Goal: Task Accomplishment & Management: Use online tool/utility

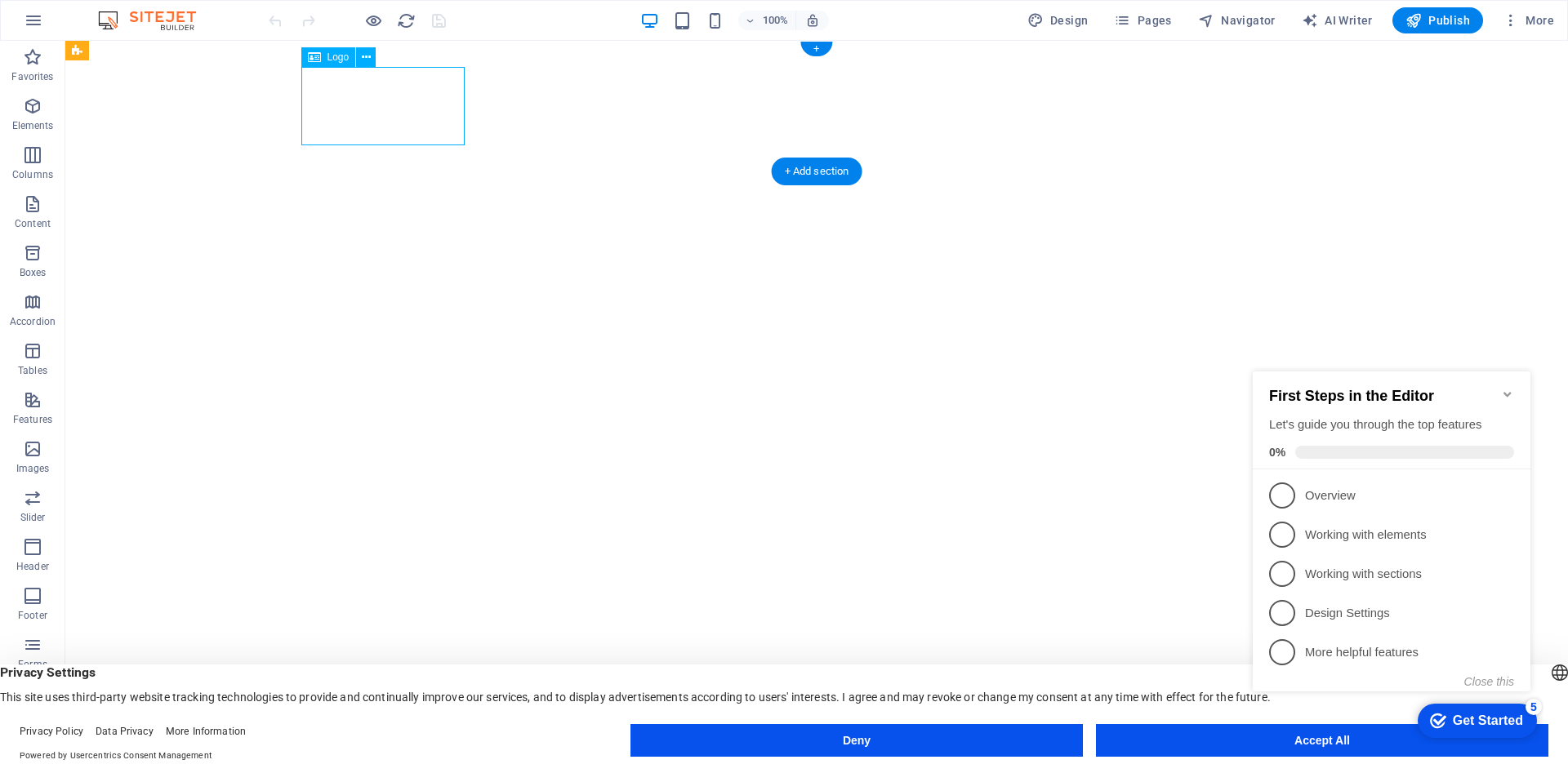
select select "px"
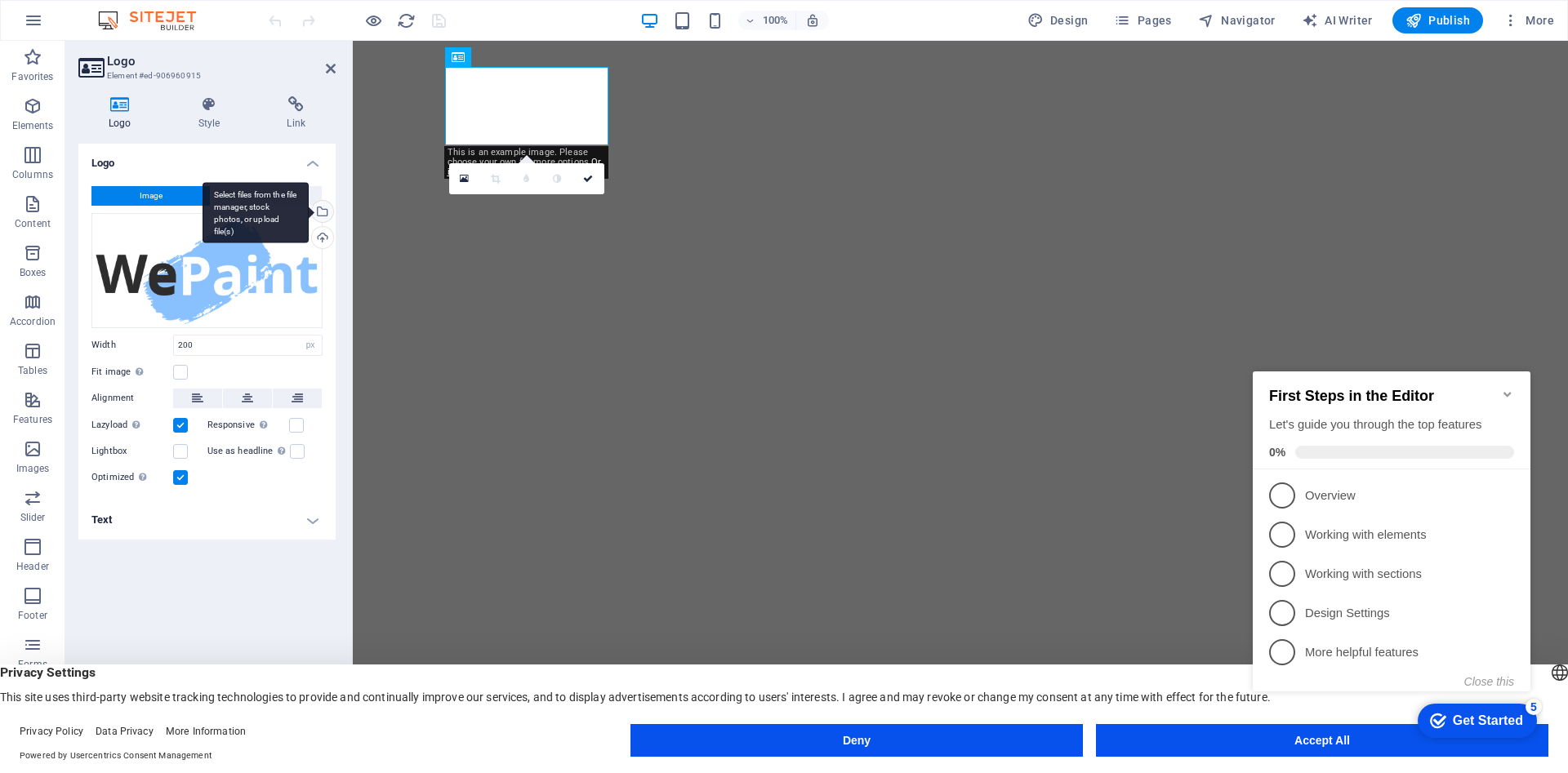
click at [322, 213] on div "Select files from the file manager, stock photos, or upload file(s)" at bounding box center [321, 213] width 25 height 25
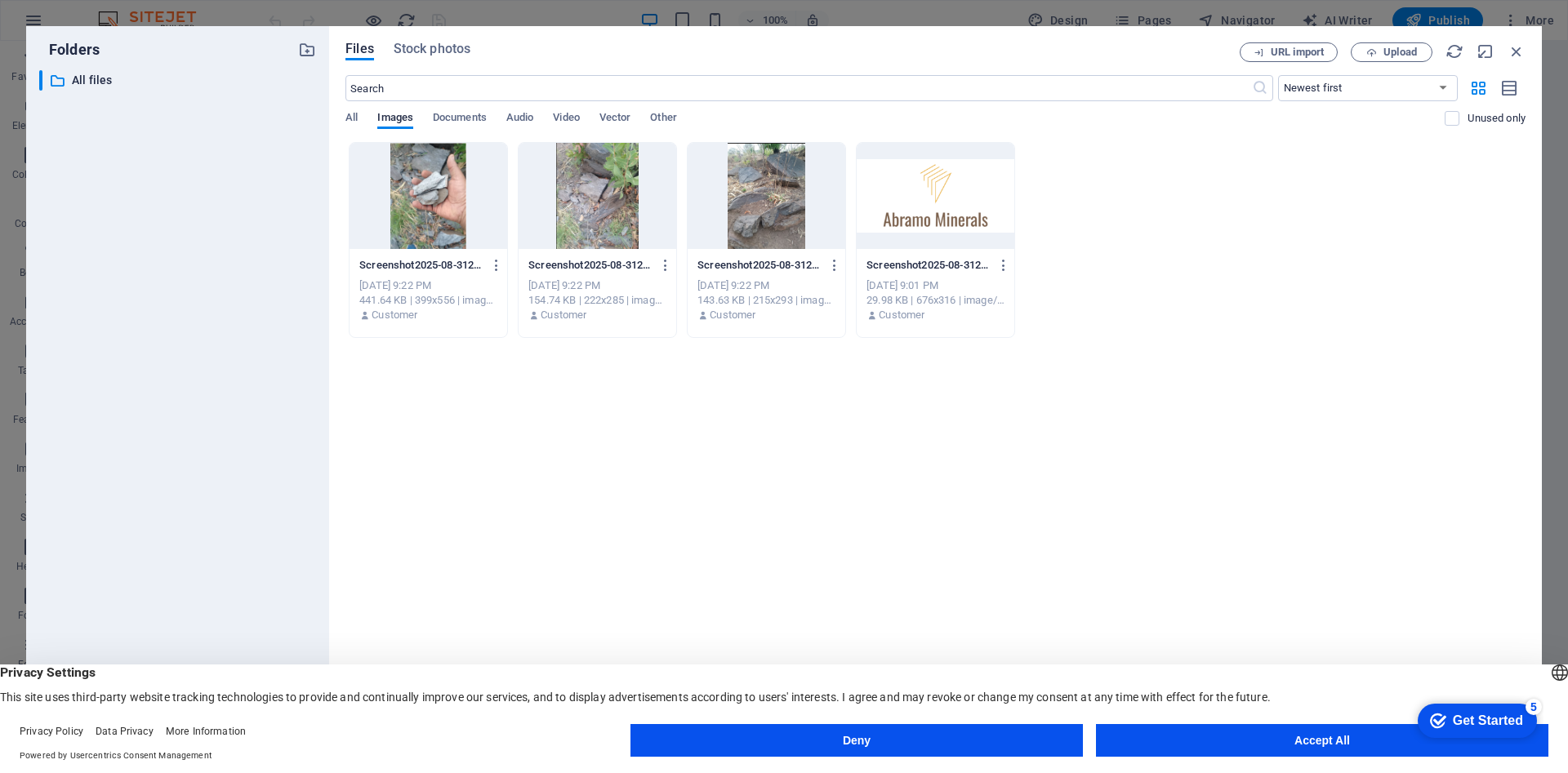
click at [440, 194] on div at bounding box center [428, 195] width 157 height 106
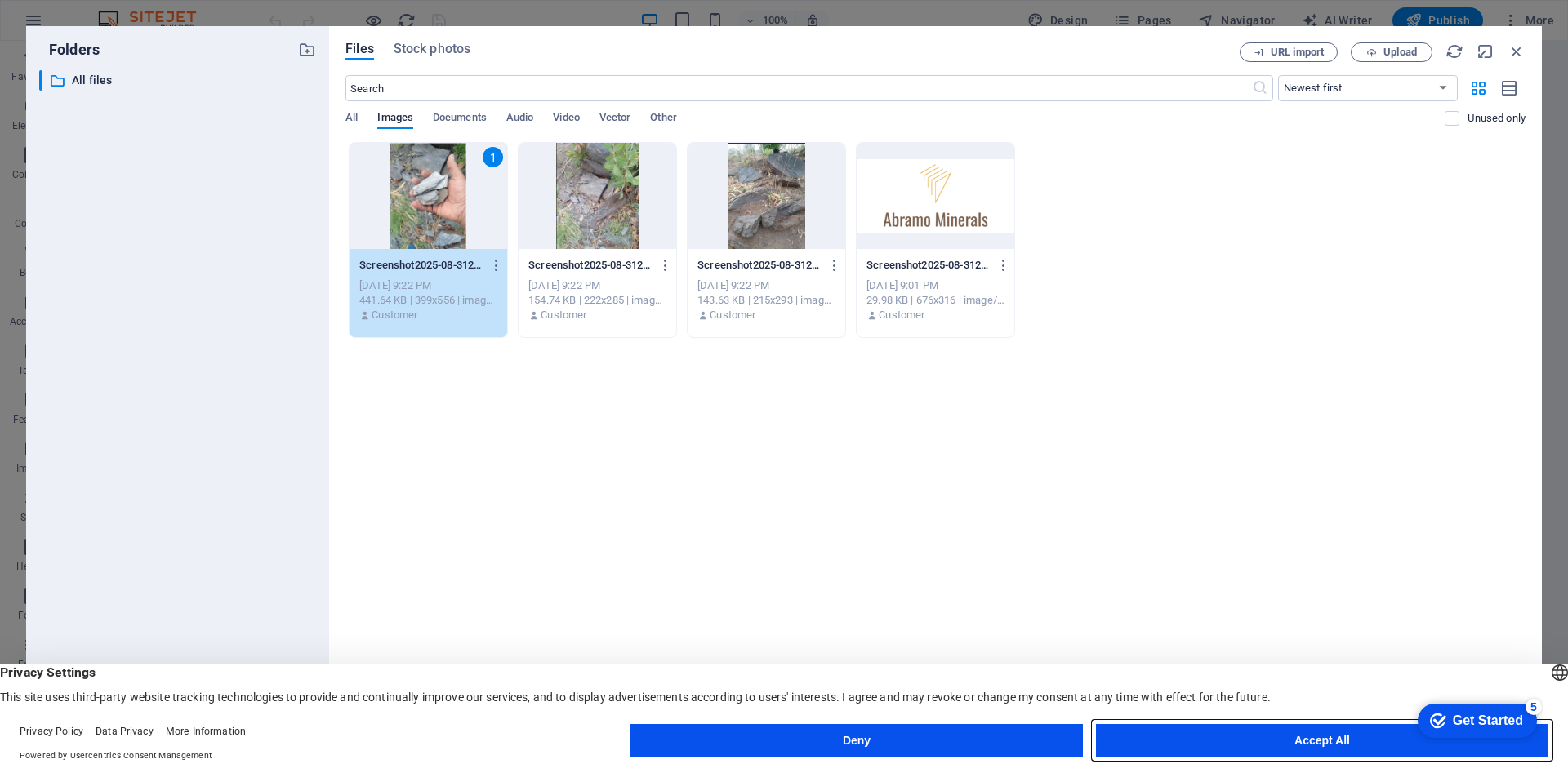
click at [1298, 739] on button "Accept All" at bounding box center [1322, 741] width 453 height 33
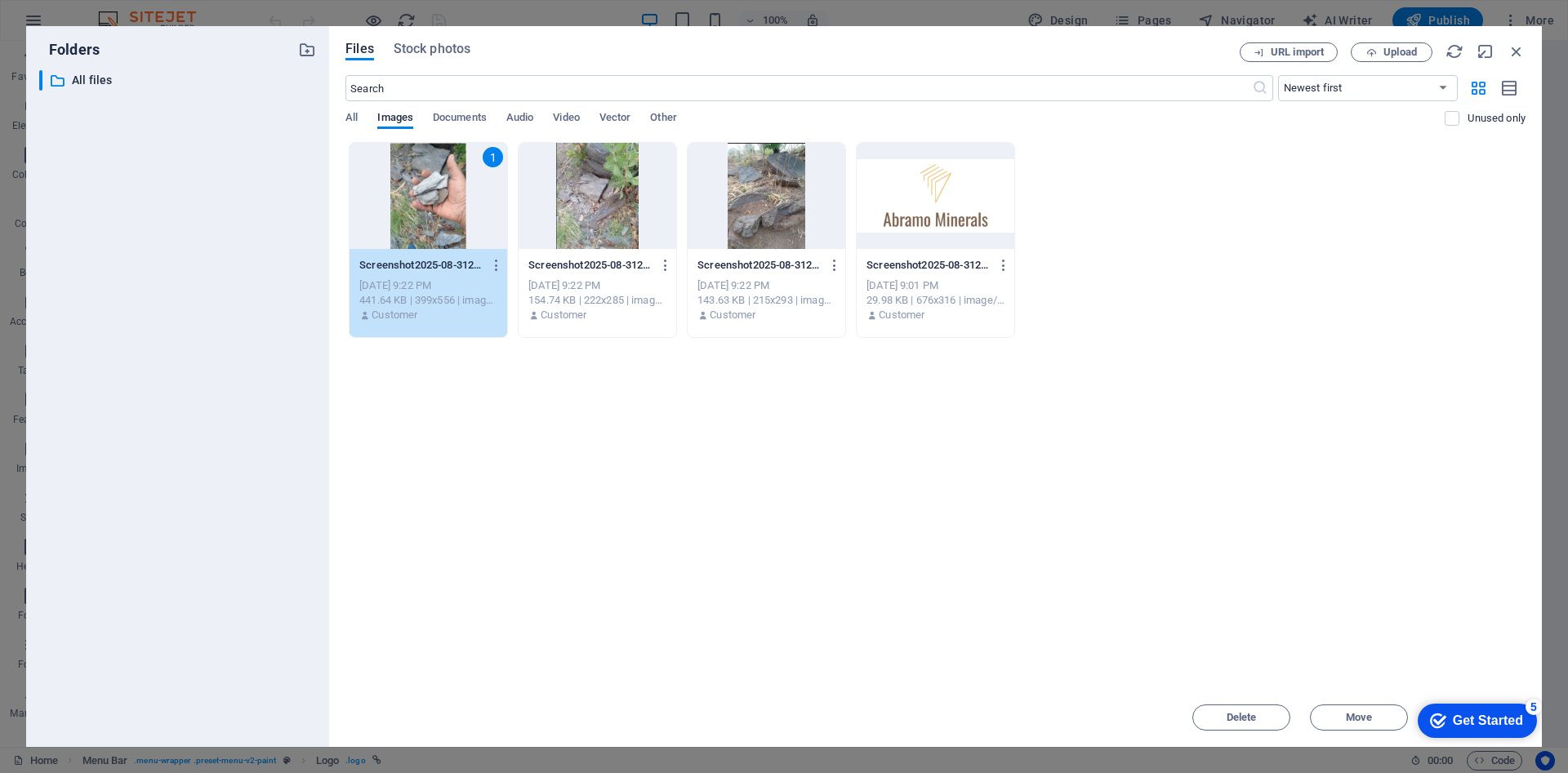
click at [938, 190] on div at bounding box center [935, 195] width 157 height 106
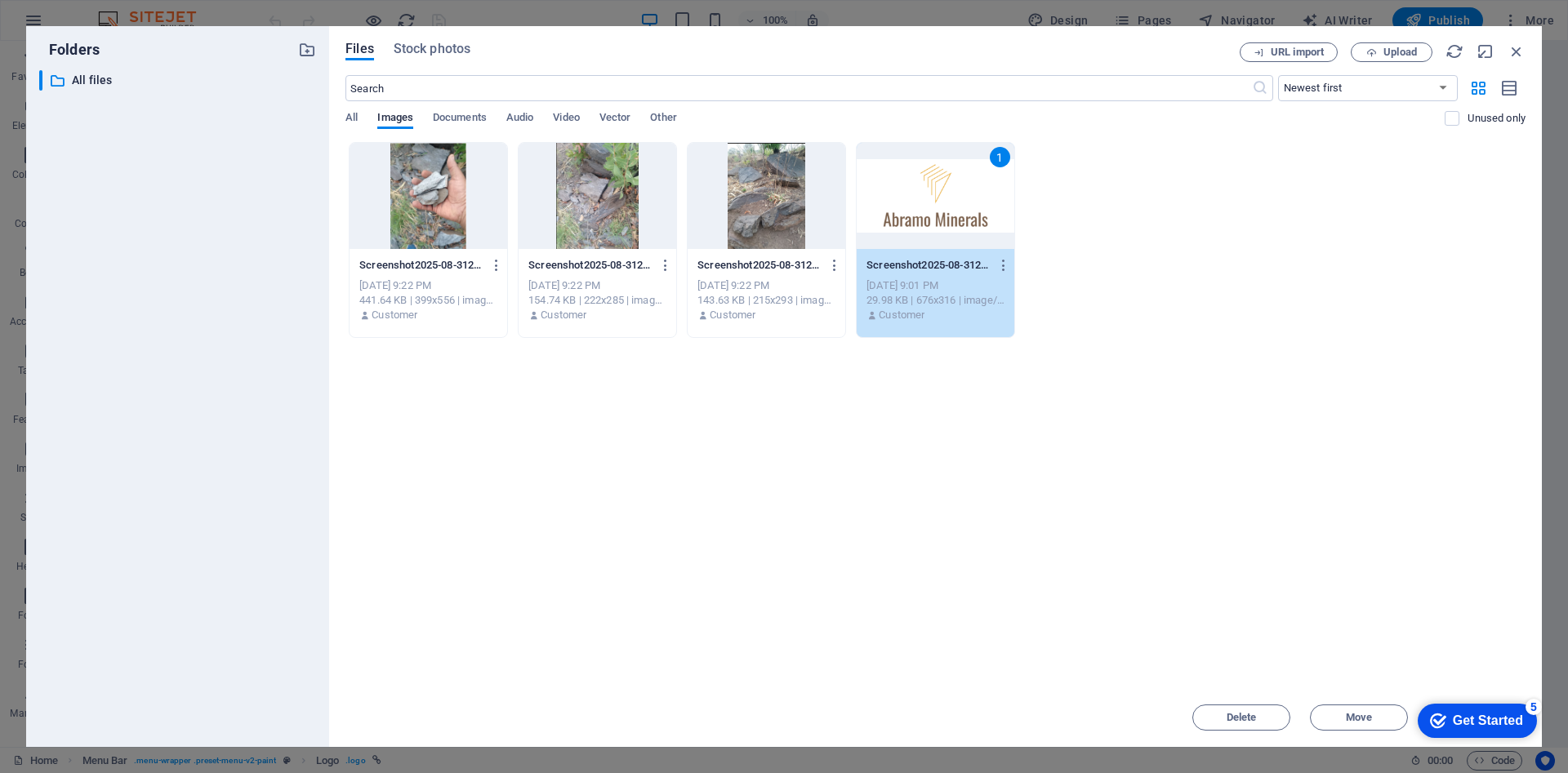
click at [955, 195] on div "1" at bounding box center [935, 195] width 157 height 106
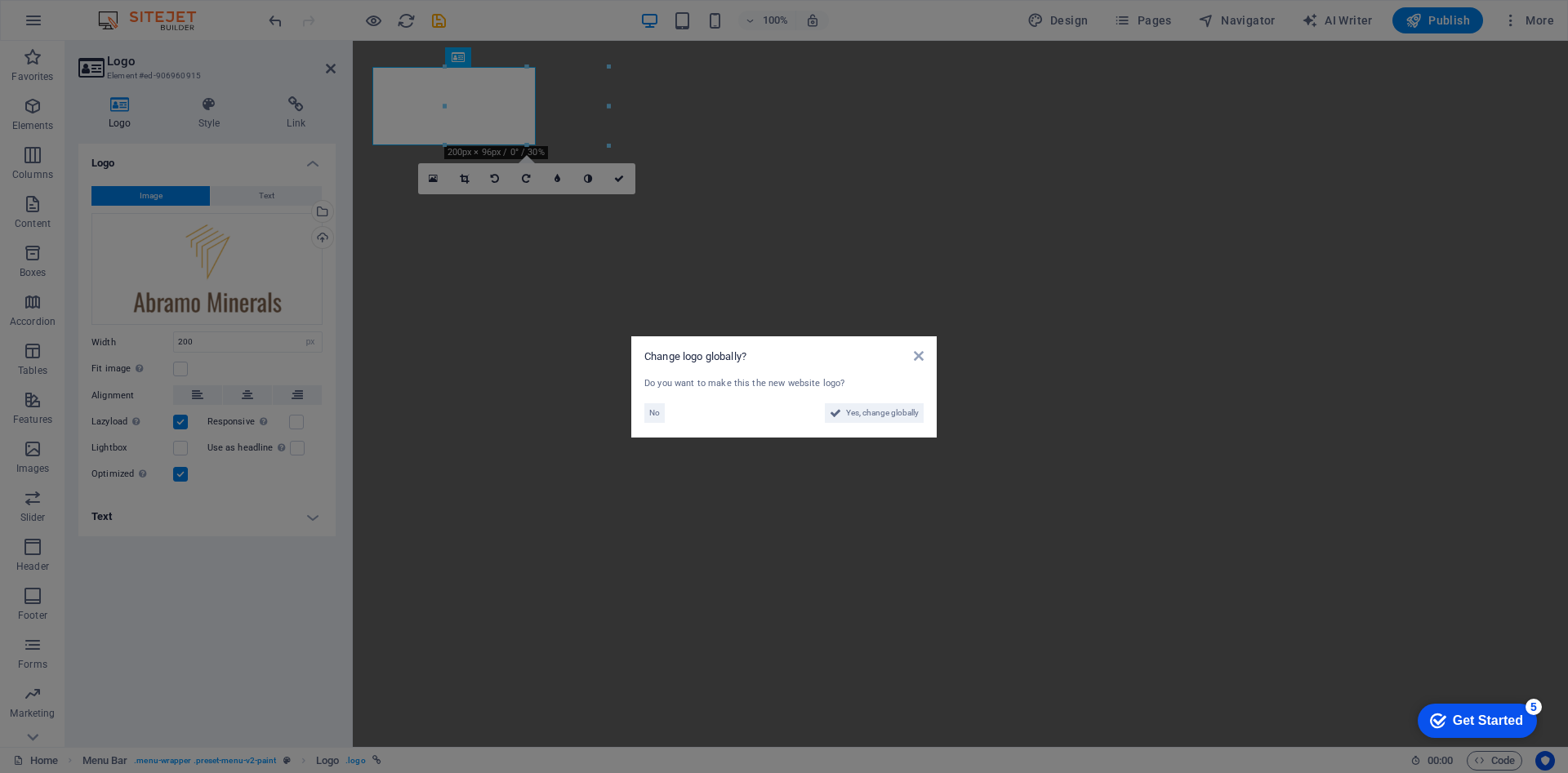
click at [955, 194] on aside "Change logo globally? Do you want to make this the new website logo? No Yes, ch…" at bounding box center [784, 386] width 1568 height 773
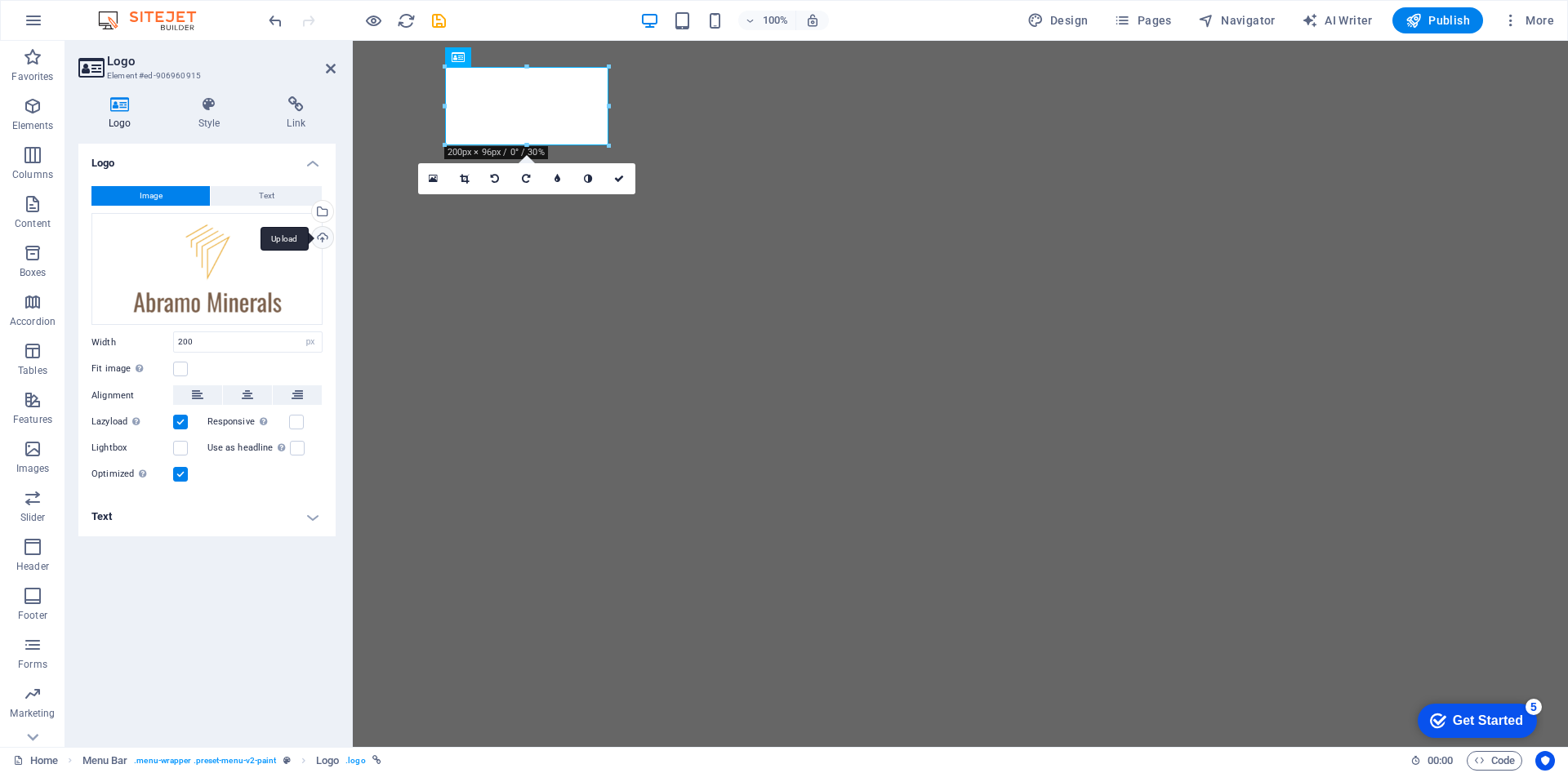
click at [320, 231] on div "Upload" at bounding box center [321, 239] width 25 height 25
click at [326, 212] on div "Select files from the file manager, stock photos, or upload file(s)" at bounding box center [321, 213] width 25 height 25
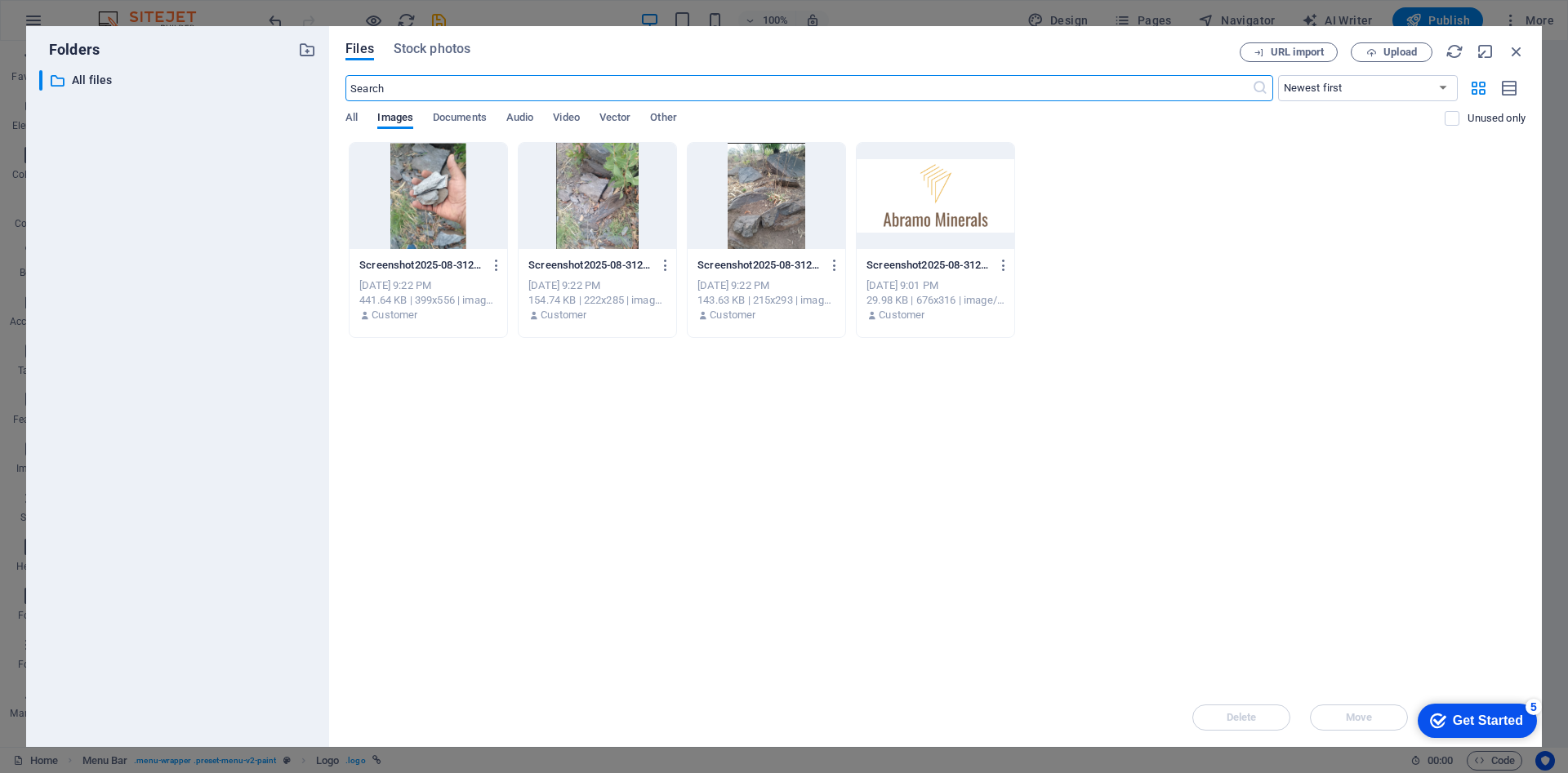
click at [954, 194] on div at bounding box center [935, 195] width 157 height 106
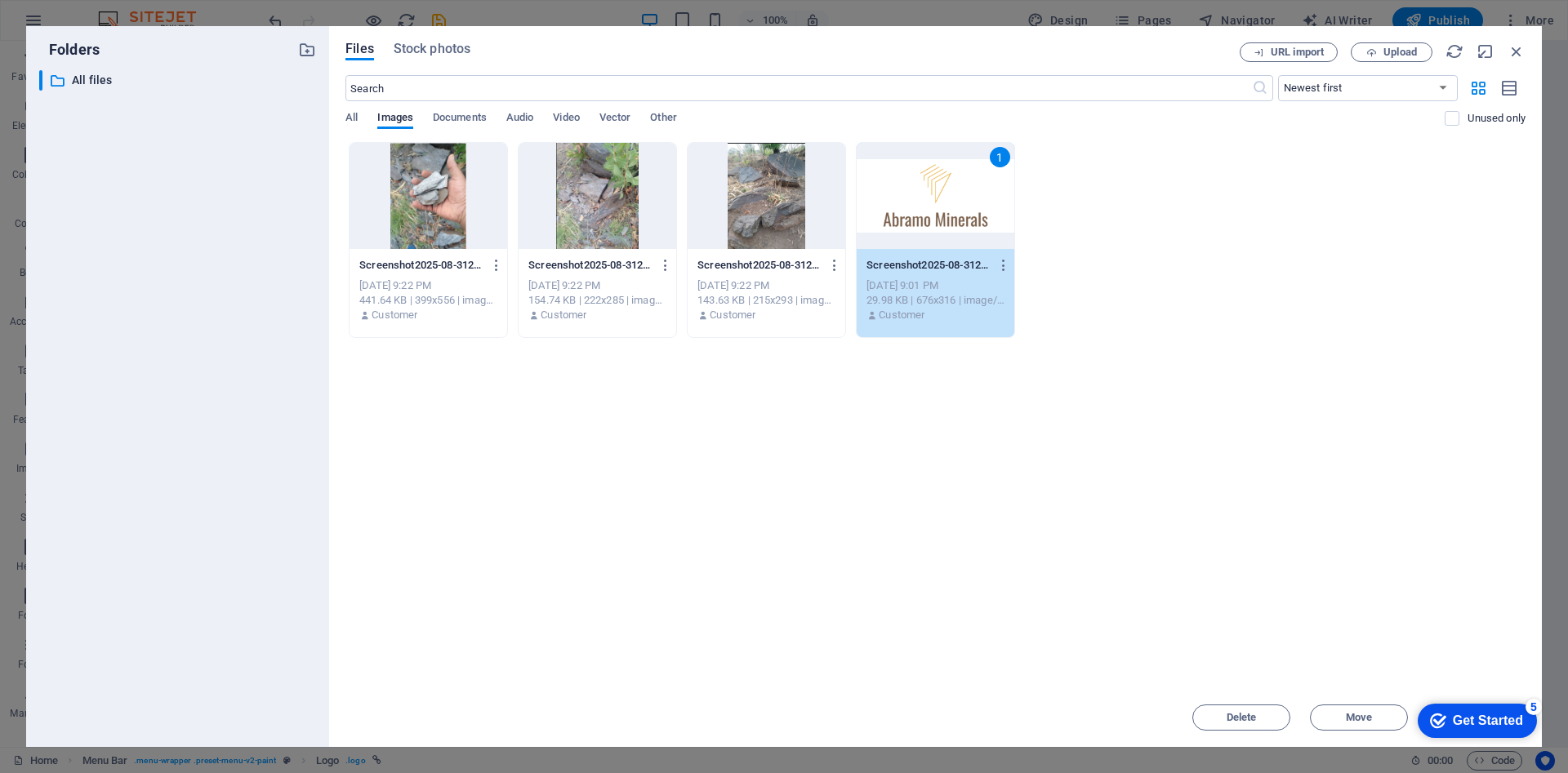
click at [1500, 721] on div "Get Started" at bounding box center [1487, 721] width 70 height 15
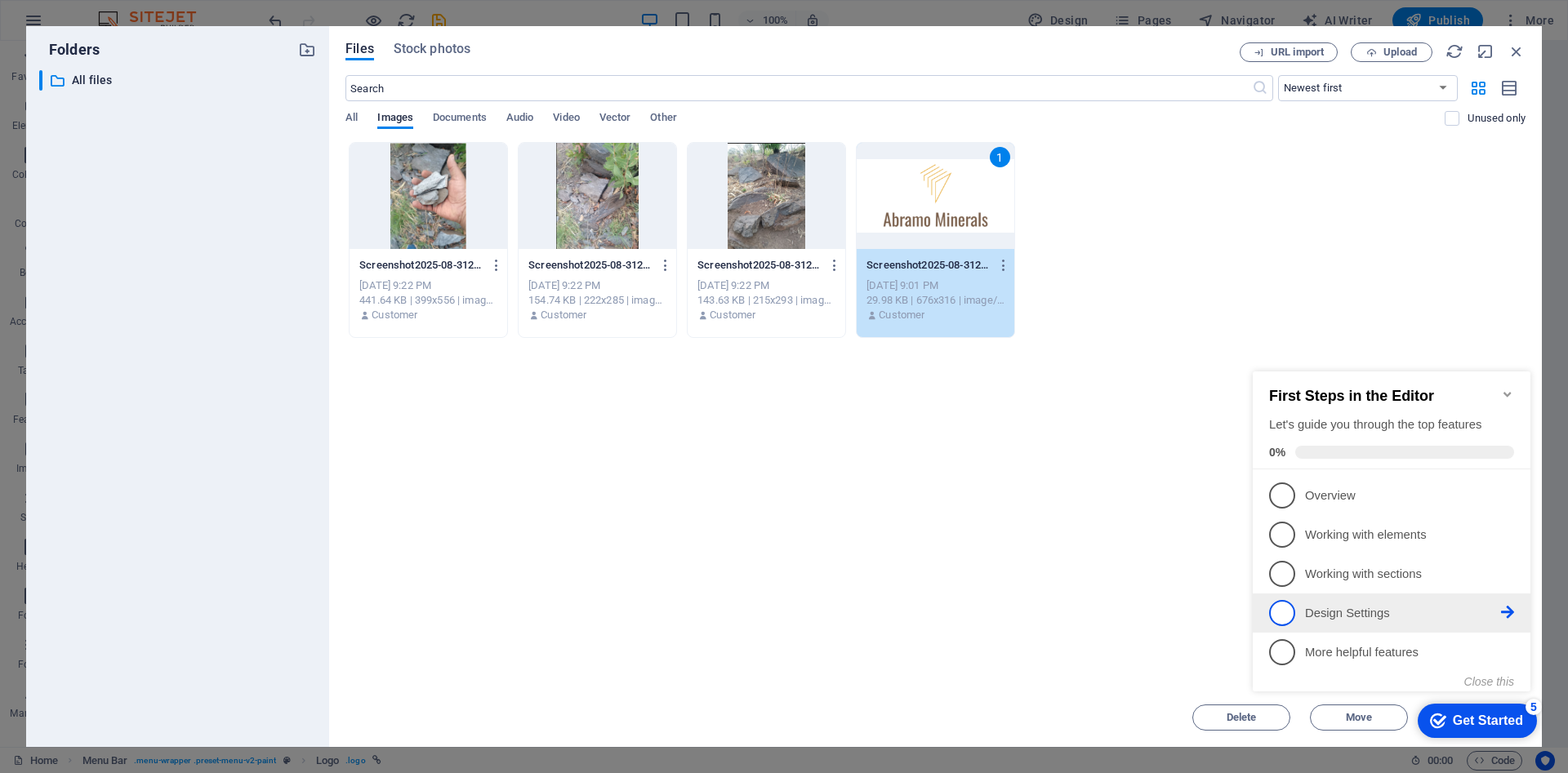
click at [1278, 611] on span "4" at bounding box center [1282, 613] width 26 height 26
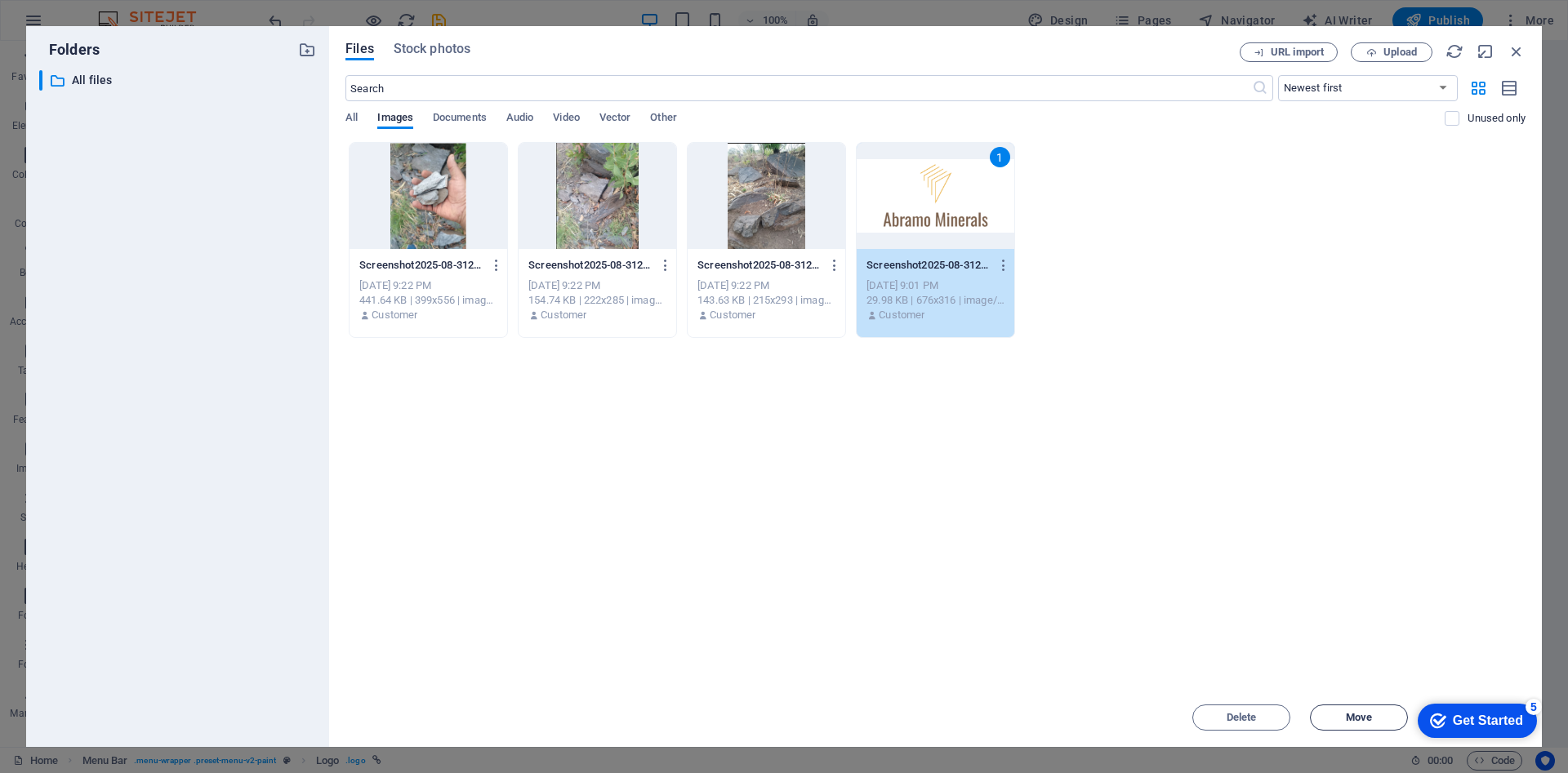
click at [1373, 713] on span "Move" at bounding box center [1359, 718] width 83 height 10
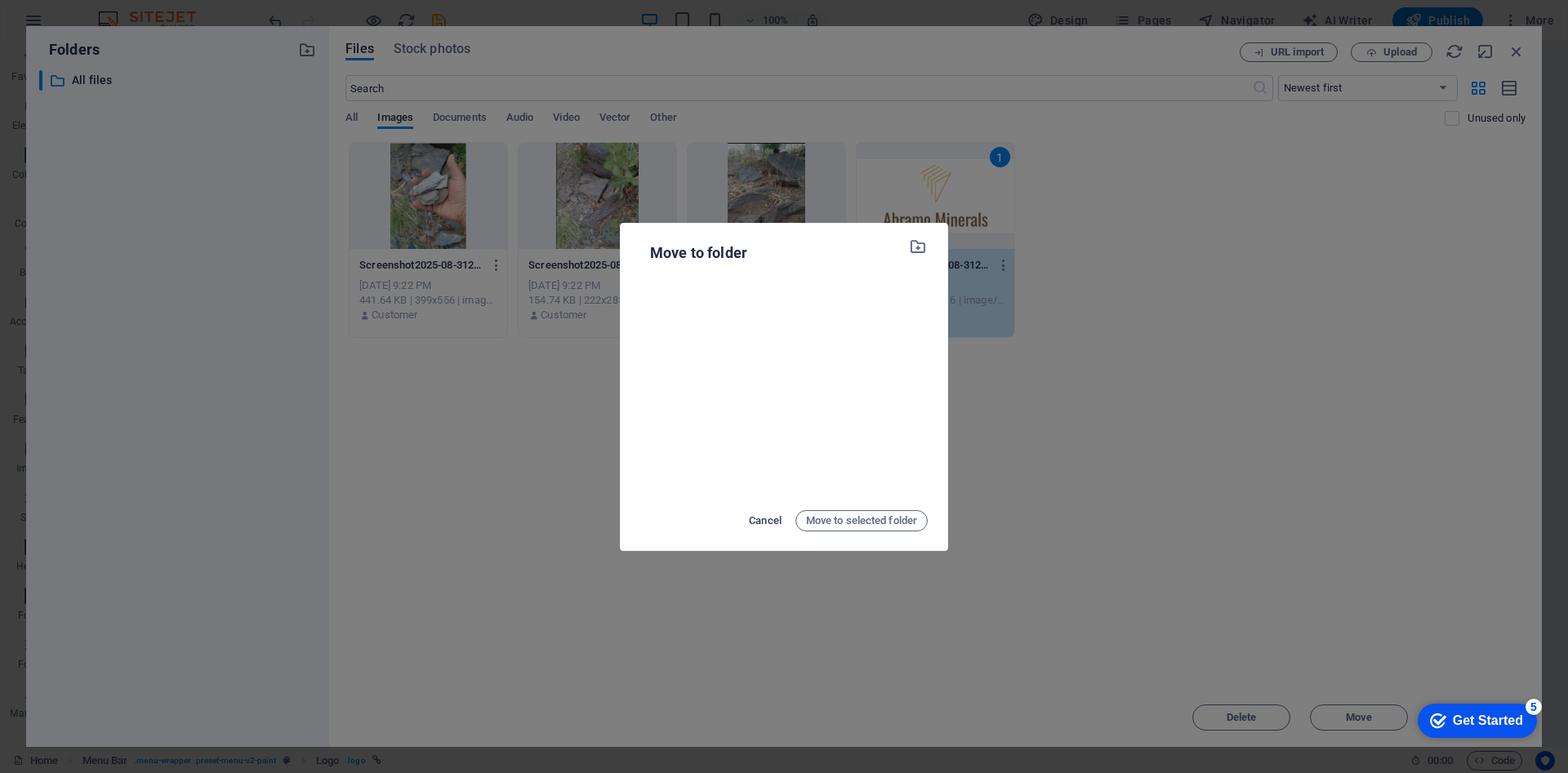
click at [768, 518] on span "Cancel" at bounding box center [765, 521] width 33 height 20
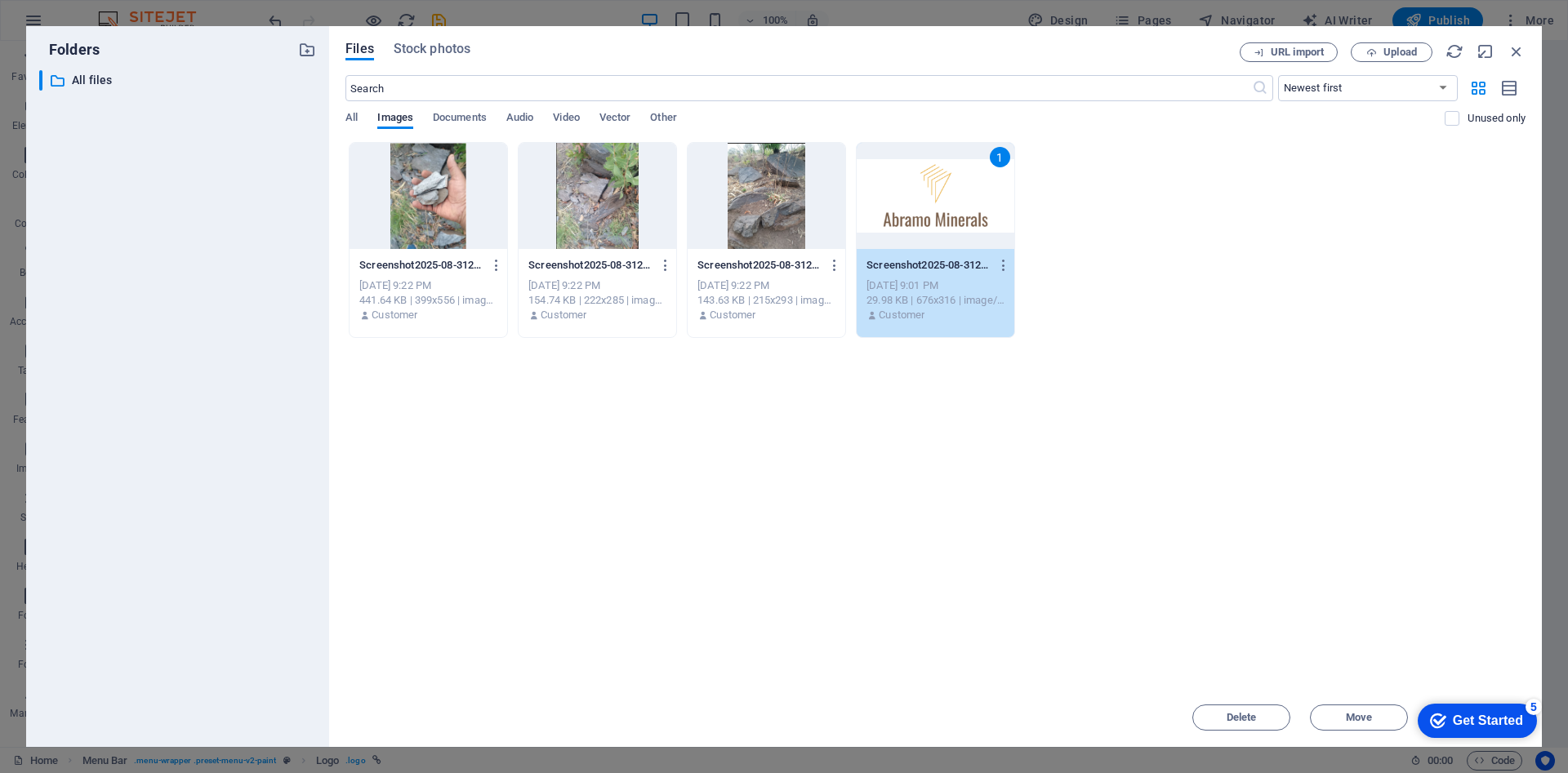
click at [917, 198] on div "1" at bounding box center [935, 195] width 157 height 106
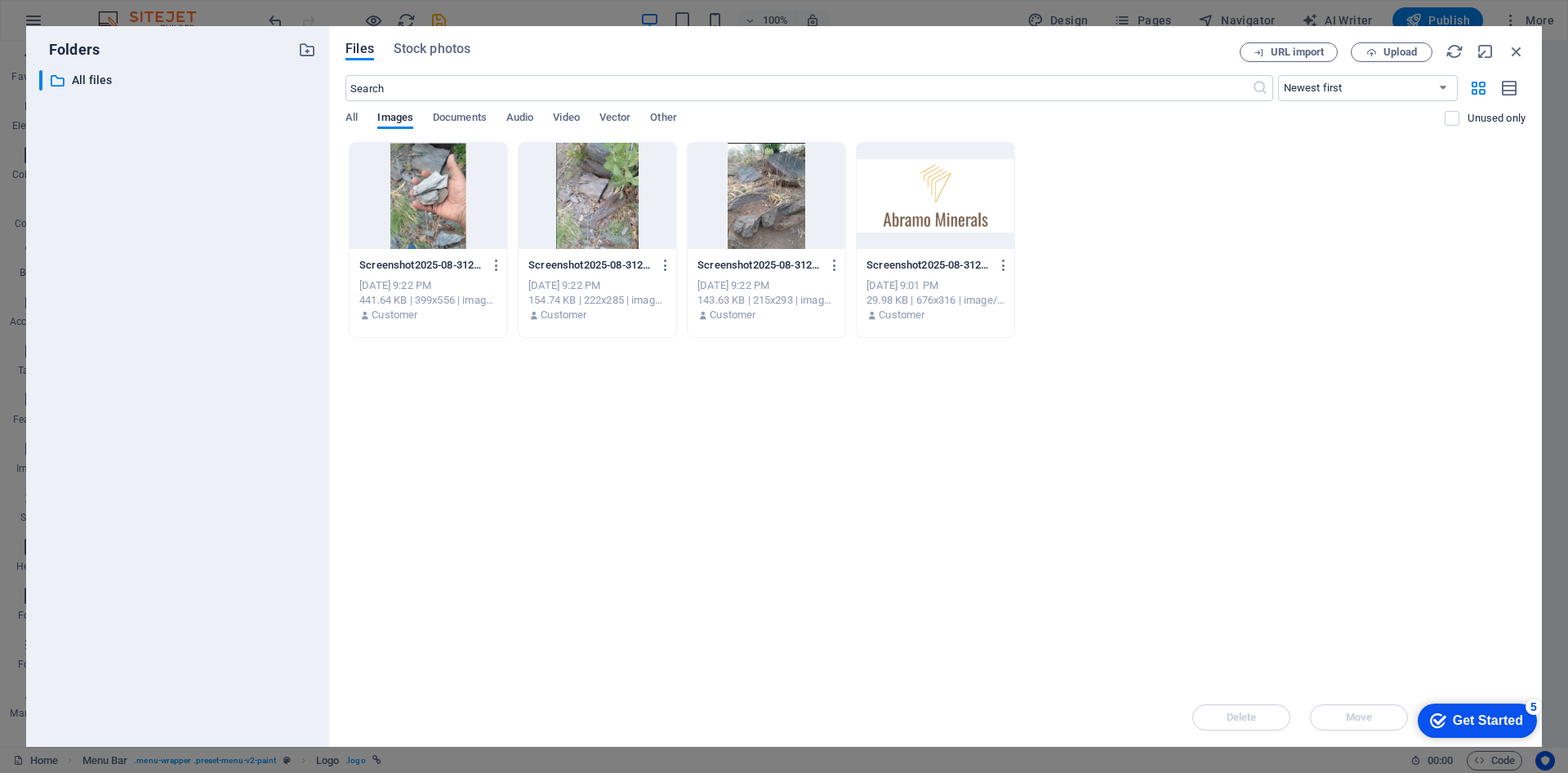
click at [917, 198] on div at bounding box center [935, 195] width 157 height 106
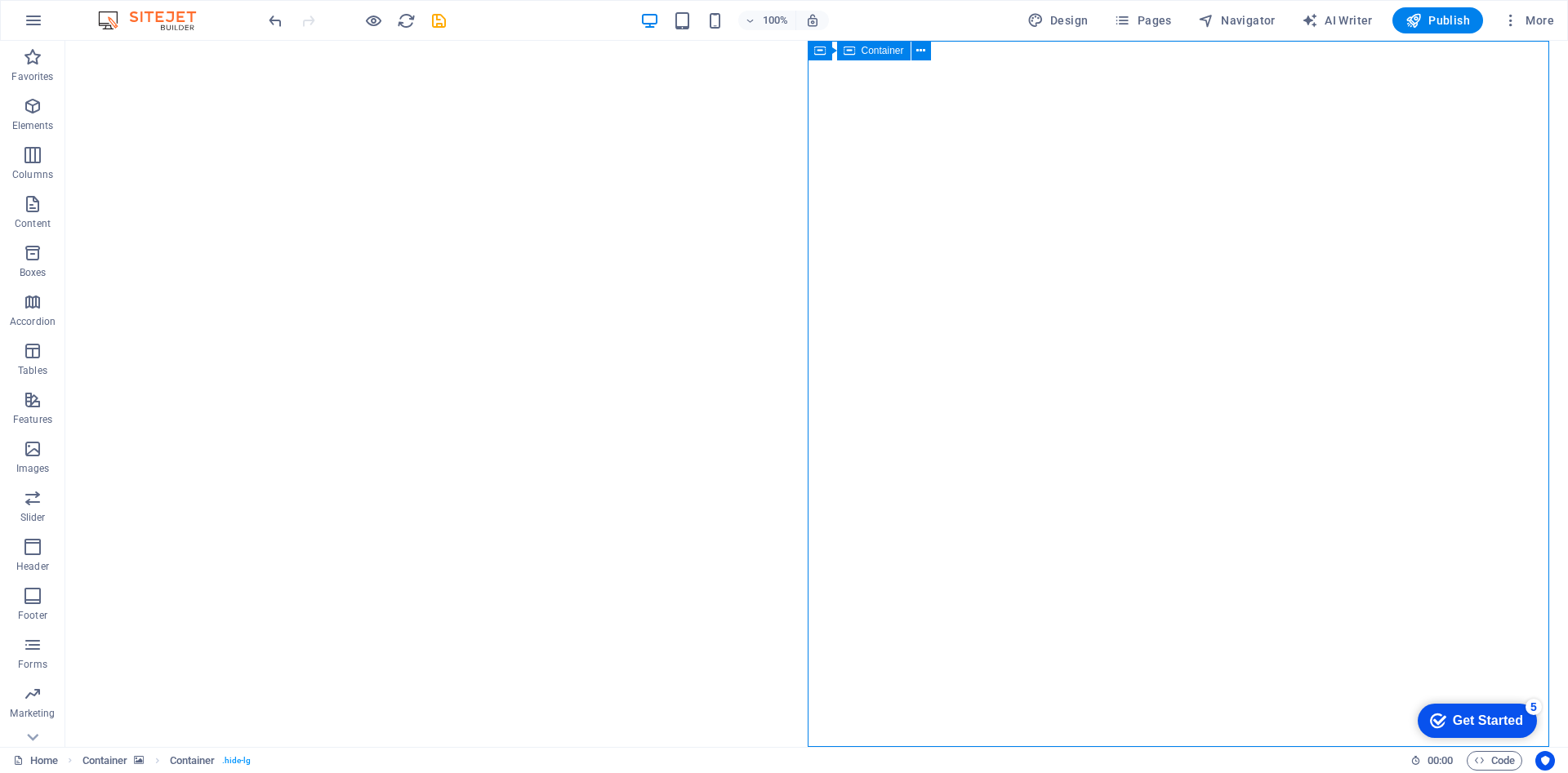
select select "vh"
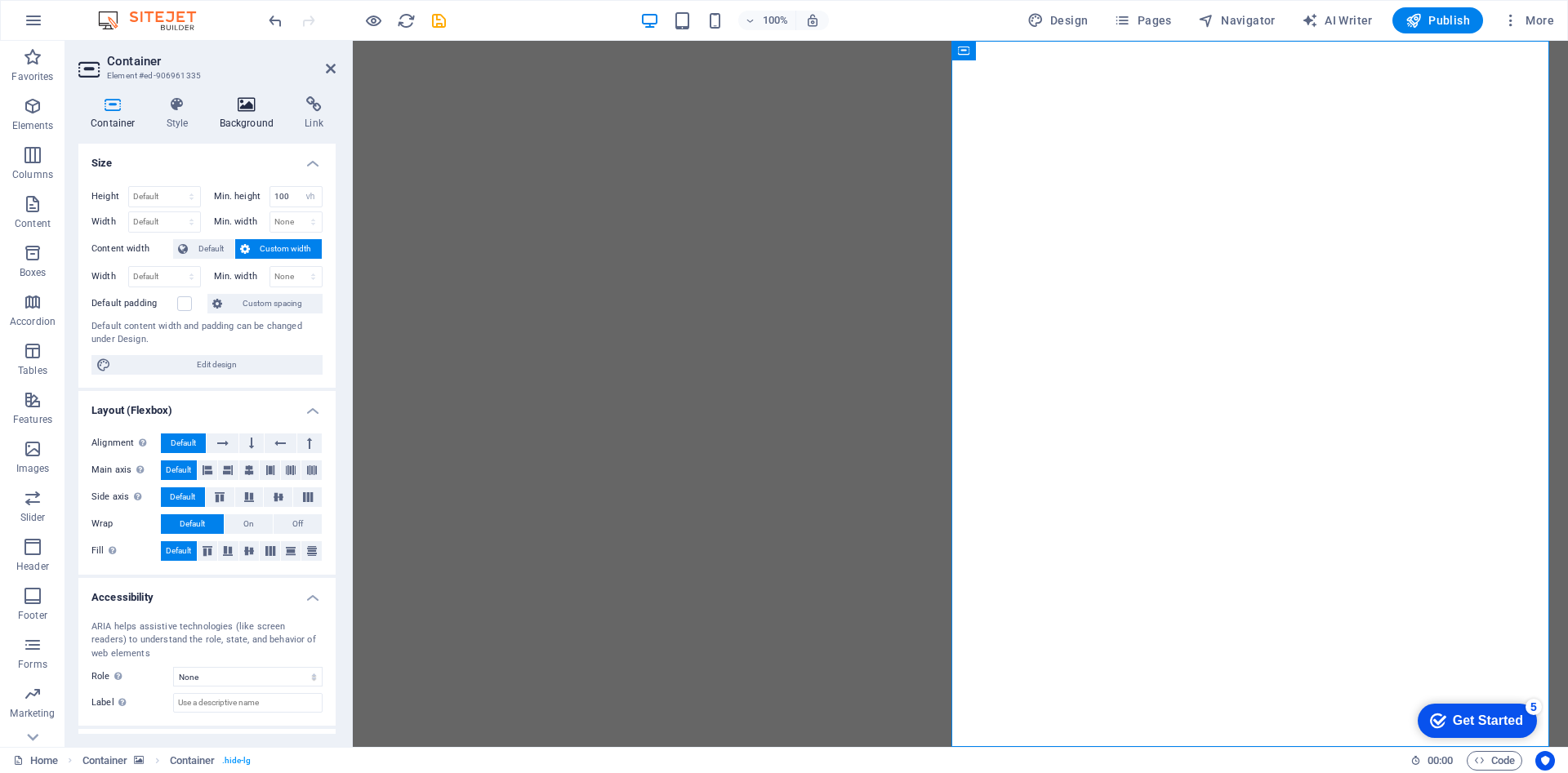
click at [244, 101] on icon at bounding box center [247, 105] width 79 height 16
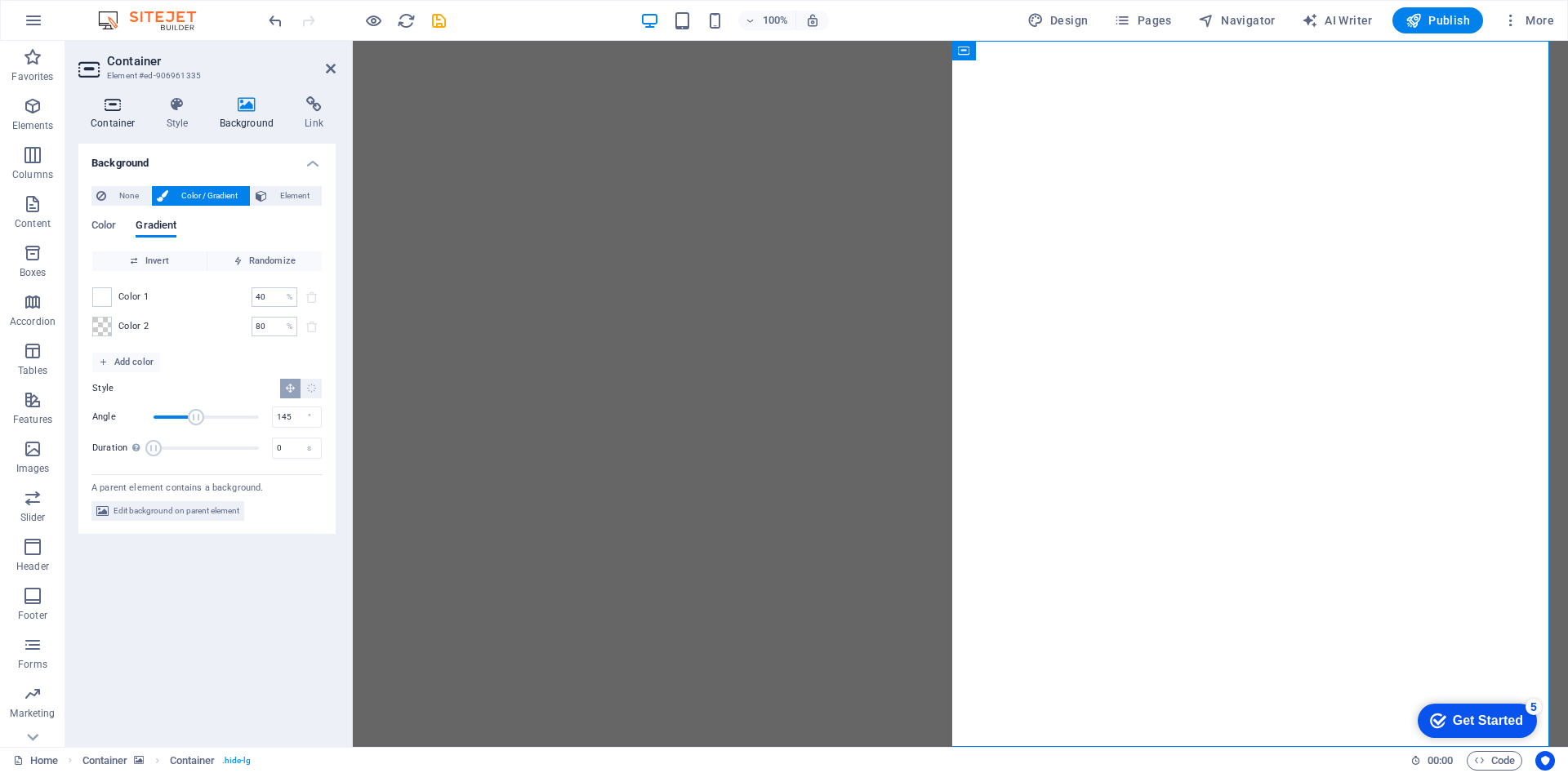
click at [108, 109] on icon at bounding box center [113, 105] width 69 height 16
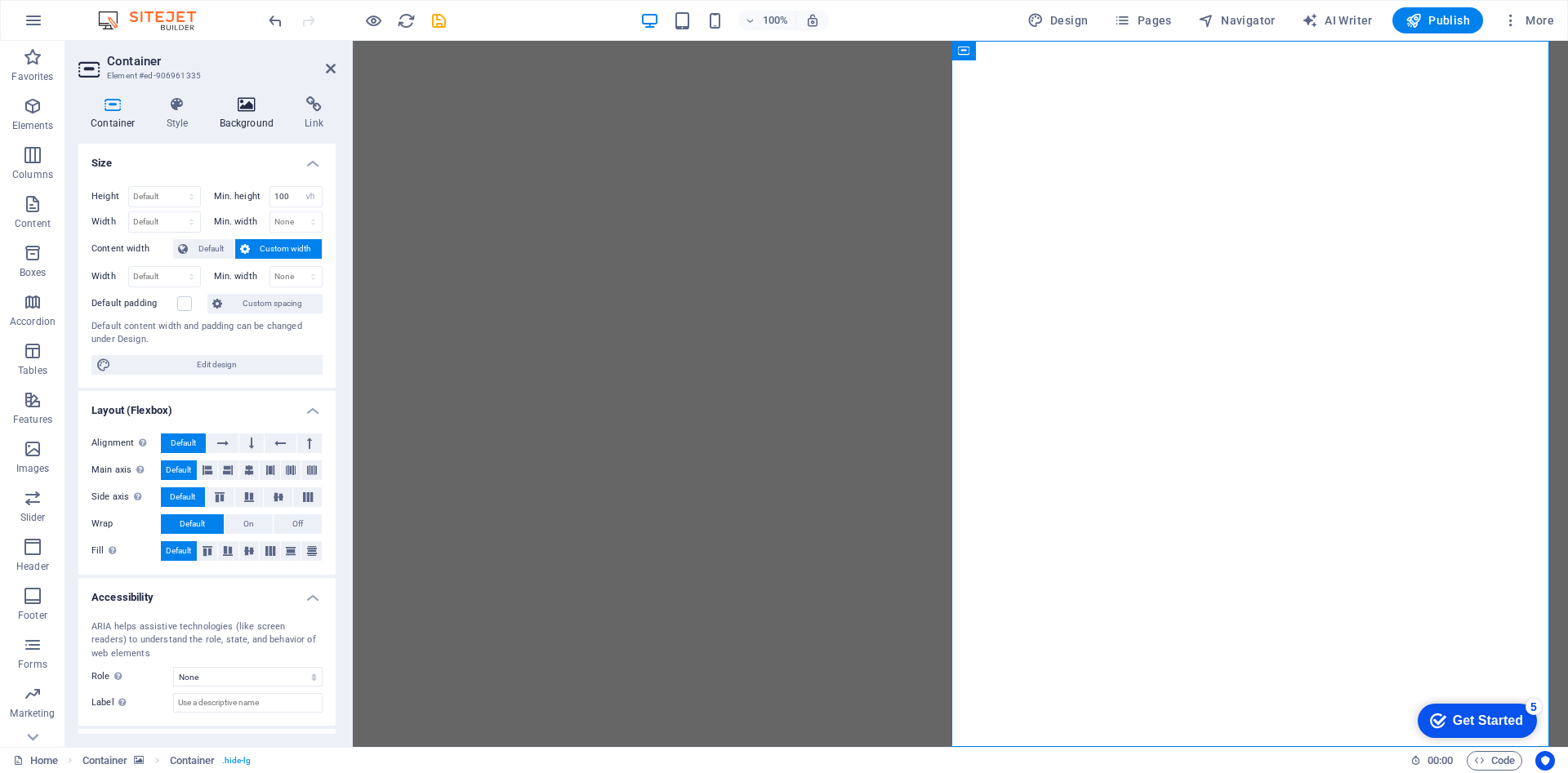
click at [254, 99] on icon at bounding box center [247, 105] width 79 height 16
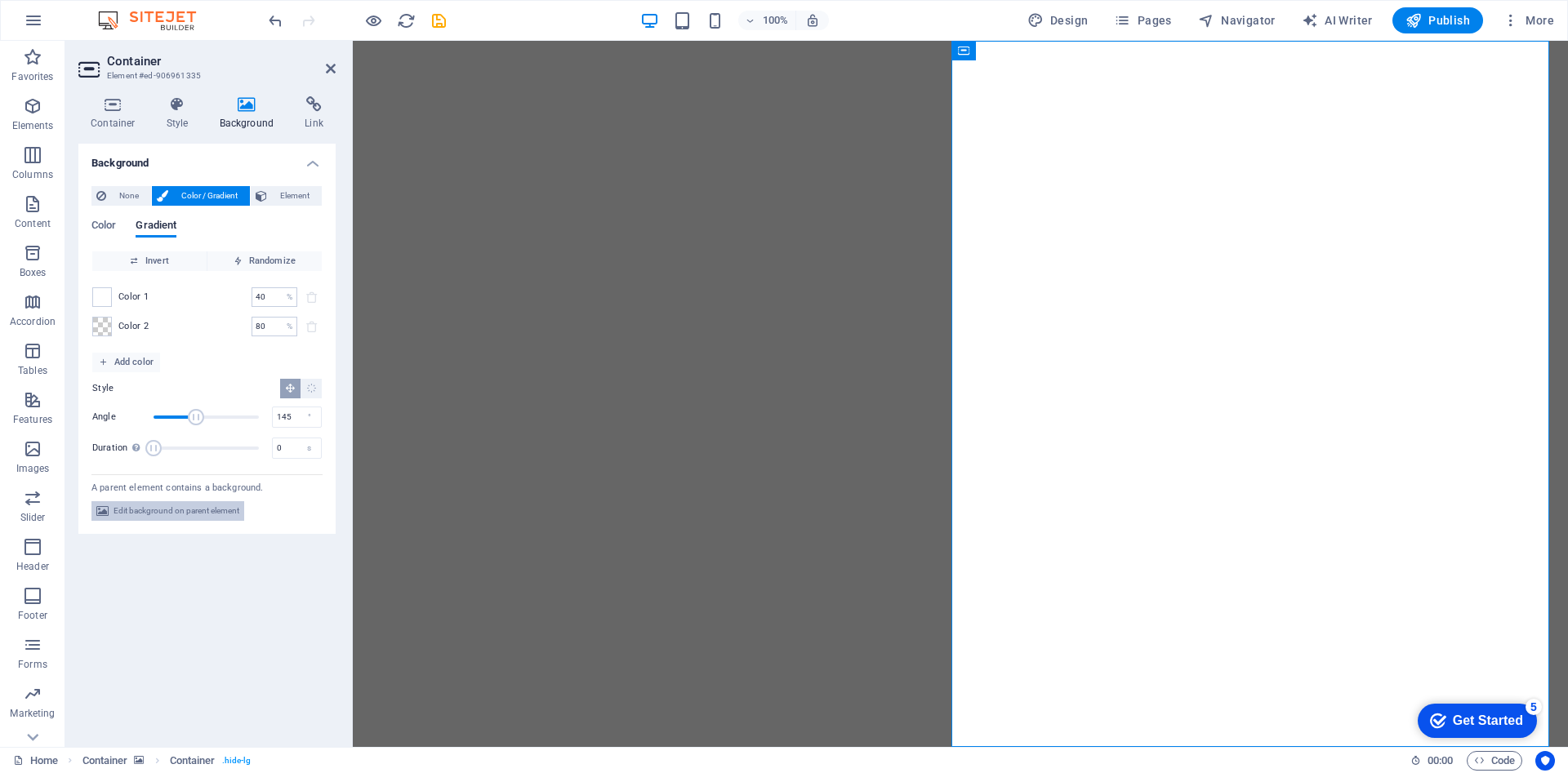
click at [218, 513] on span "Edit background on parent element" at bounding box center [176, 511] width 126 height 20
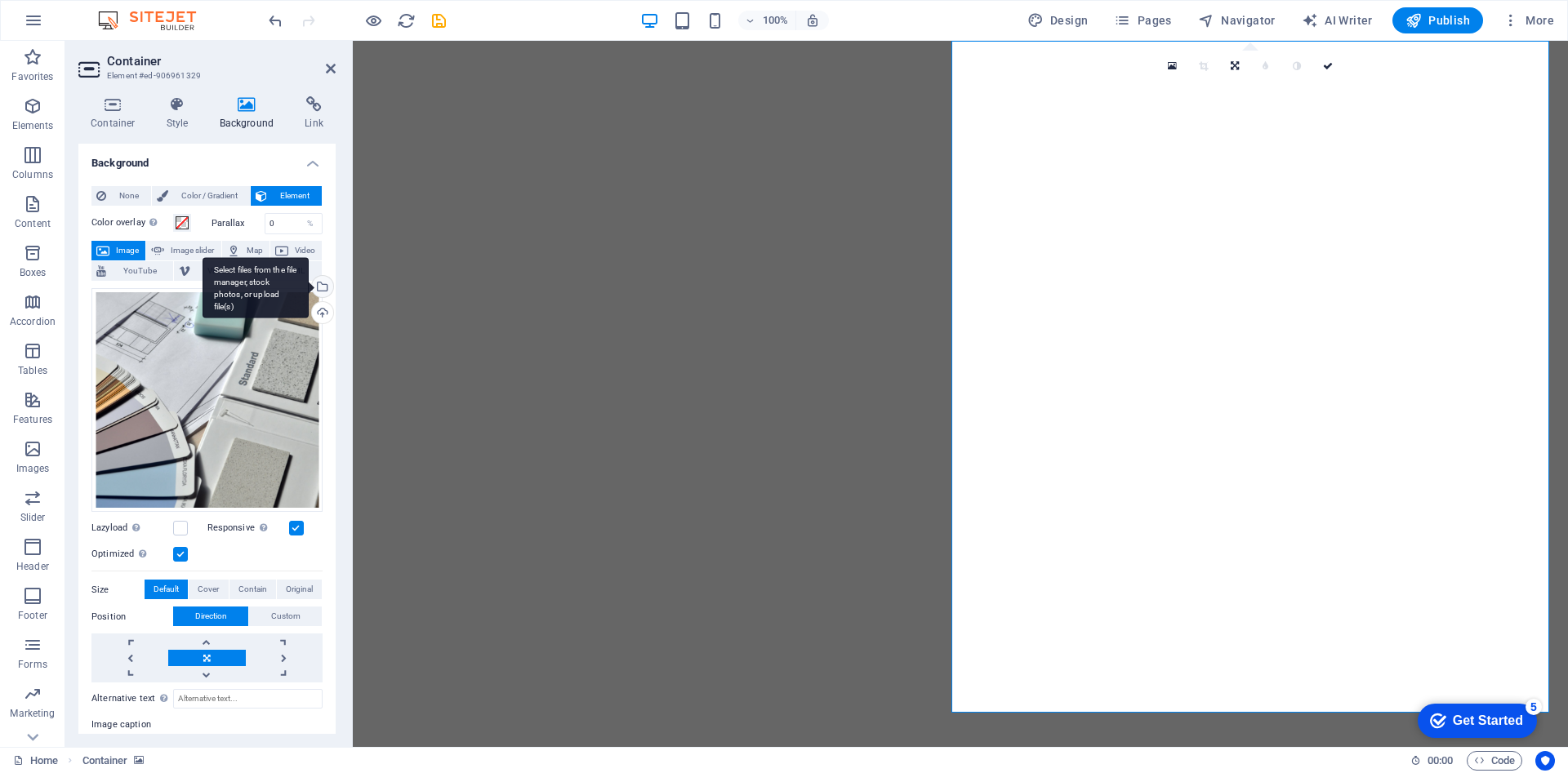
click at [317, 290] on div "Select files from the file manager, stock photos, or upload file(s)" at bounding box center [321, 288] width 25 height 25
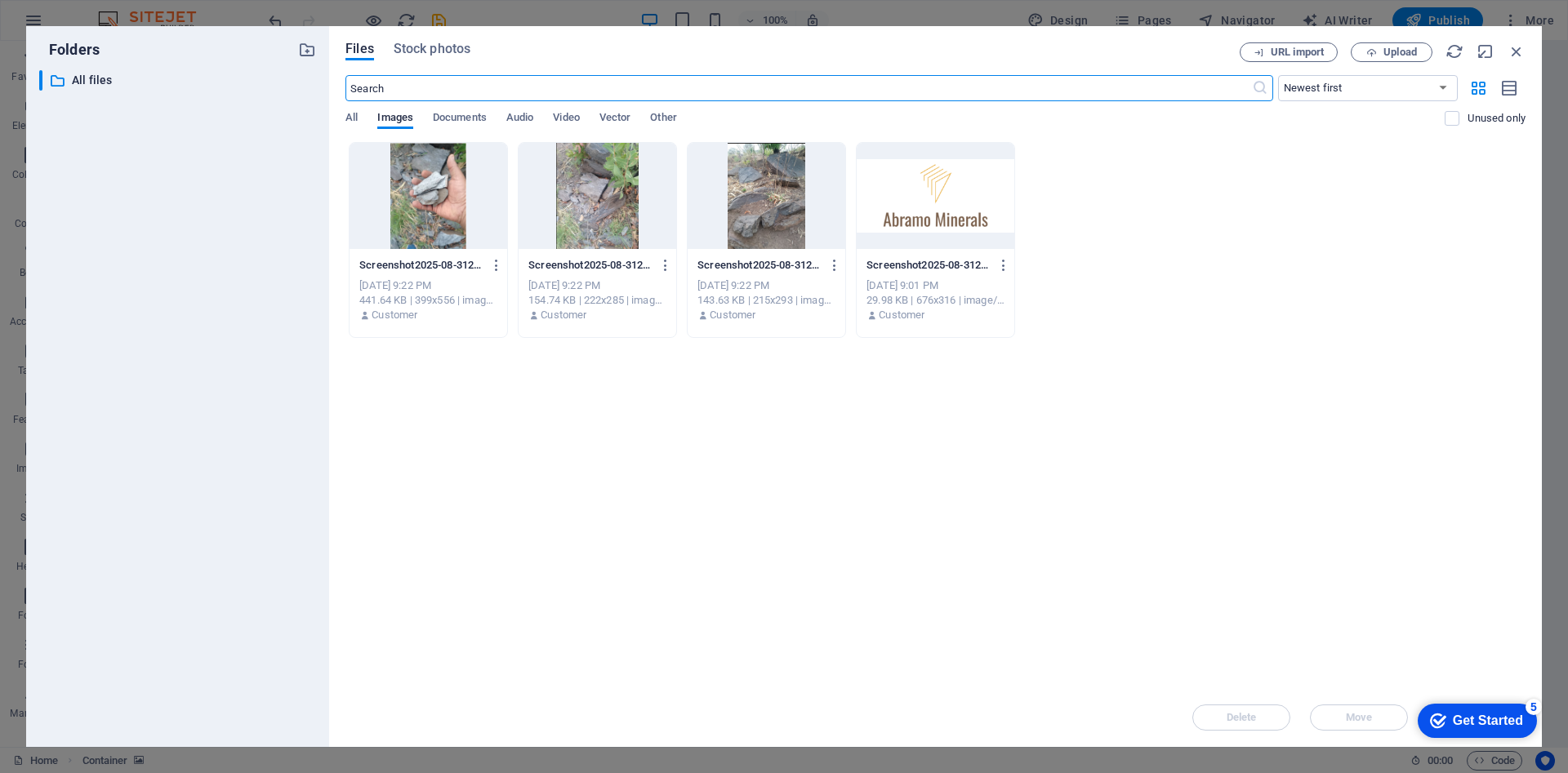
click at [440, 162] on div at bounding box center [428, 195] width 157 height 106
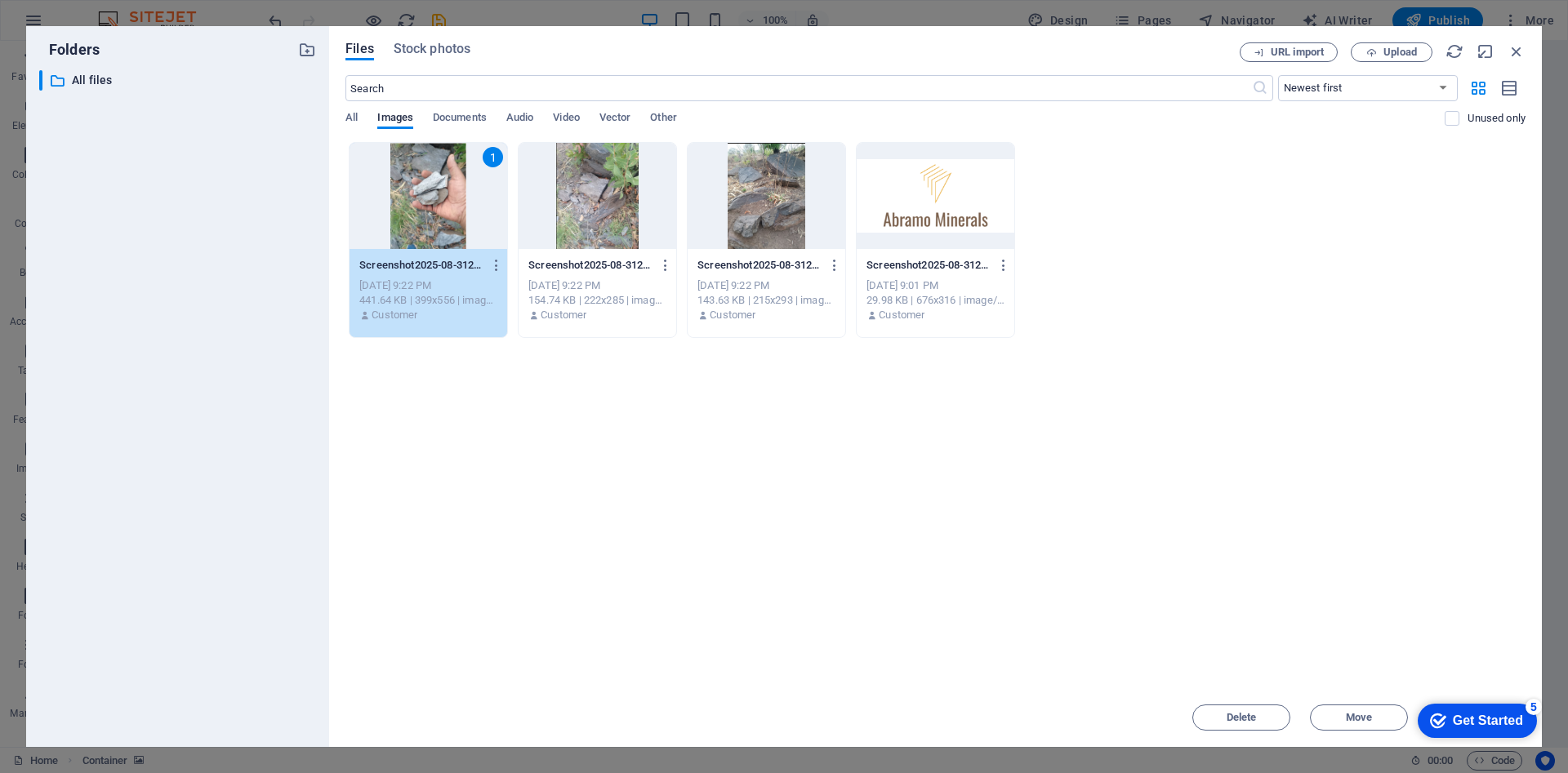
click at [440, 162] on div "1" at bounding box center [428, 195] width 157 height 106
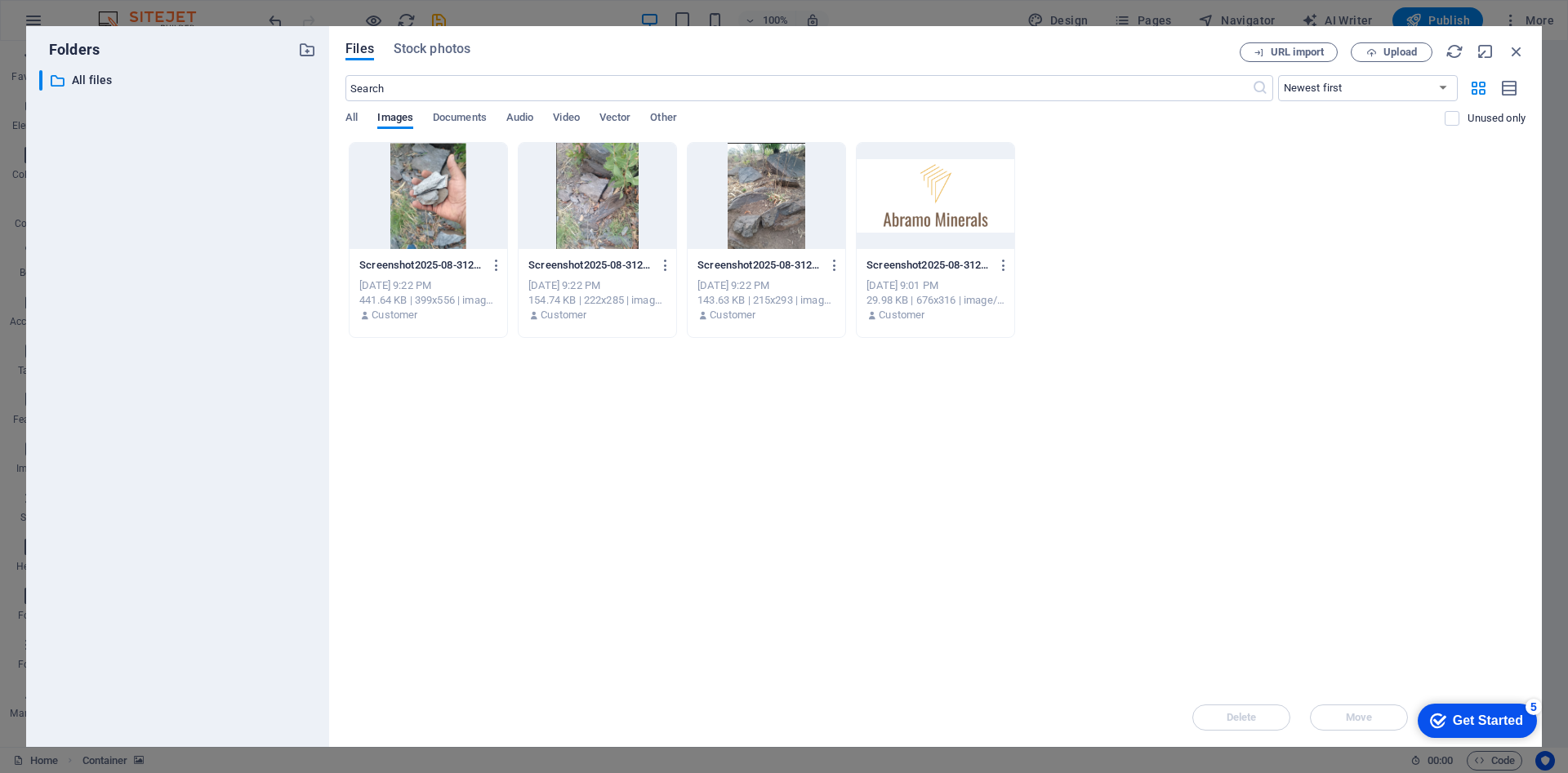
click at [440, 162] on div at bounding box center [428, 195] width 157 height 106
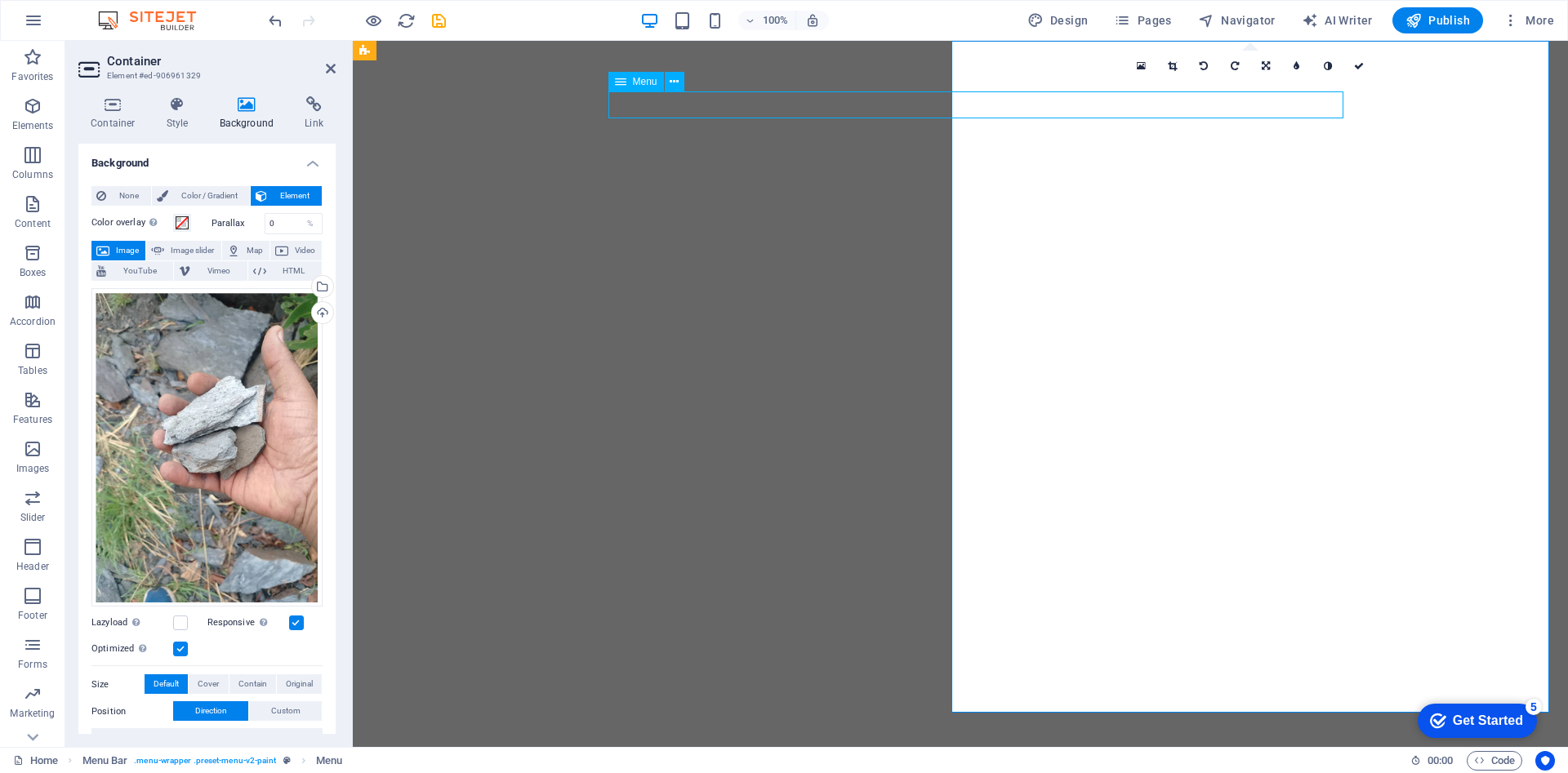
select select
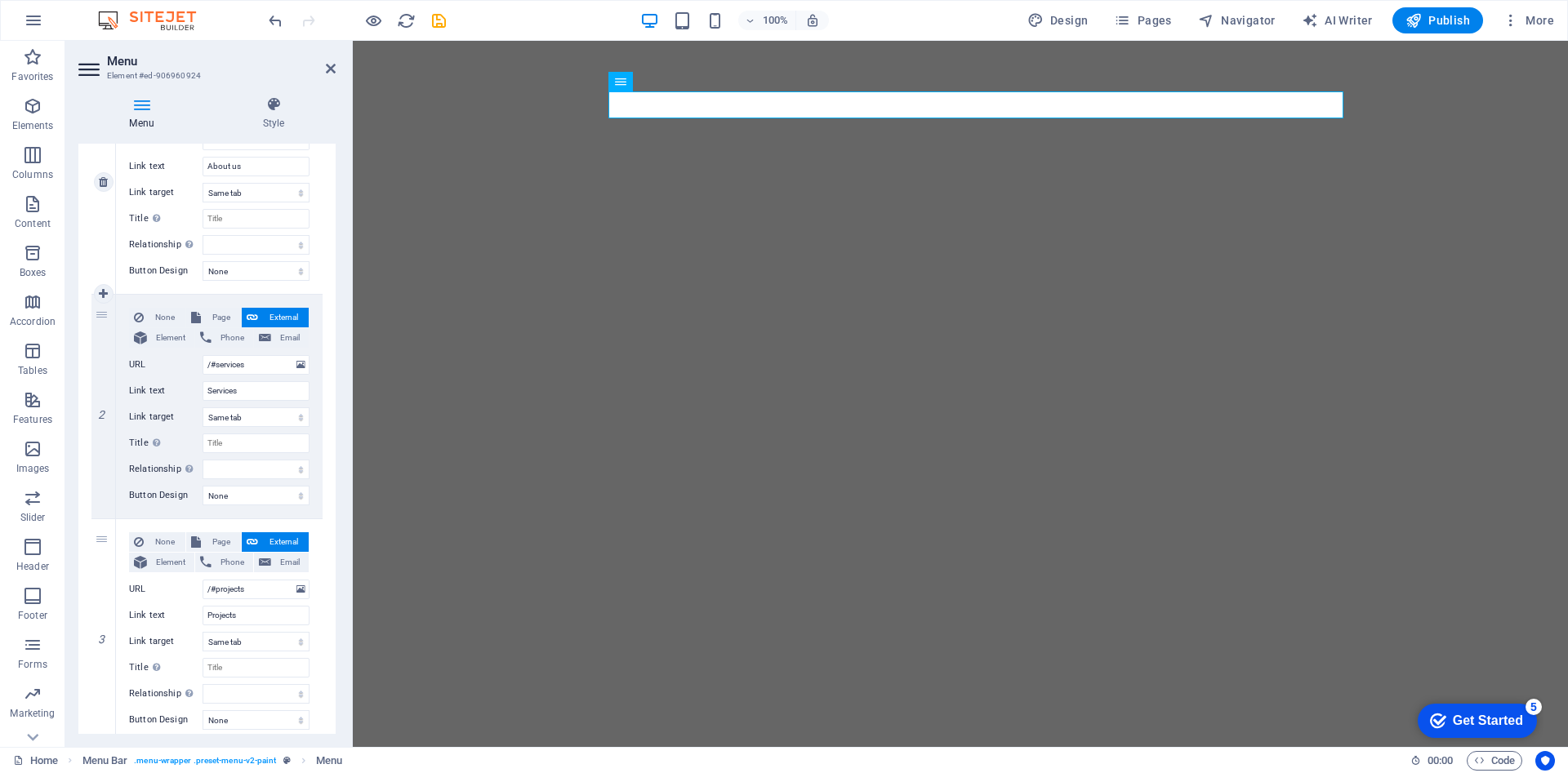
scroll to position [245, 0]
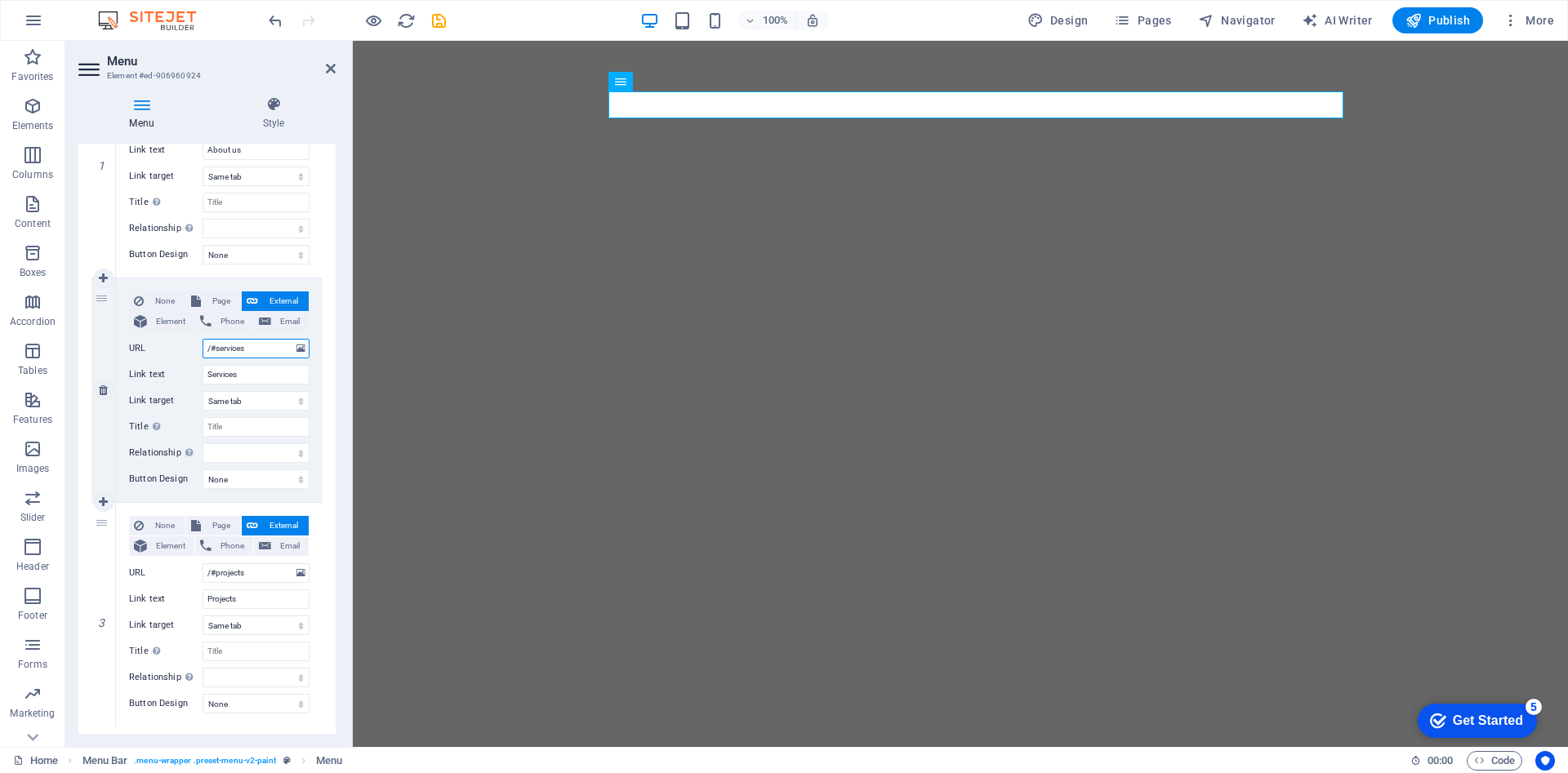
click at [257, 344] on input "/#services" at bounding box center [256, 349] width 107 height 20
click at [262, 381] on input "Services" at bounding box center [256, 375] width 107 height 20
drag, startPoint x: 262, startPoint y: 382, endPoint x: 205, endPoint y: 377, distance: 57.2
click at [205, 377] on input "Services" at bounding box center [256, 375] width 107 height 20
type input "Update"
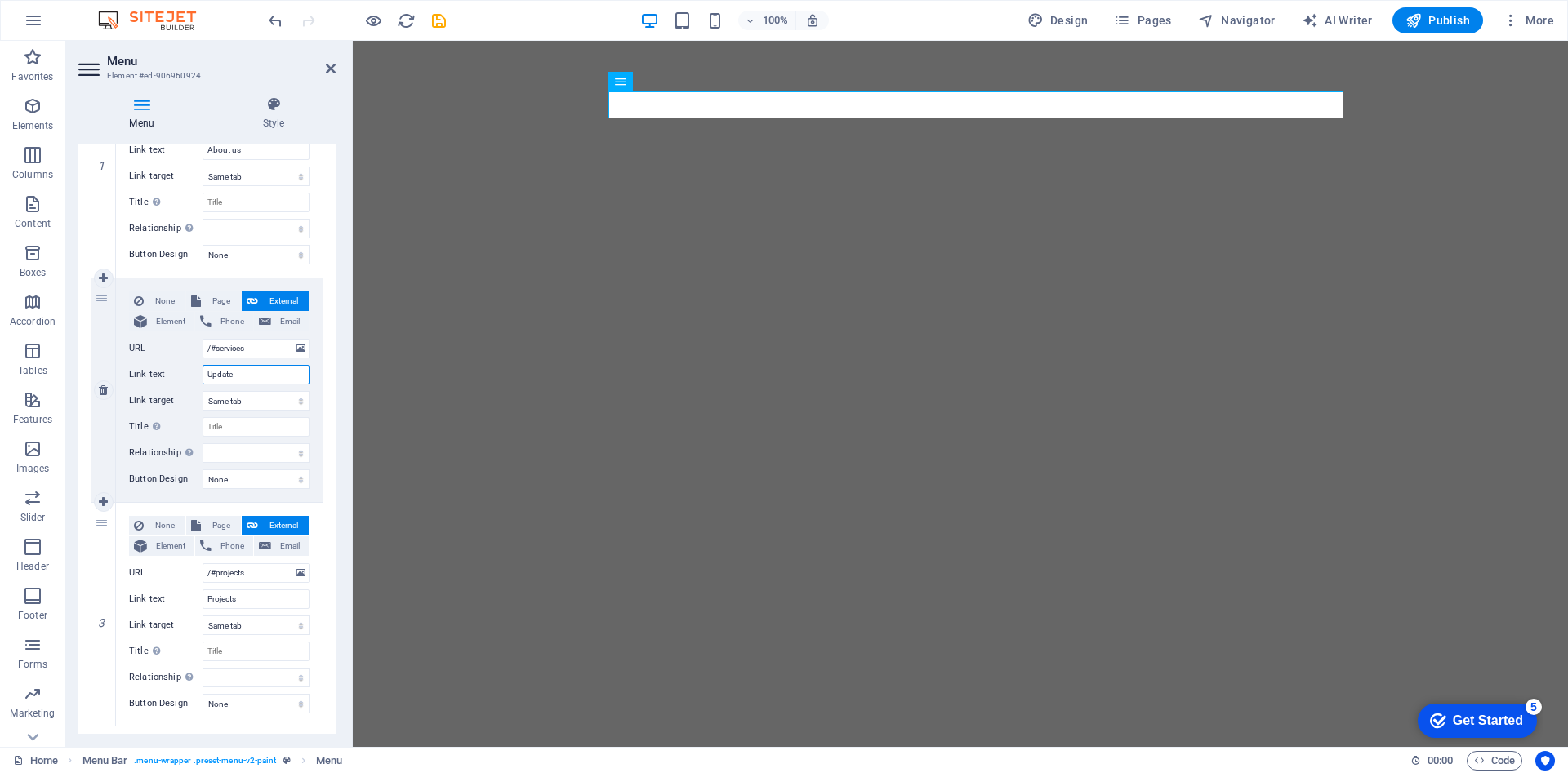
select select
type input "Update"
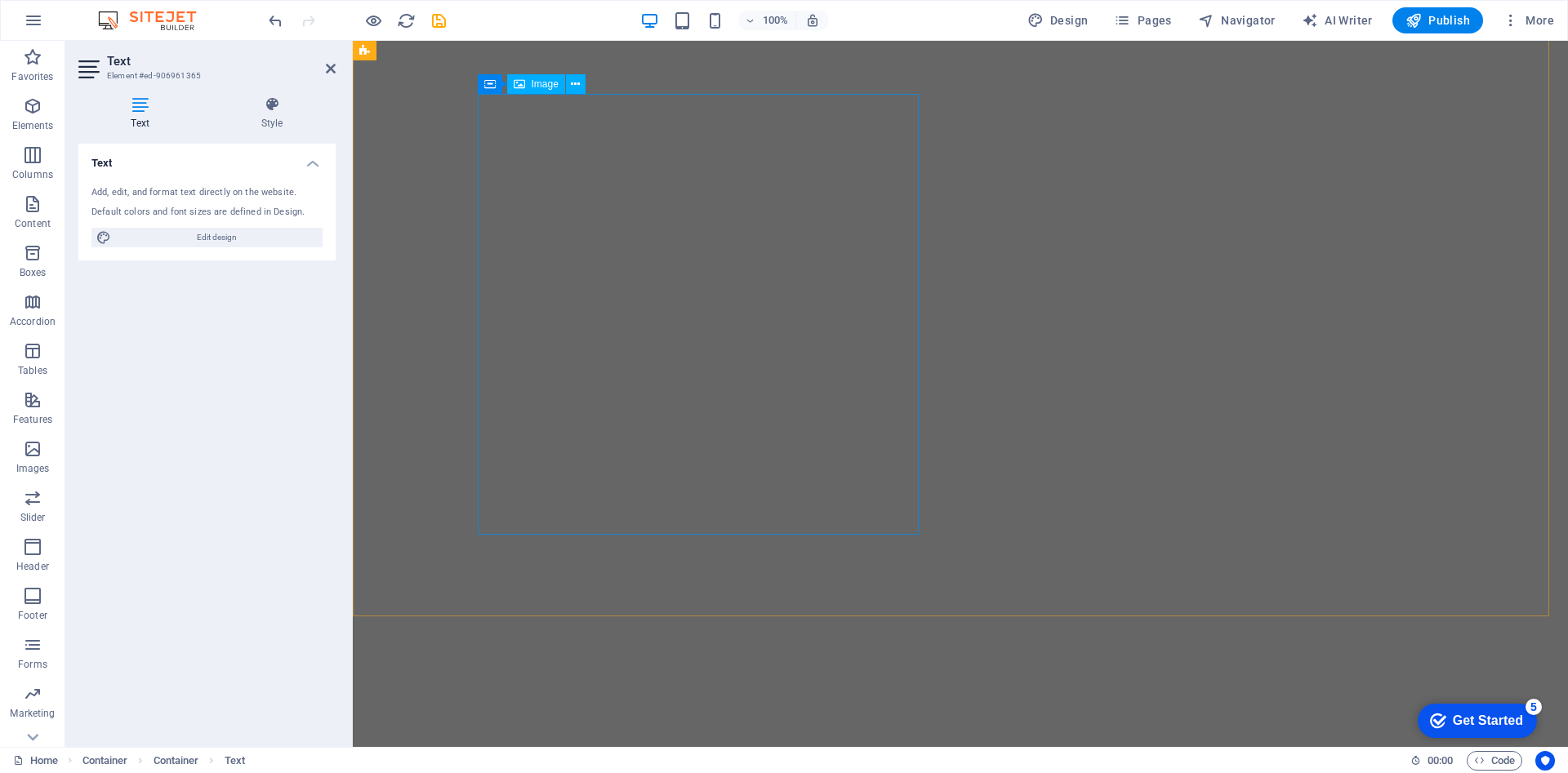
select select "%"
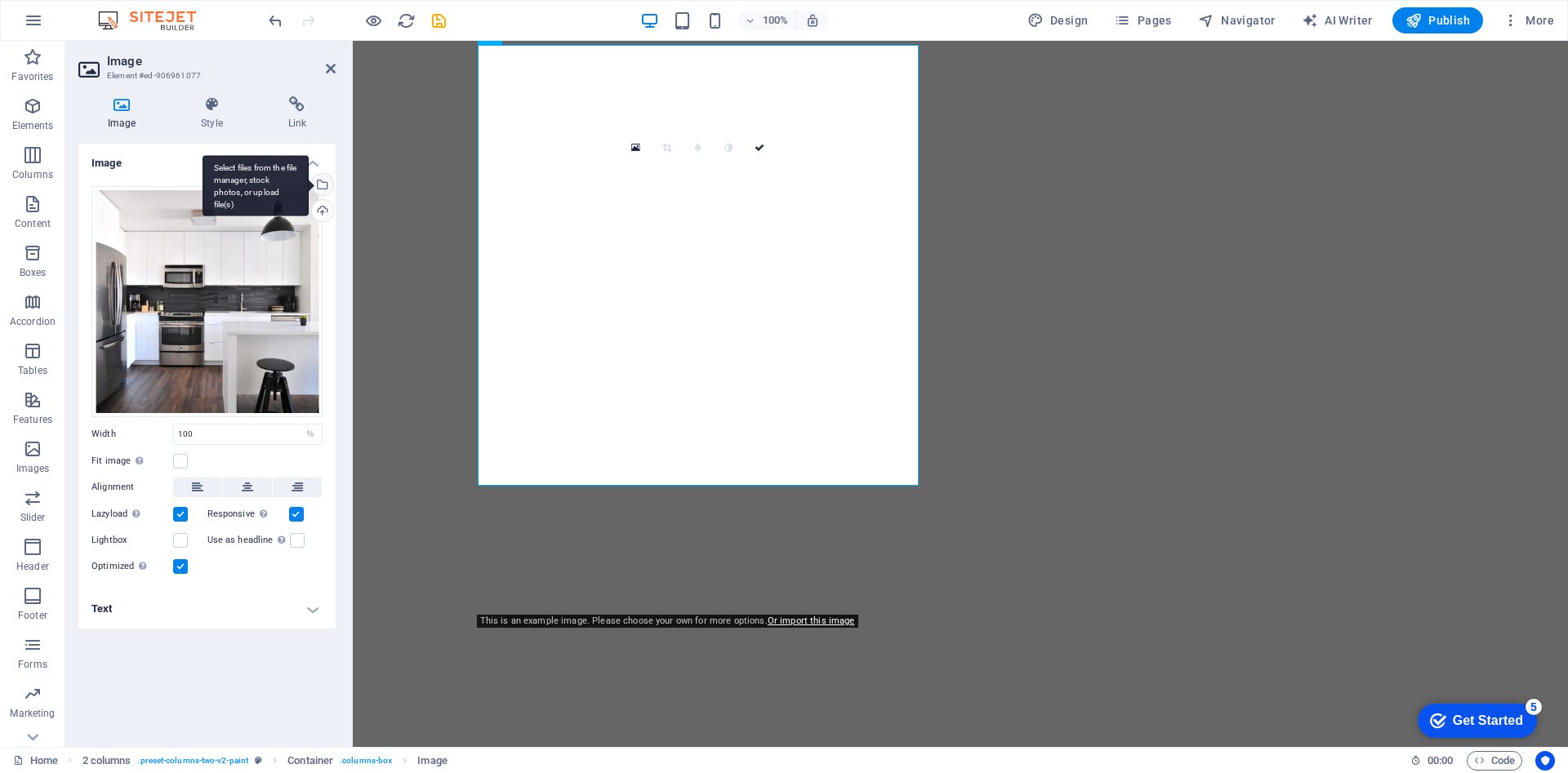
click at [326, 185] on div "Select files from the file manager, stock photos, or upload file(s)" at bounding box center [321, 186] width 25 height 25
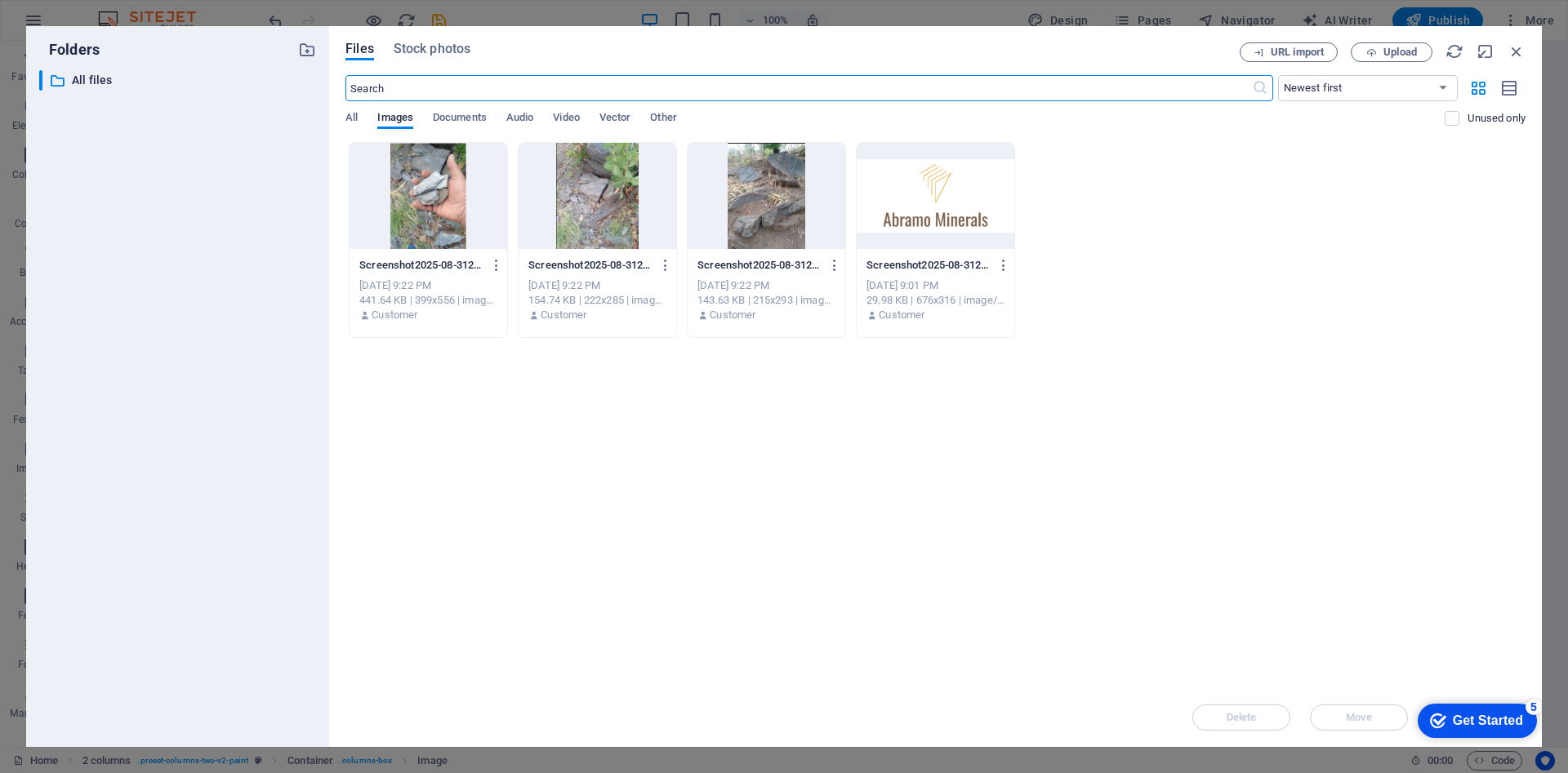
click at [591, 185] on div at bounding box center [597, 195] width 157 height 106
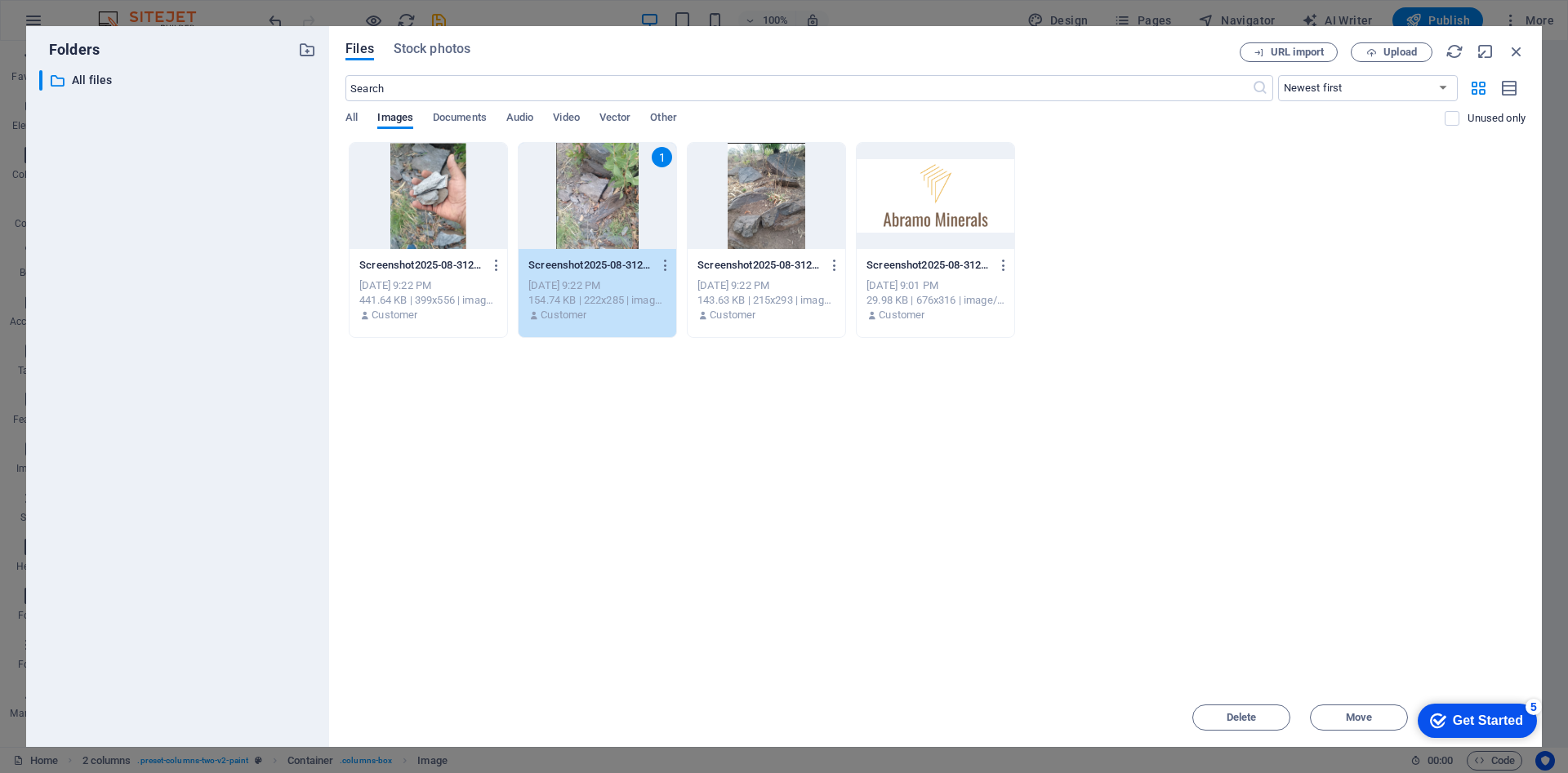
click at [594, 182] on div "1" at bounding box center [597, 195] width 157 height 106
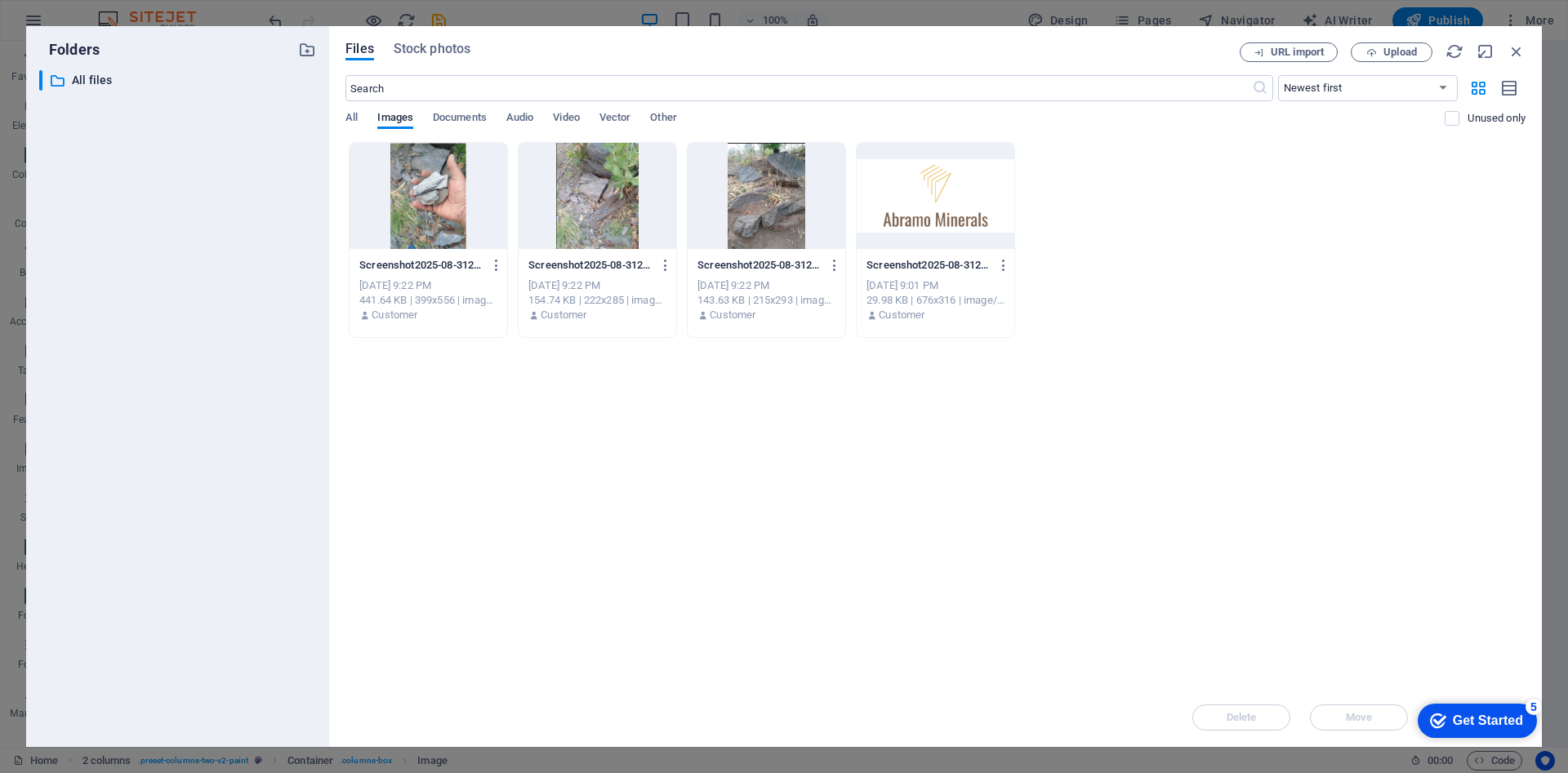
click at [594, 182] on div at bounding box center [597, 195] width 157 height 106
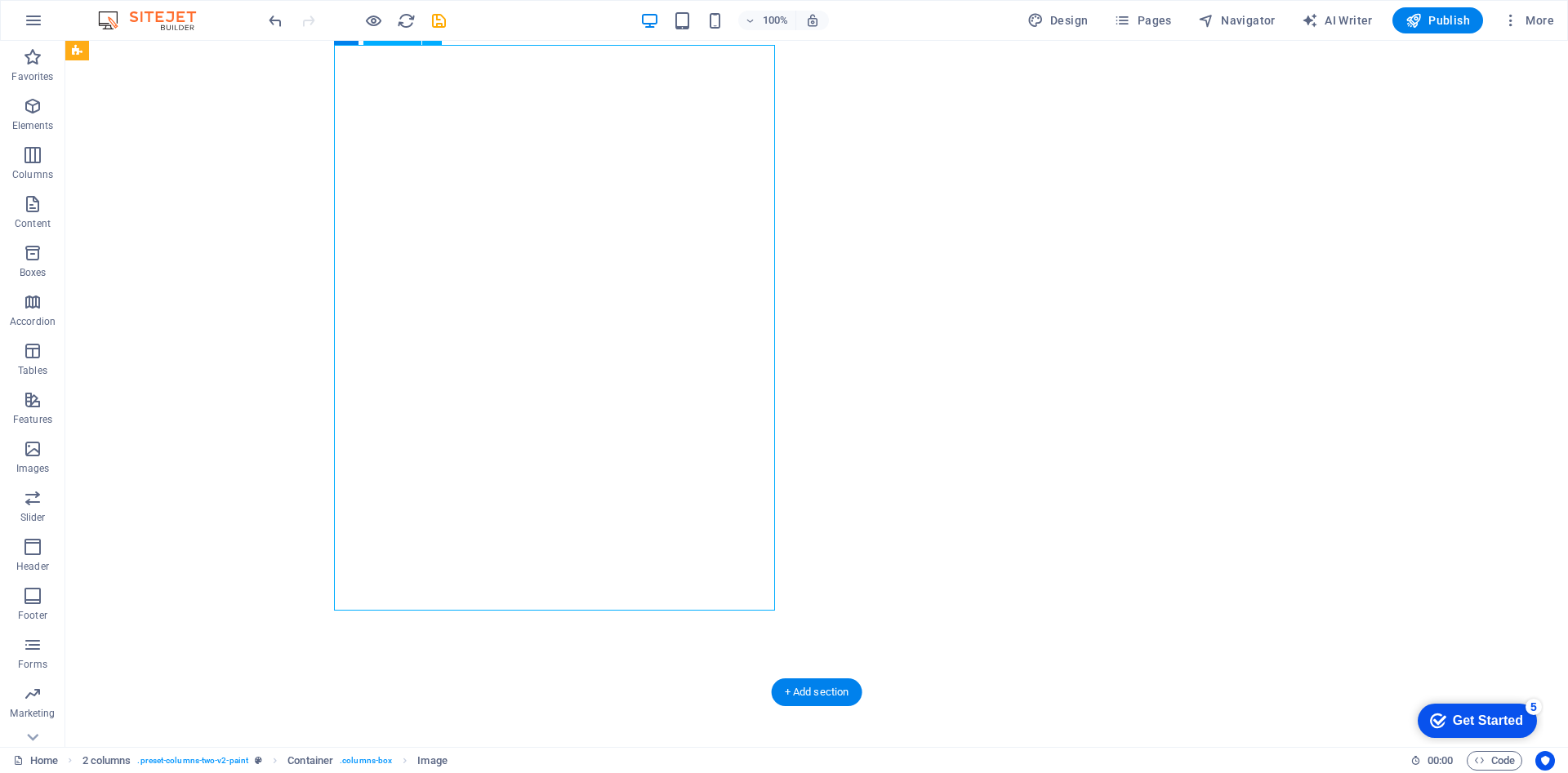
select select "%"
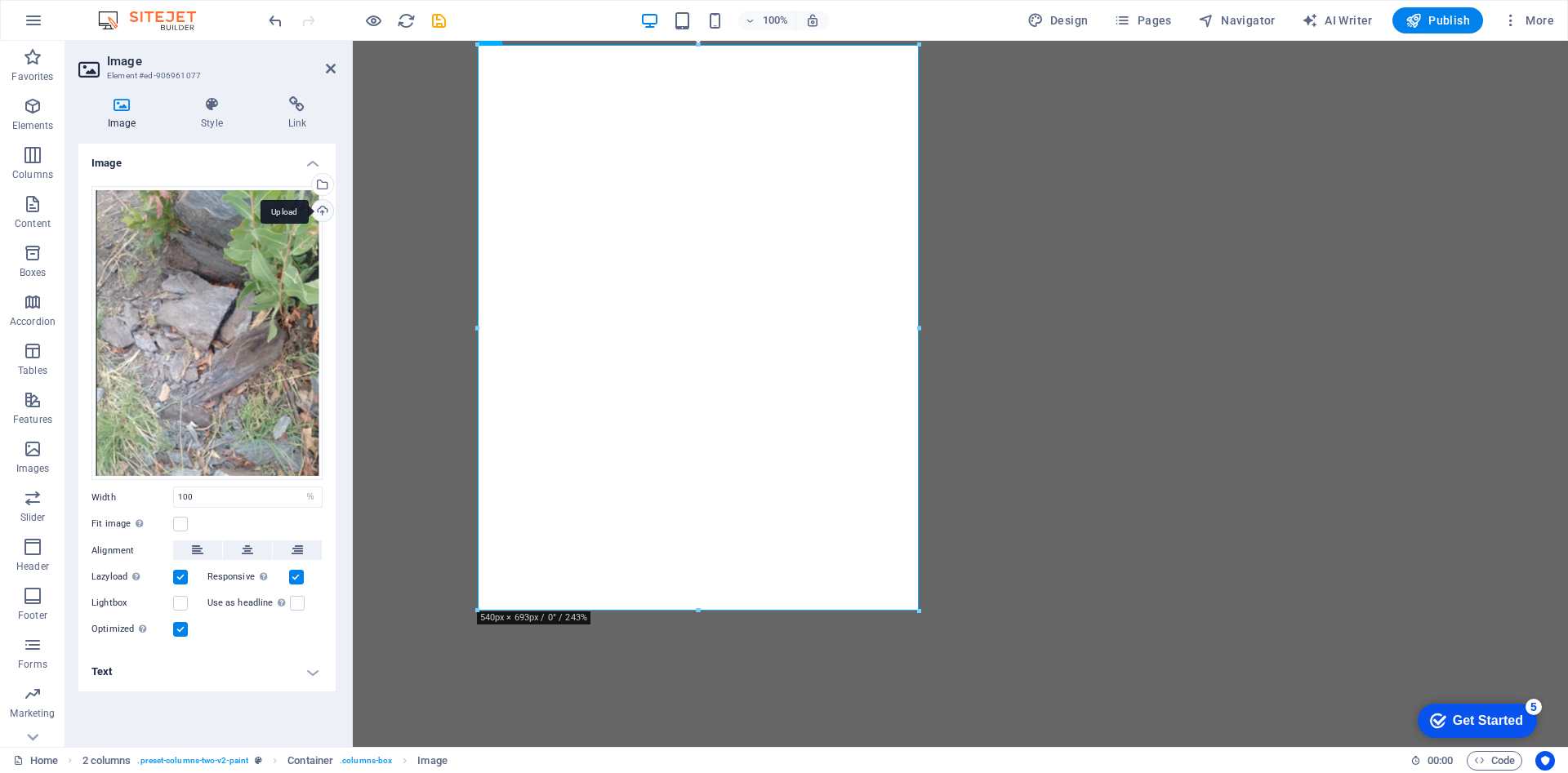
click at [330, 215] on div "Upload" at bounding box center [321, 213] width 25 height 25
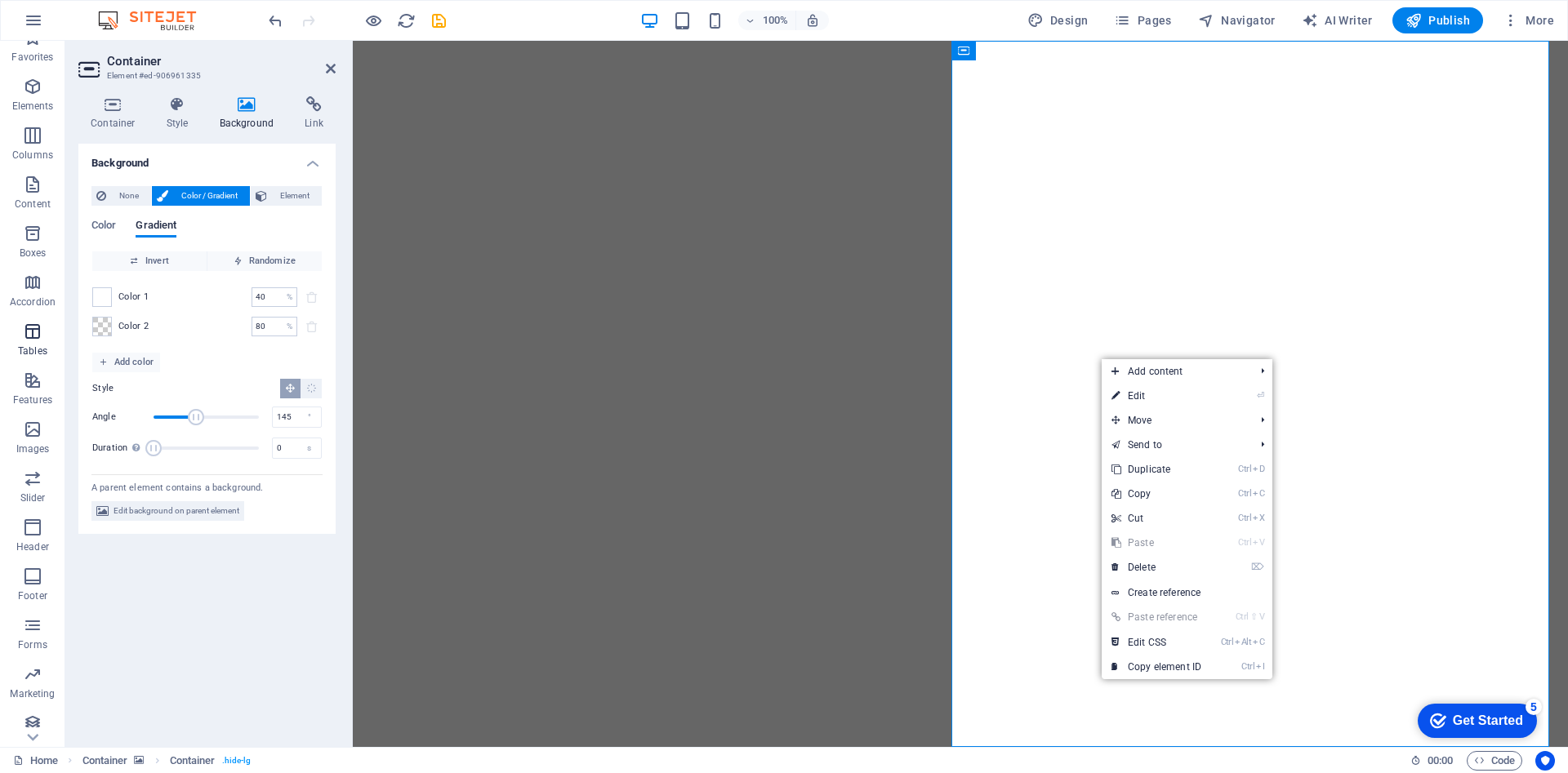
scroll to position [29, 0]
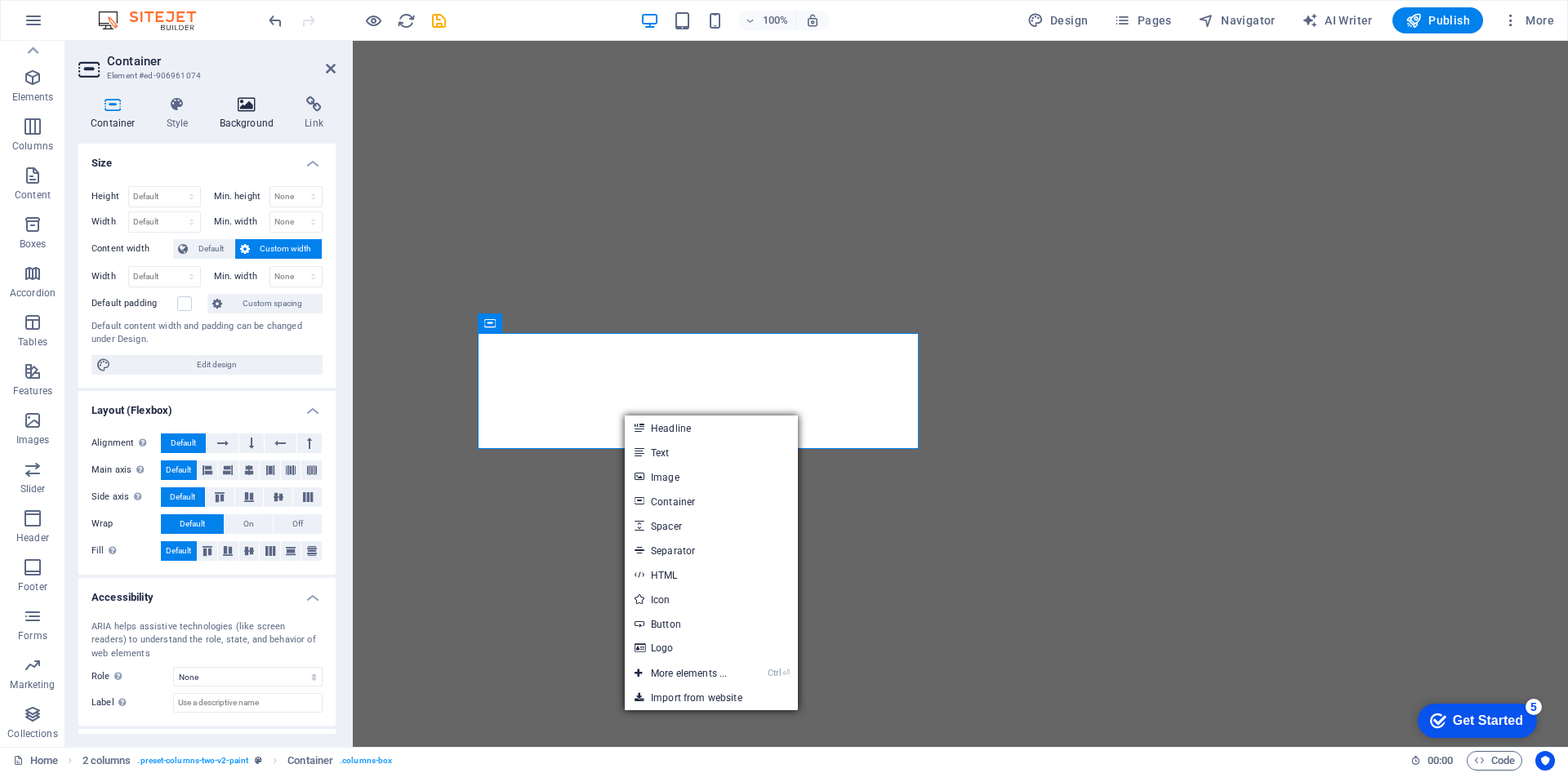
click at [261, 110] on icon at bounding box center [247, 105] width 79 height 16
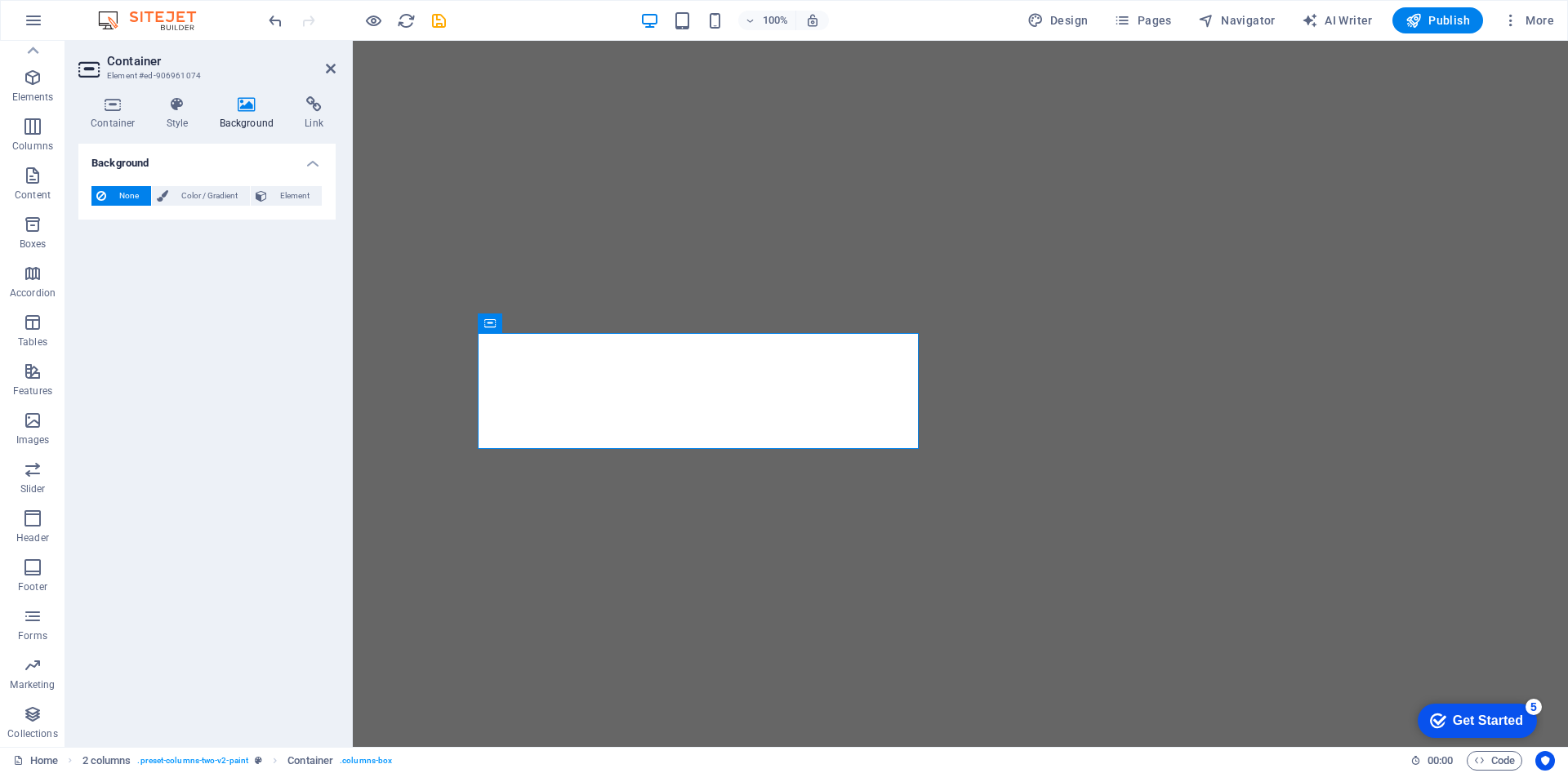
click at [237, 101] on icon at bounding box center [247, 105] width 79 height 16
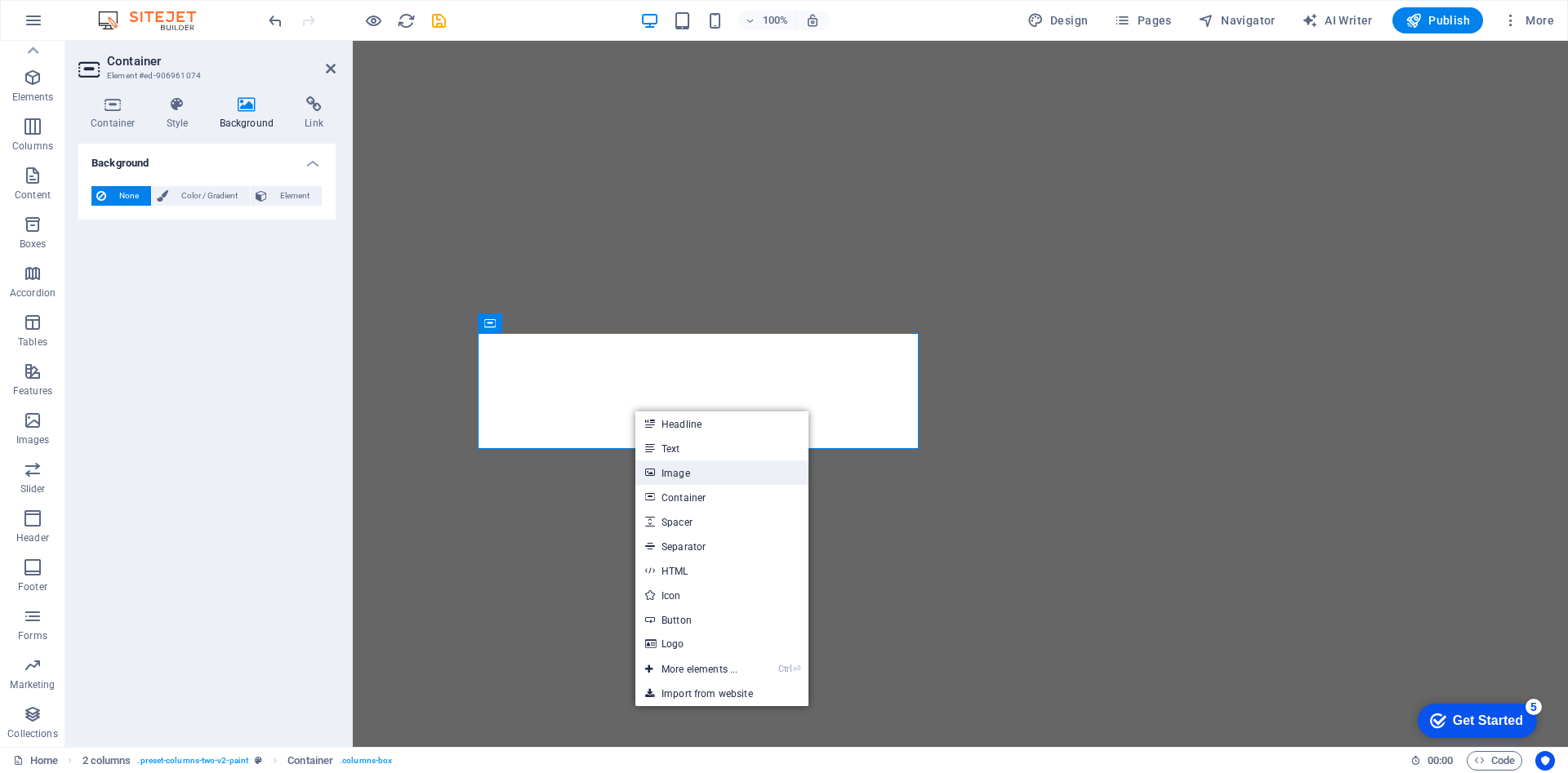
click at [673, 476] on link "Image" at bounding box center [722, 473] width 173 height 25
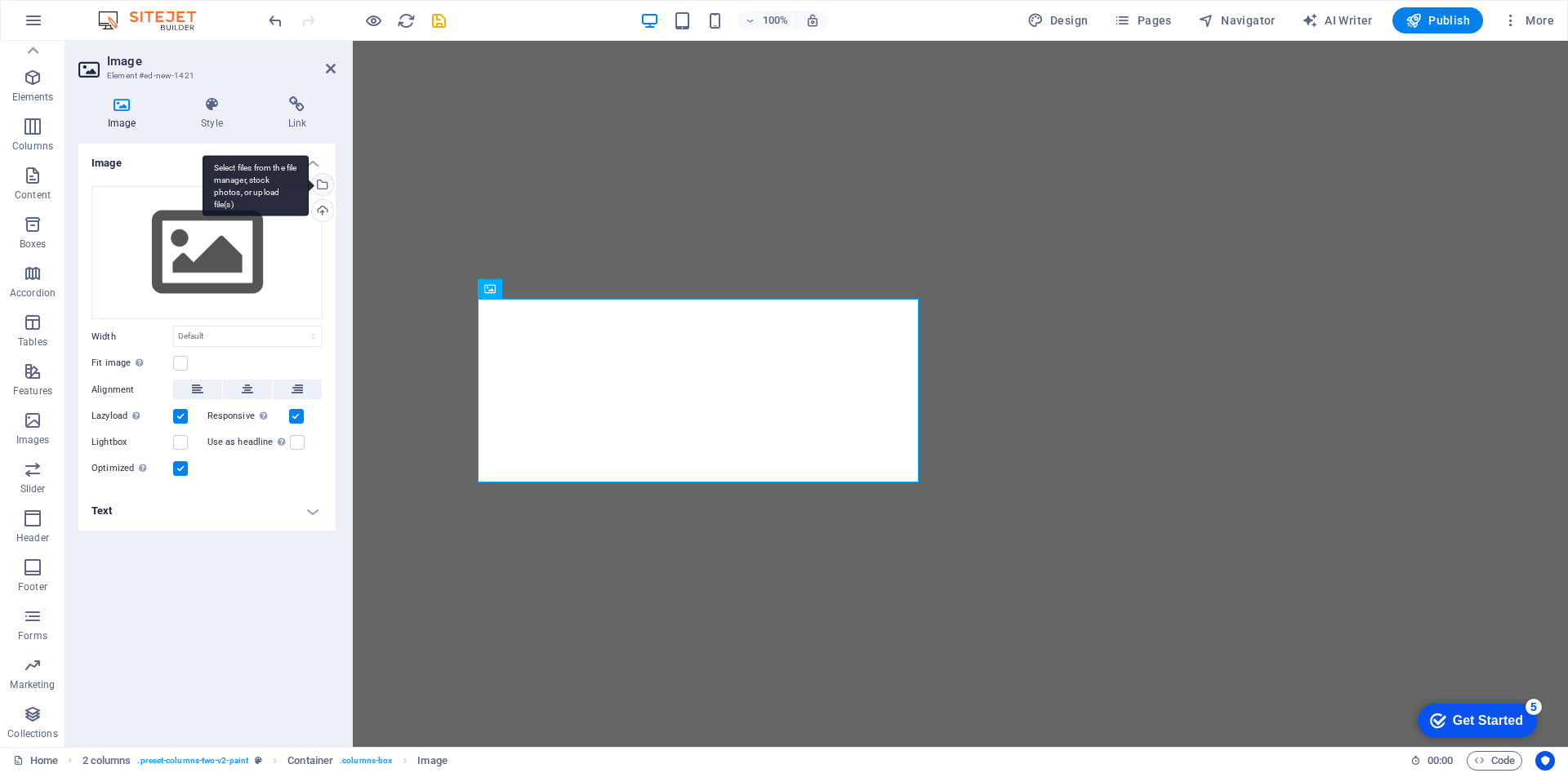
click at [326, 185] on div "Select files from the file manager, stock photos, or upload file(s)" at bounding box center [321, 186] width 25 height 25
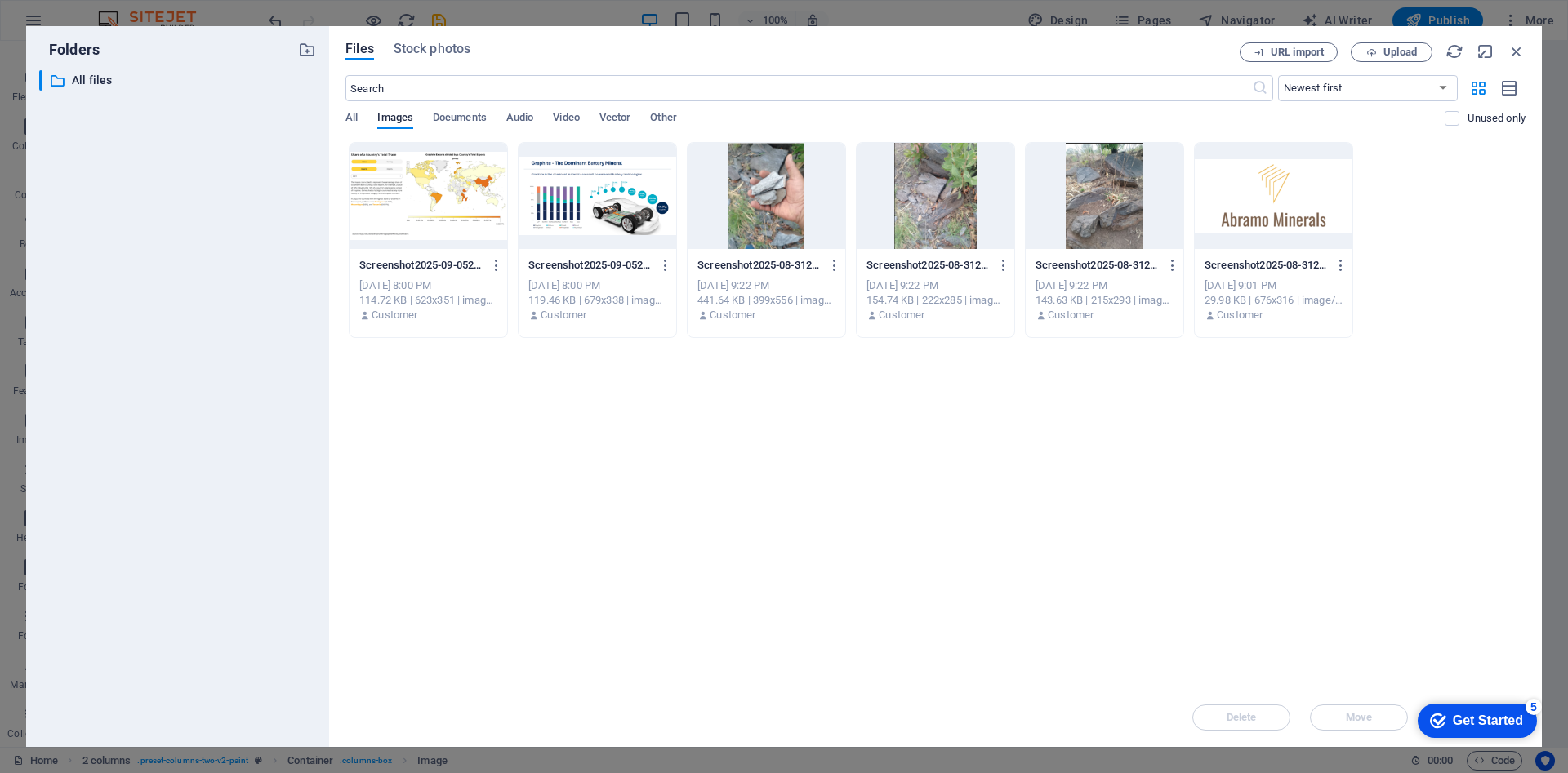
click at [432, 192] on div at bounding box center [428, 195] width 157 height 106
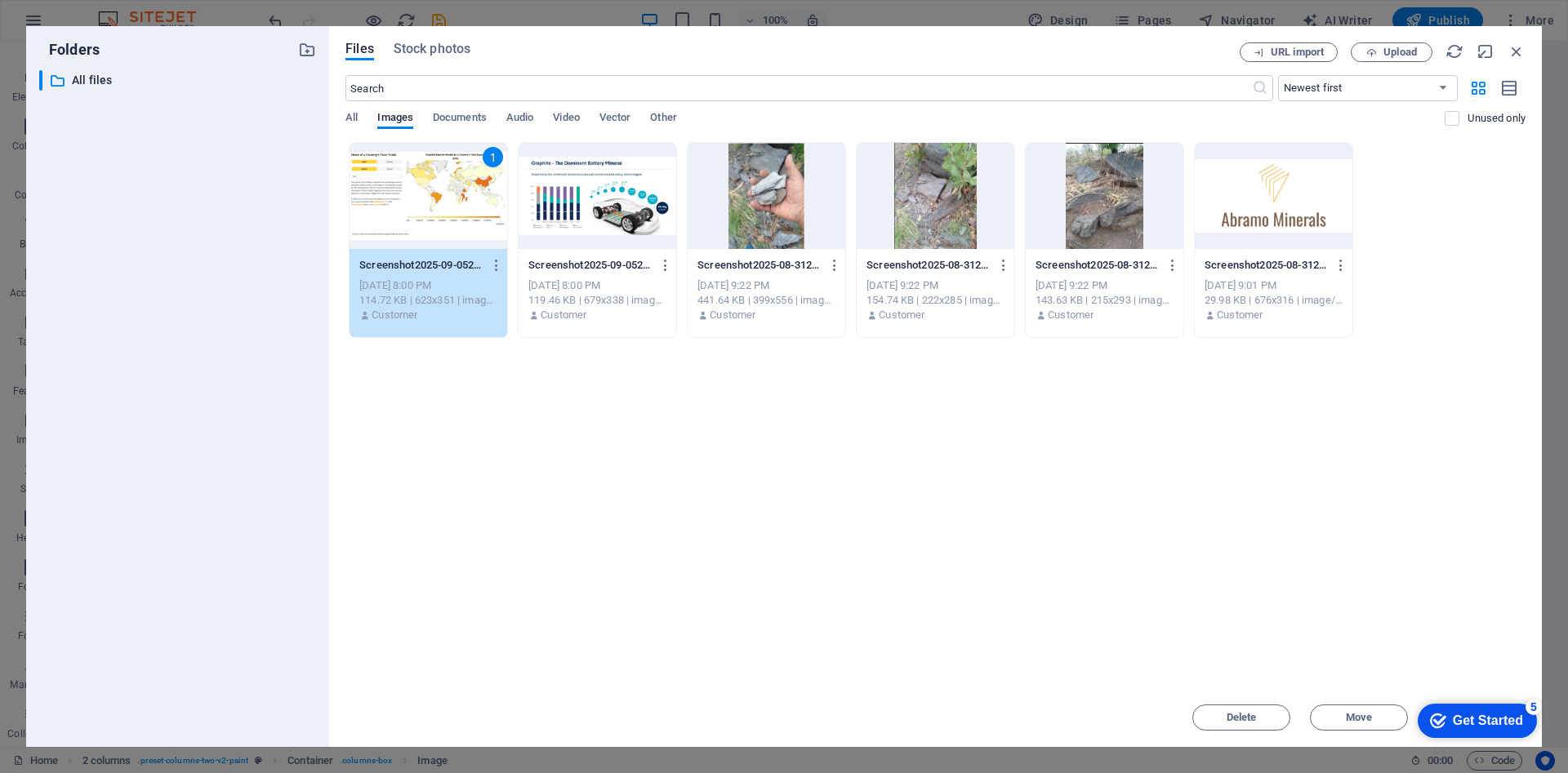
click at [441, 190] on div "1" at bounding box center [428, 195] width 157 height 106
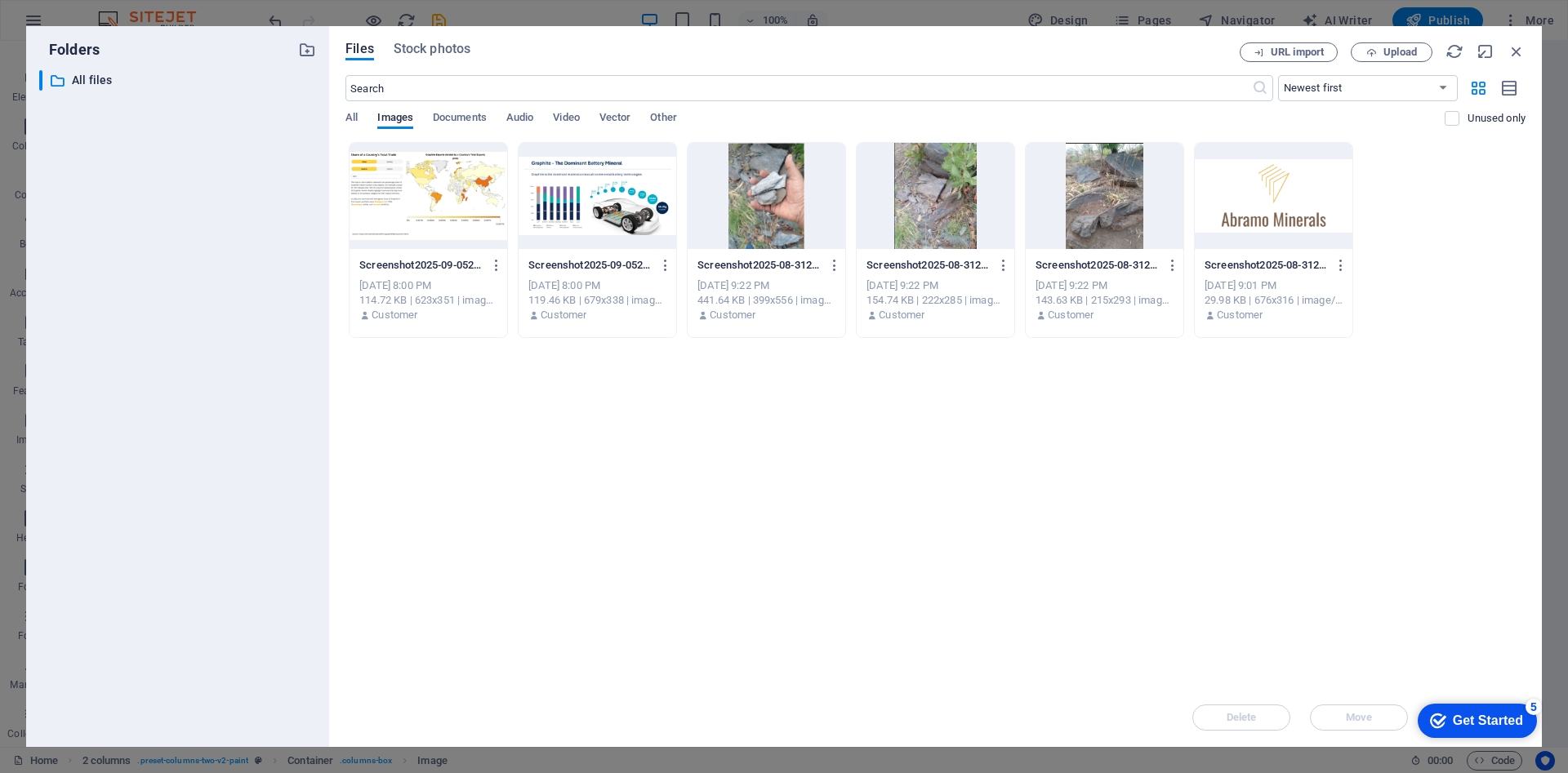
click at [441, 190] on div at bounding box center [428, 195] width 157 height 106
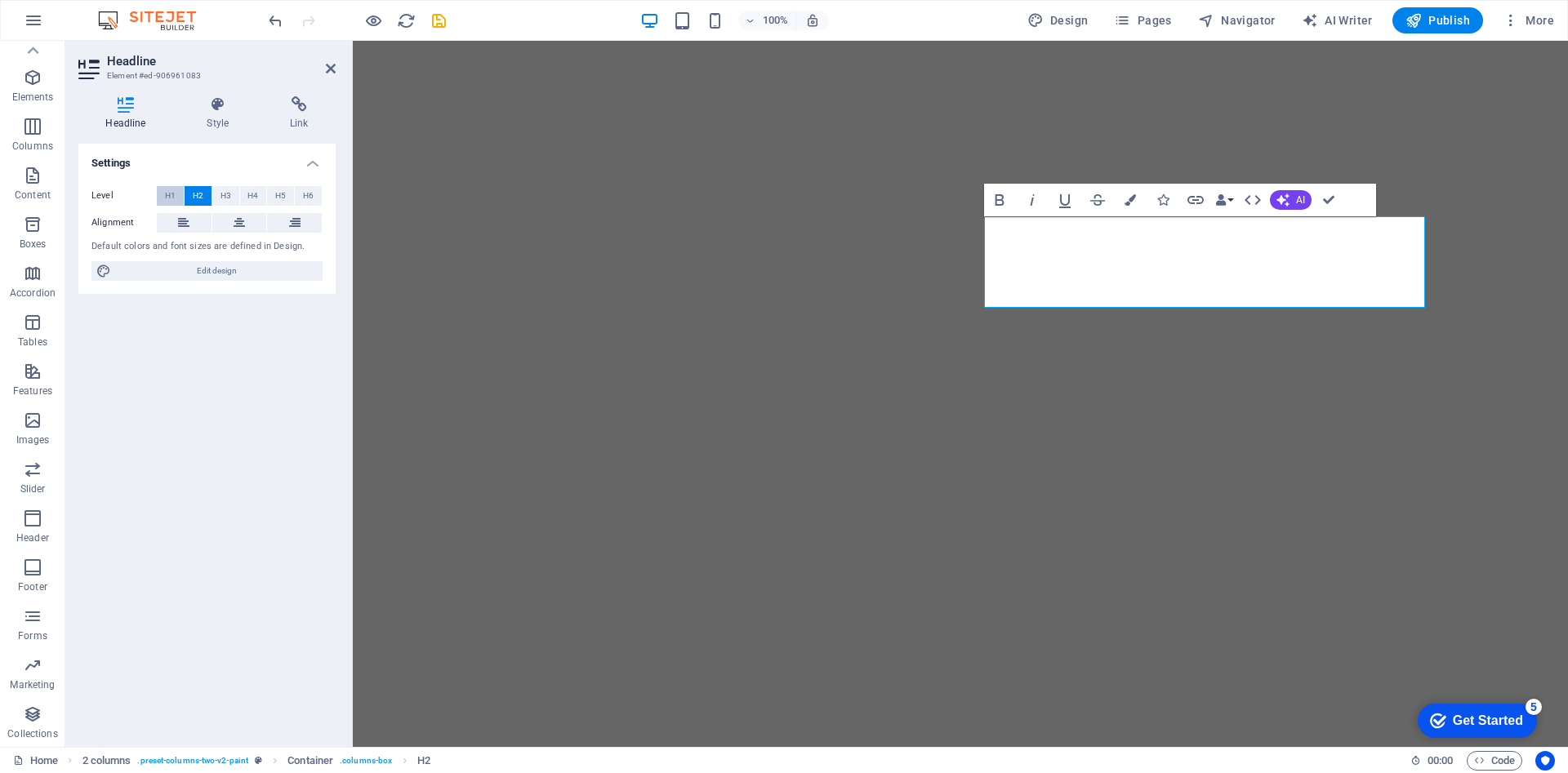
click at [168, 192] on span "H1" at bounding box center [170, 196] width 11 height 20
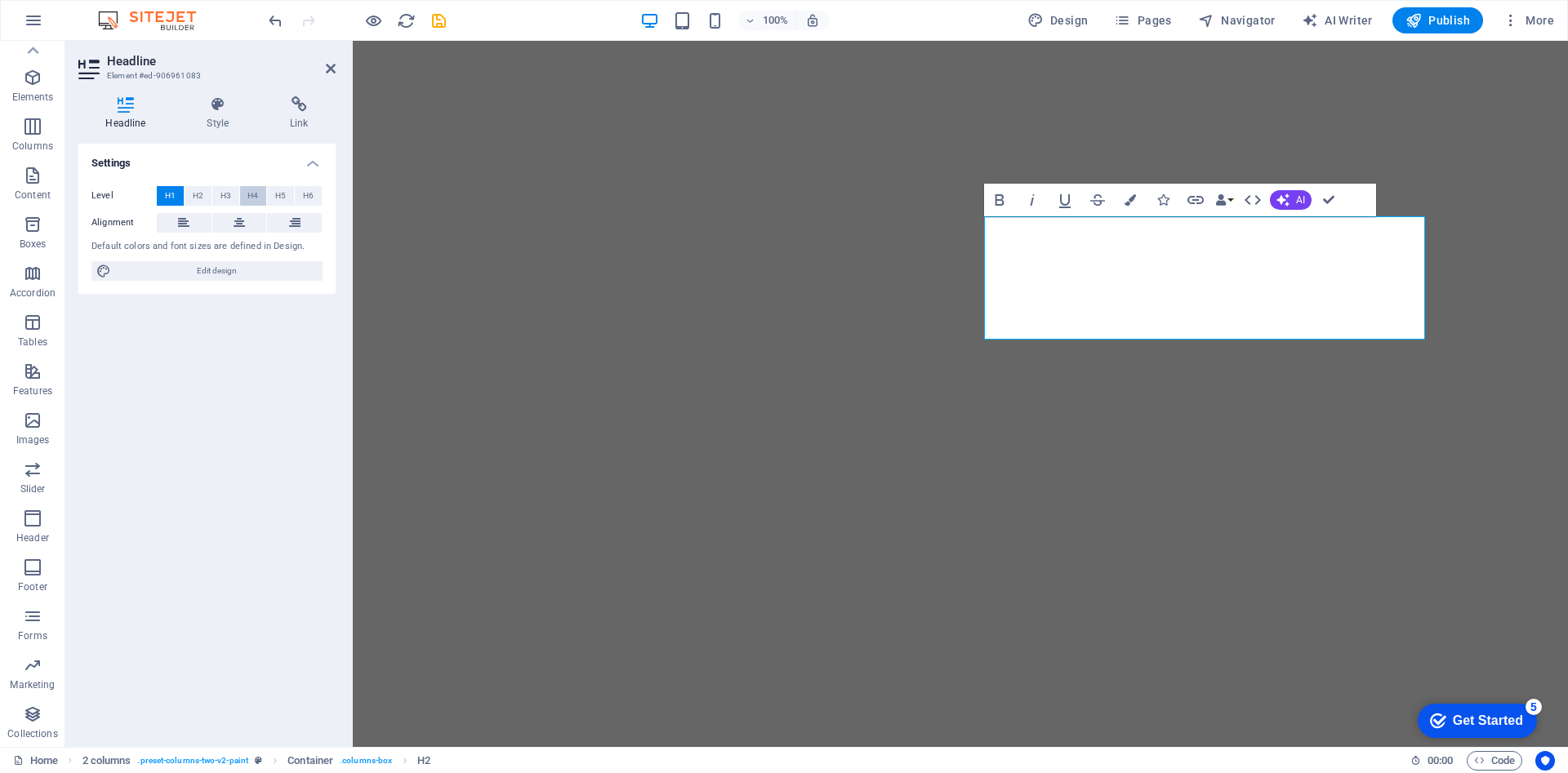
click at [252, 193] on span "H4" at bounding box center [252, 196] width 11 height 20
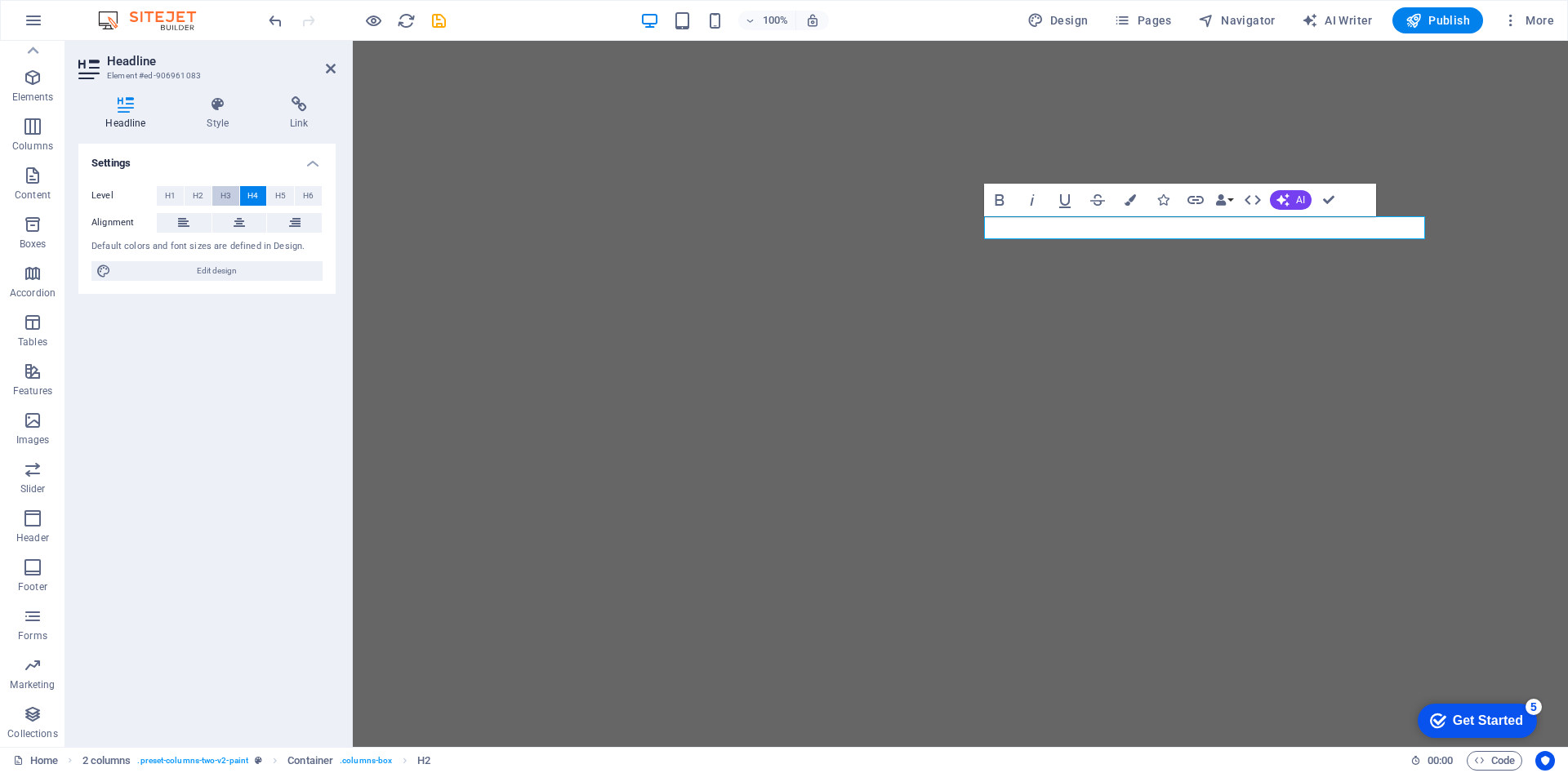
click at [227, 196] on span "H3" at bounding box center [225, 196] width 11 height 20
click at [1063, 331] on button at bounding box center [1057, 333] width 20 height 20
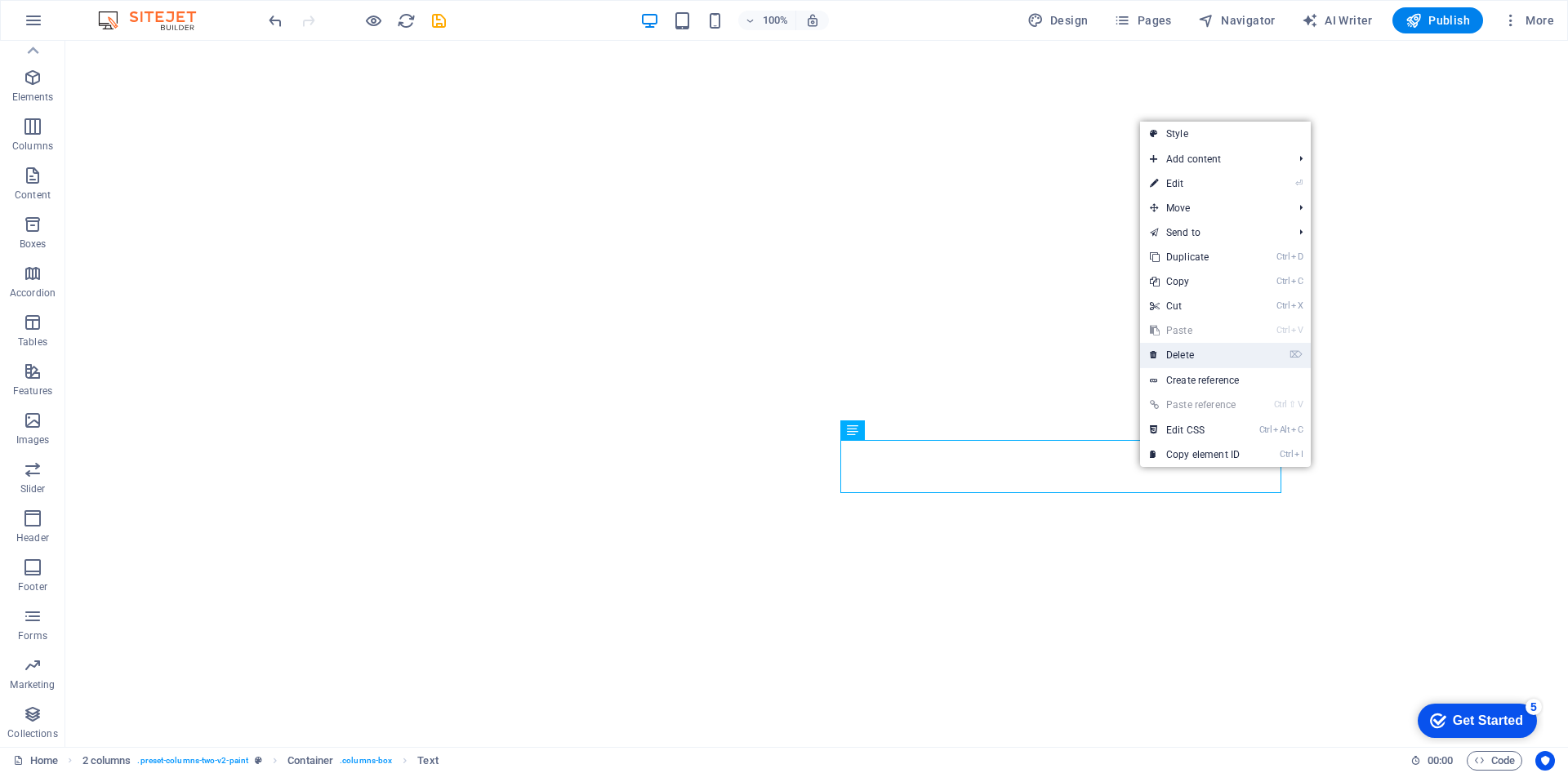
click at [1181, 352] on link "⌦ Delete" at bounding box center [1195, 355] width 110 height 25
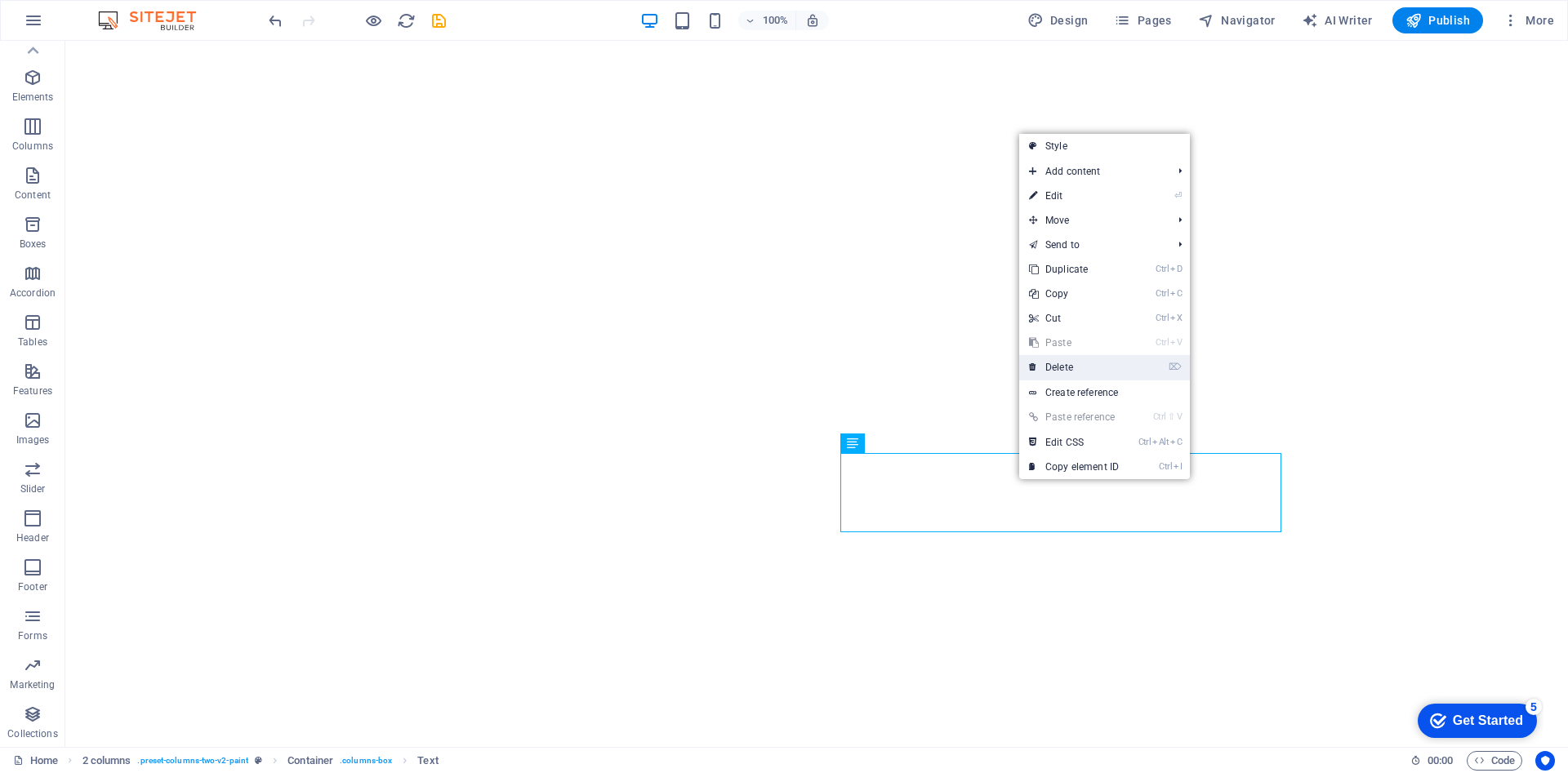
click at [1082, 356] on link "⌦ Delete" at bounding box center [1073, 368] width 110 height 25
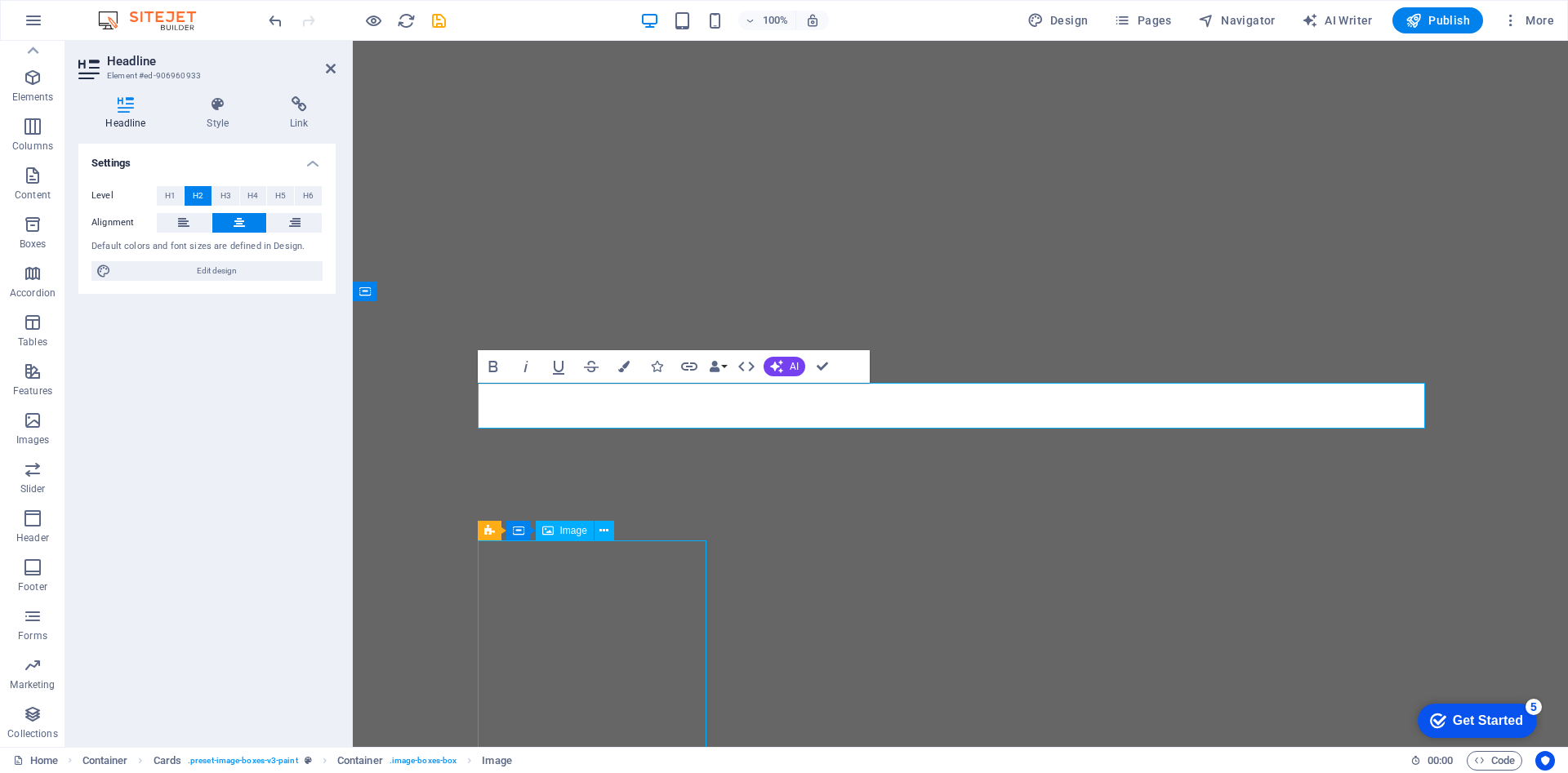
select select "px"
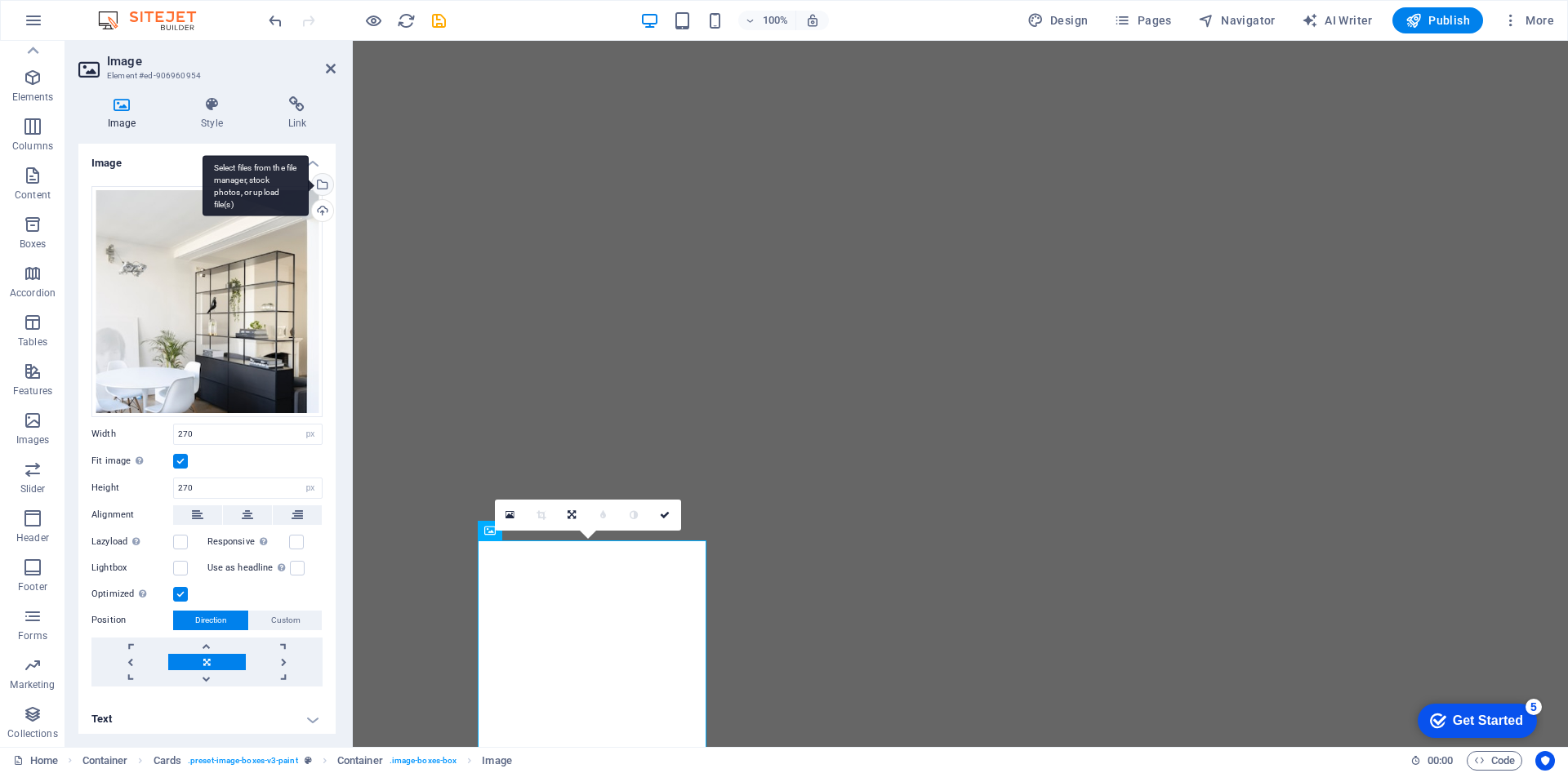
click at [317, 185] on div "Select files from the file manager, stock photos, or upload file(s)" at bounding box center [321, 186] width 25 height 25
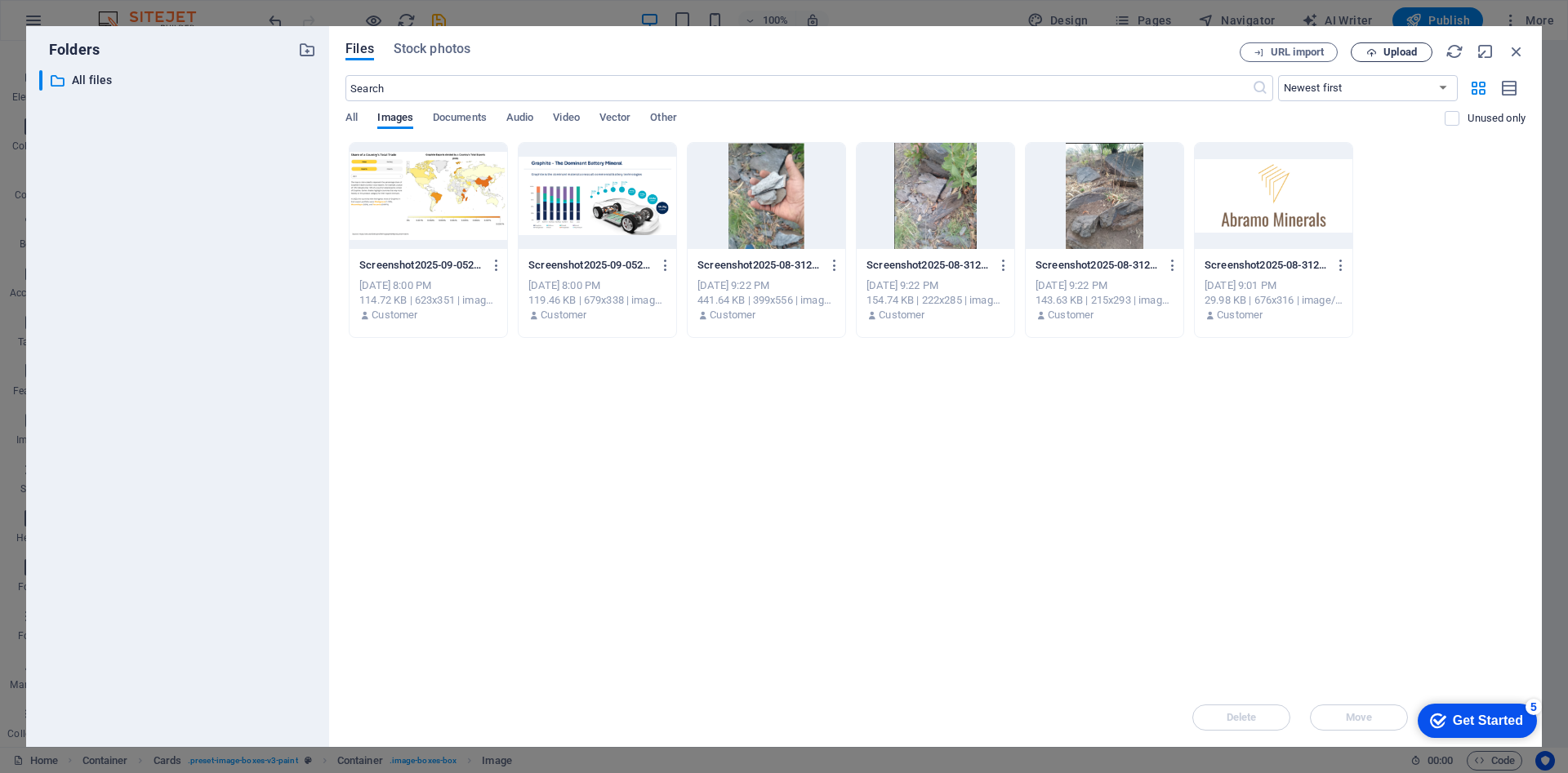
click at [1388, 47] on span "Upload" at bounding box center [1400, 52] width 34 height 10
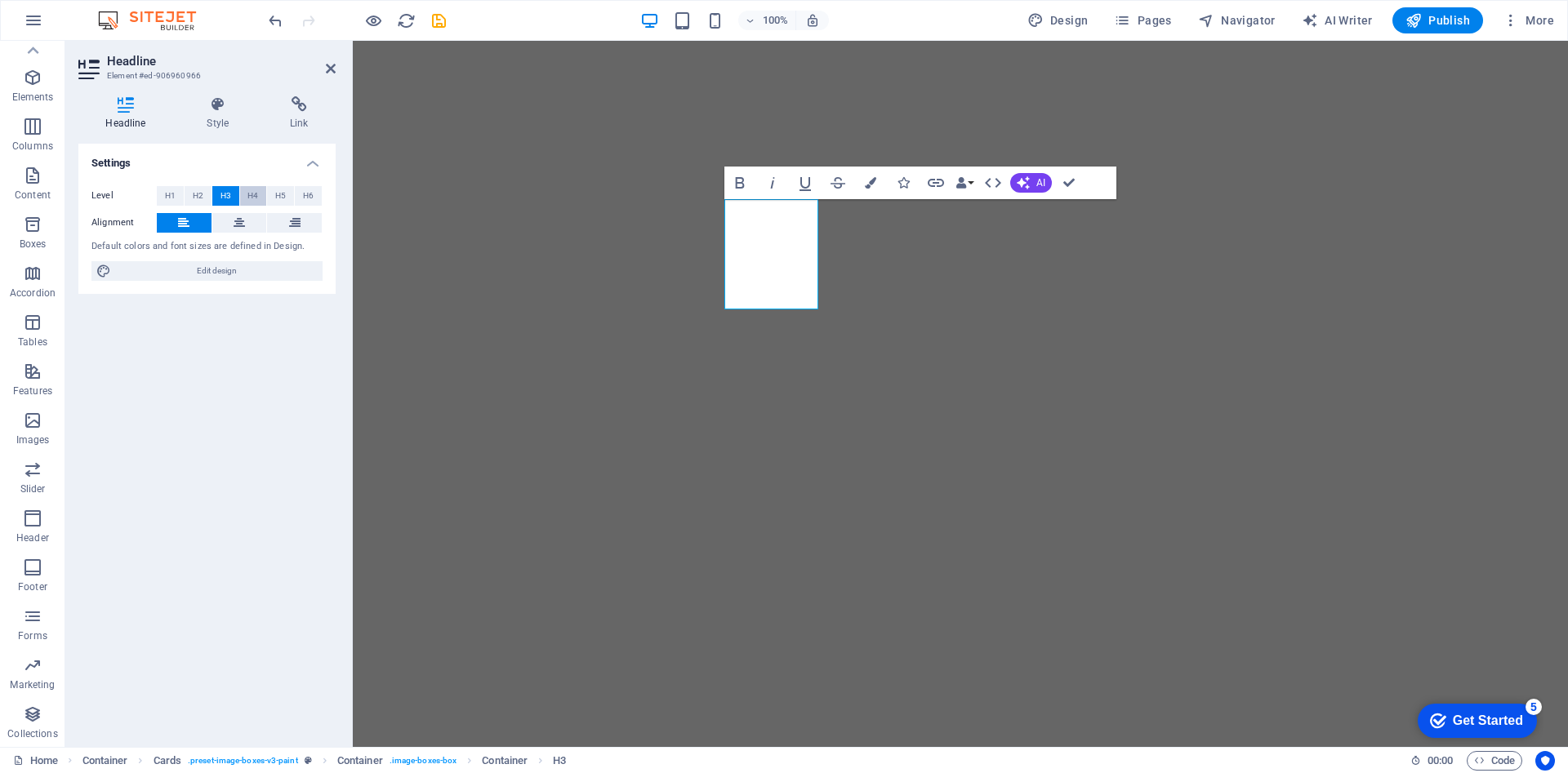
click at [249, 196] on span "H4" at bounding box center [252, 196] width 11 height 20
click at [273, 194] on button "H5" at bounding box center [280, 196] width 27 height 20
select select "px"
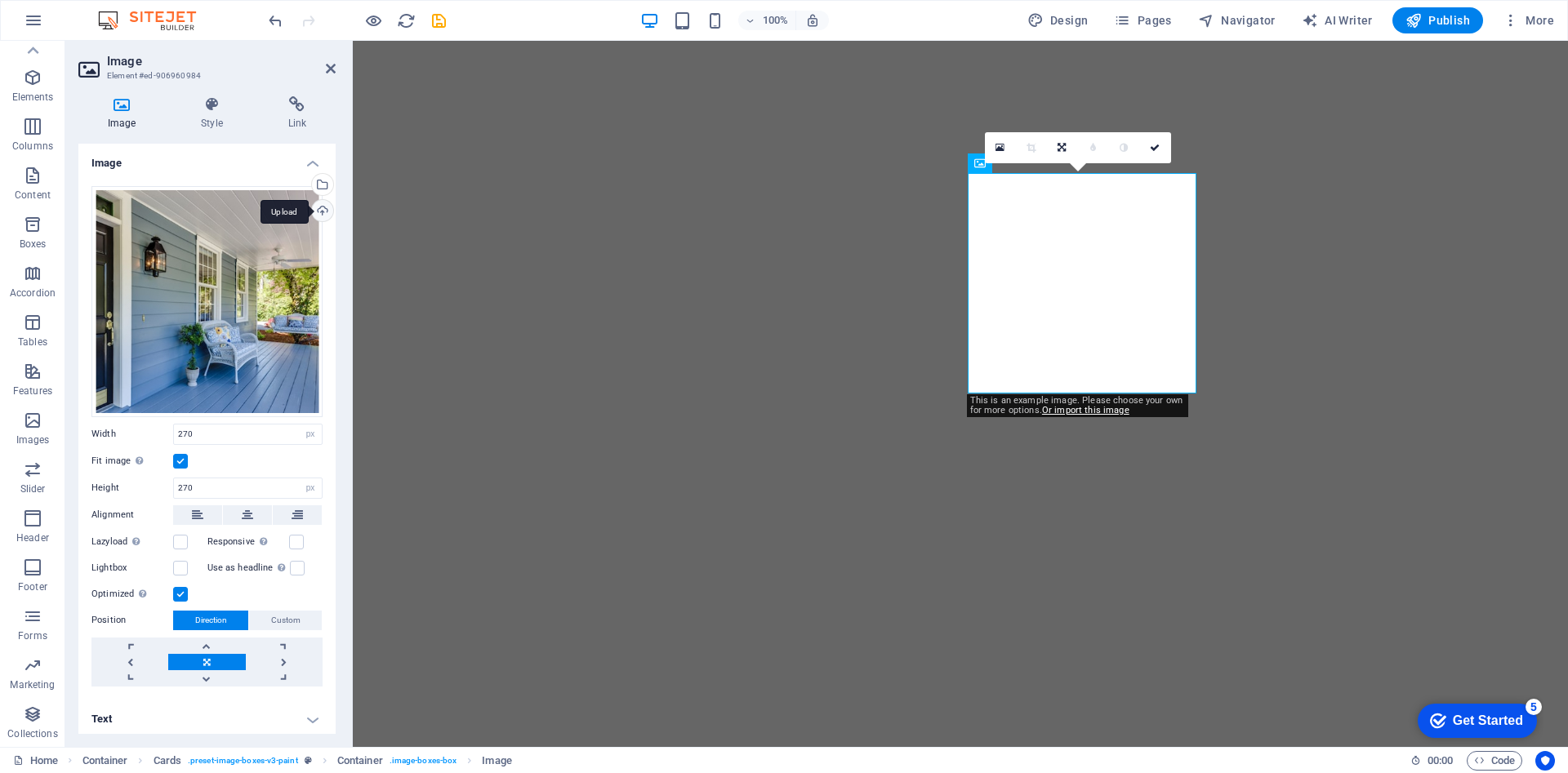
click at [326, 205] on div "Upload" at bounding box center [321, 213] width 25 height 25
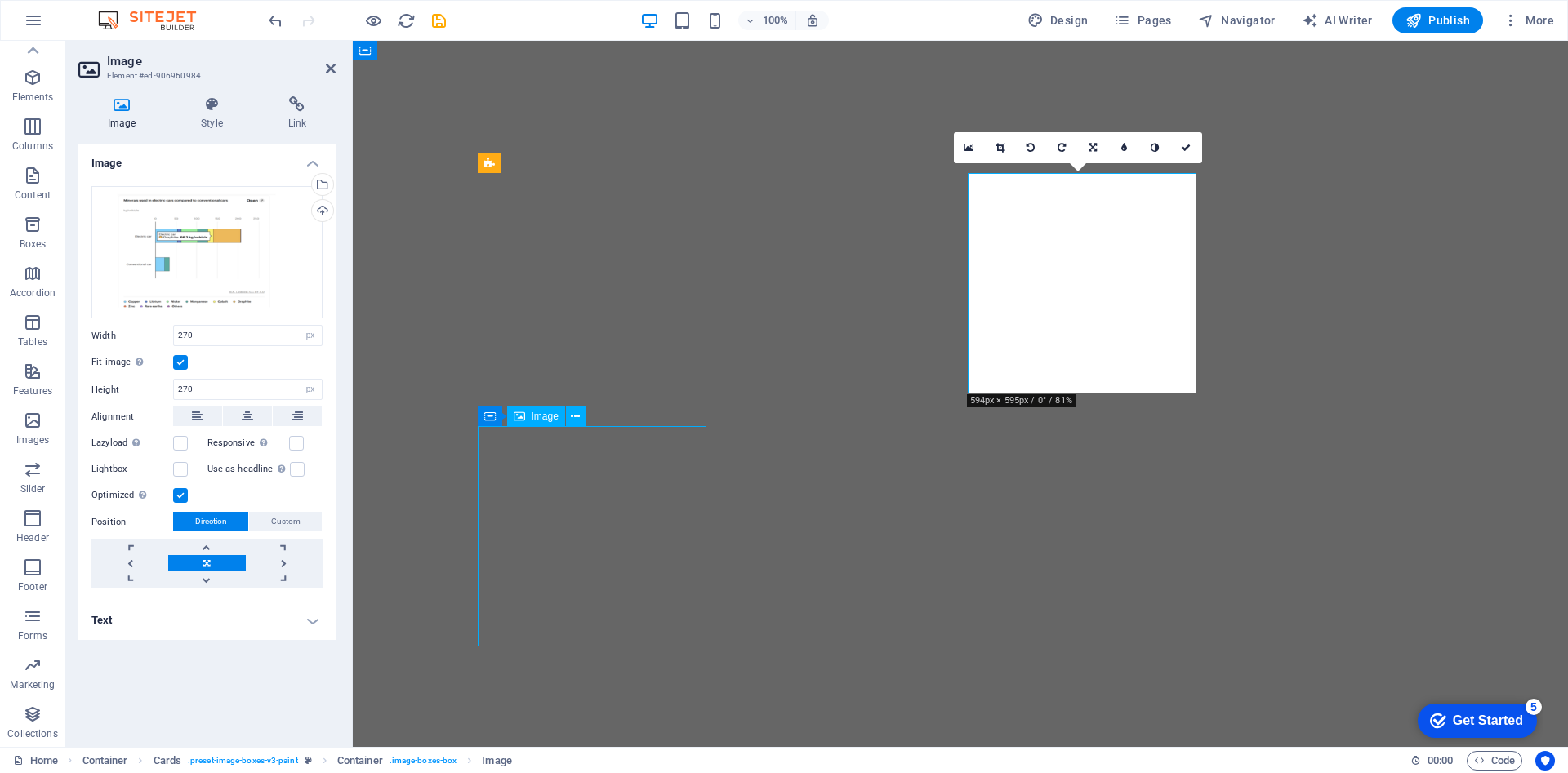
select select "px"
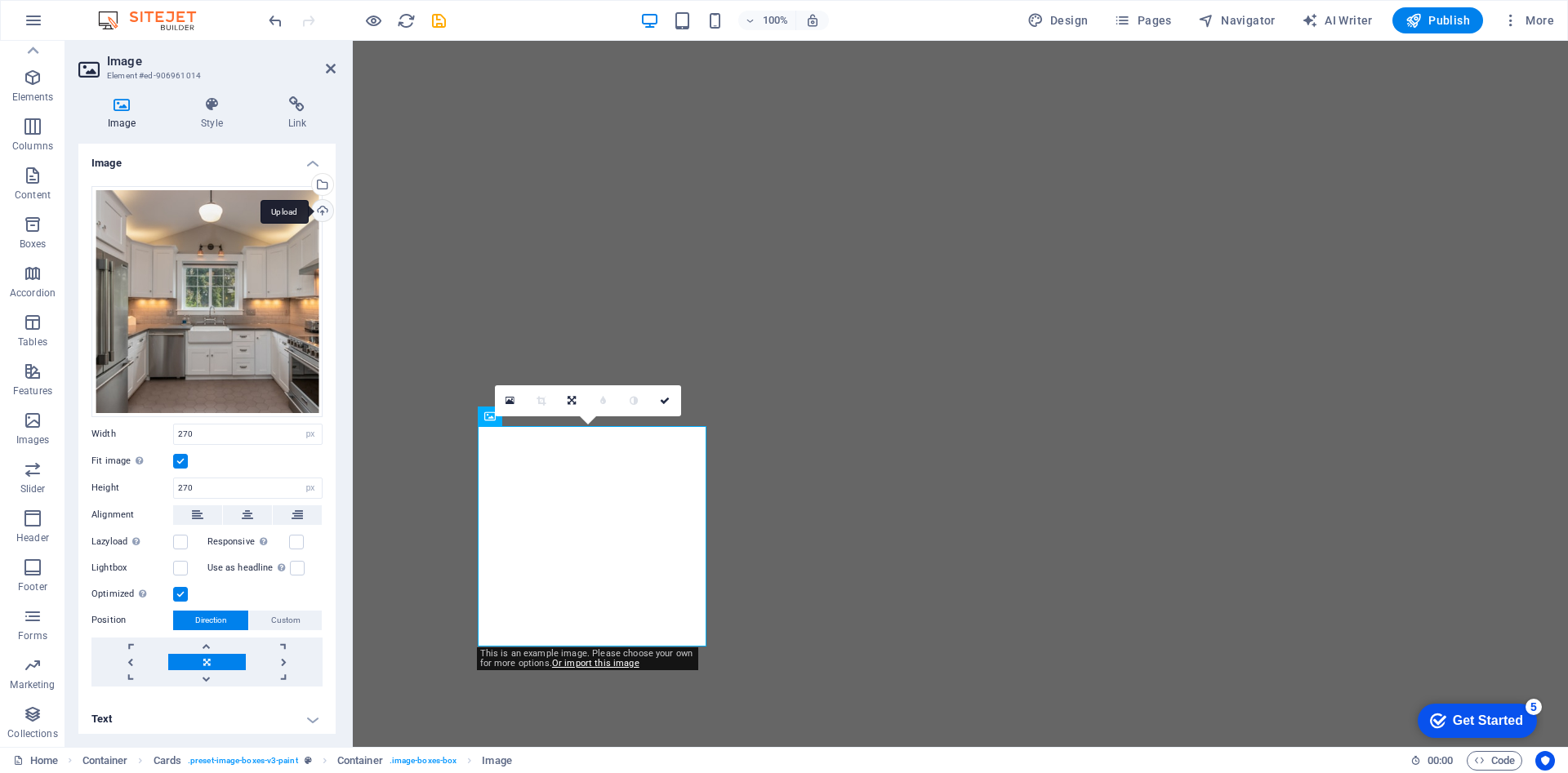
click at [320, 215] on div "Upload" at bounding box center [321, 213] width 25 height 25
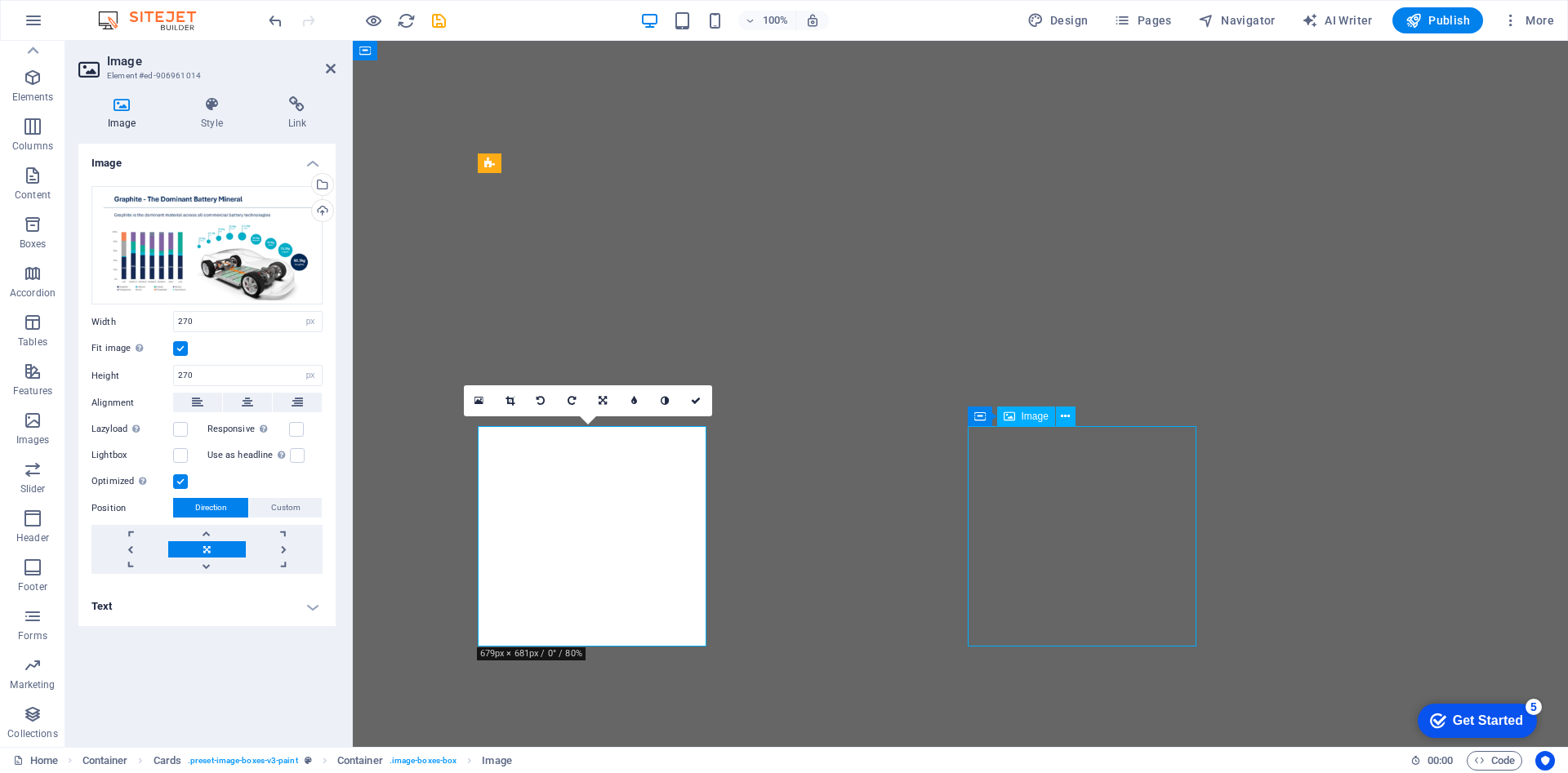
select select "px"
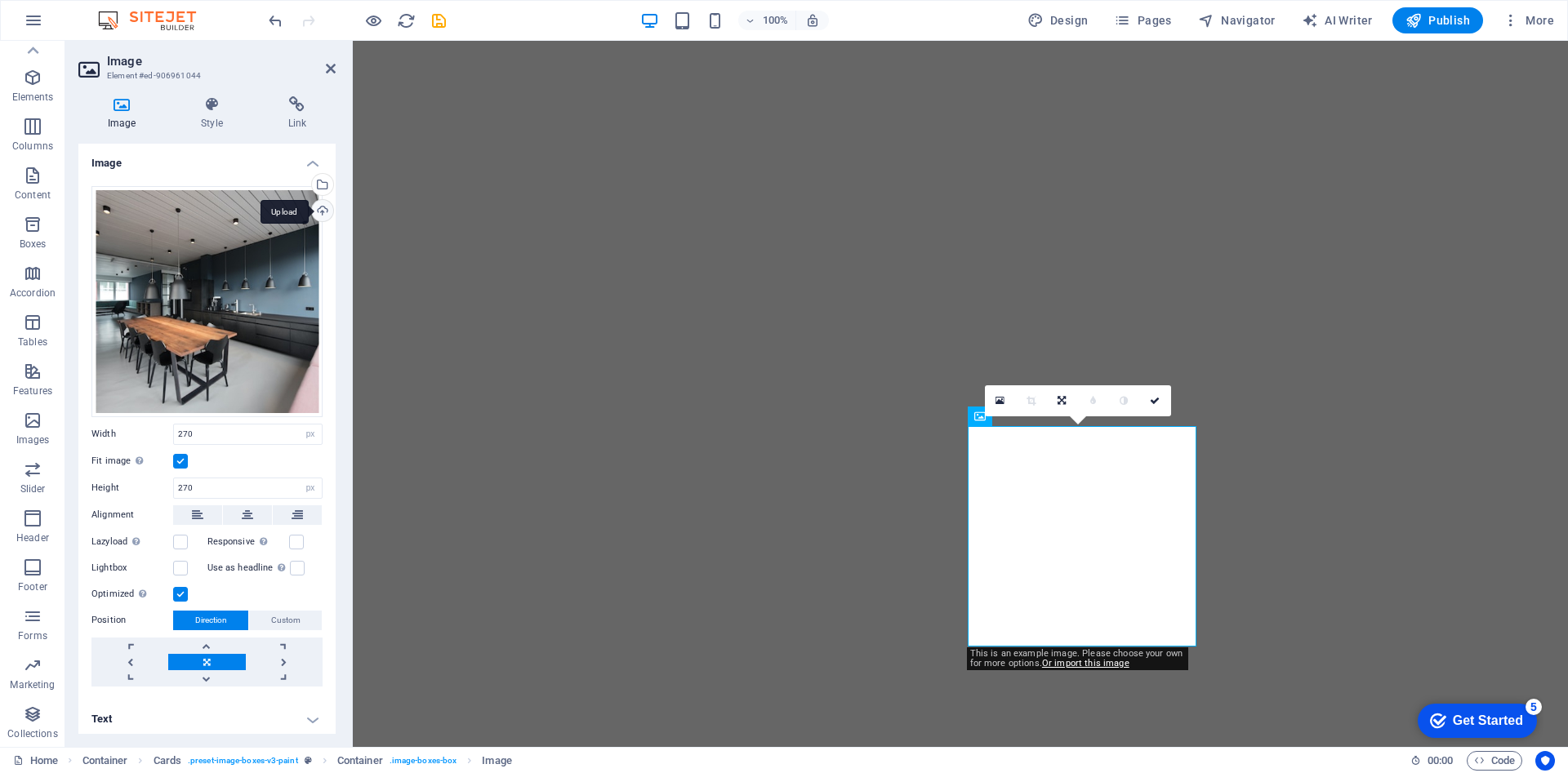
click at [317, 211] on div "Upload" at bounding box center [321, 213] width 25 height 25
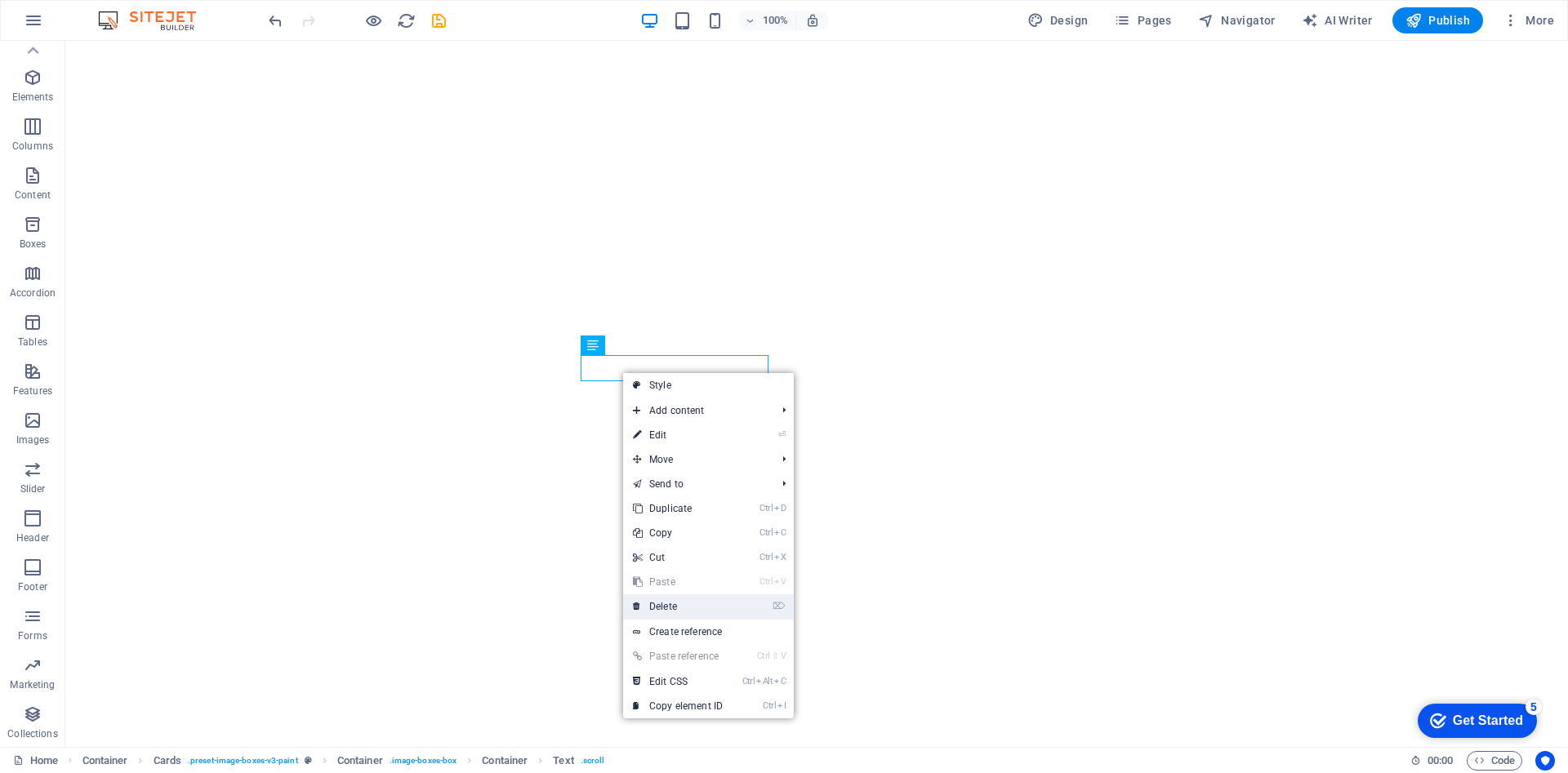
click at [689, 600] on link "⌦ Delete" at bounding box center [678, 607] width 110 height 25
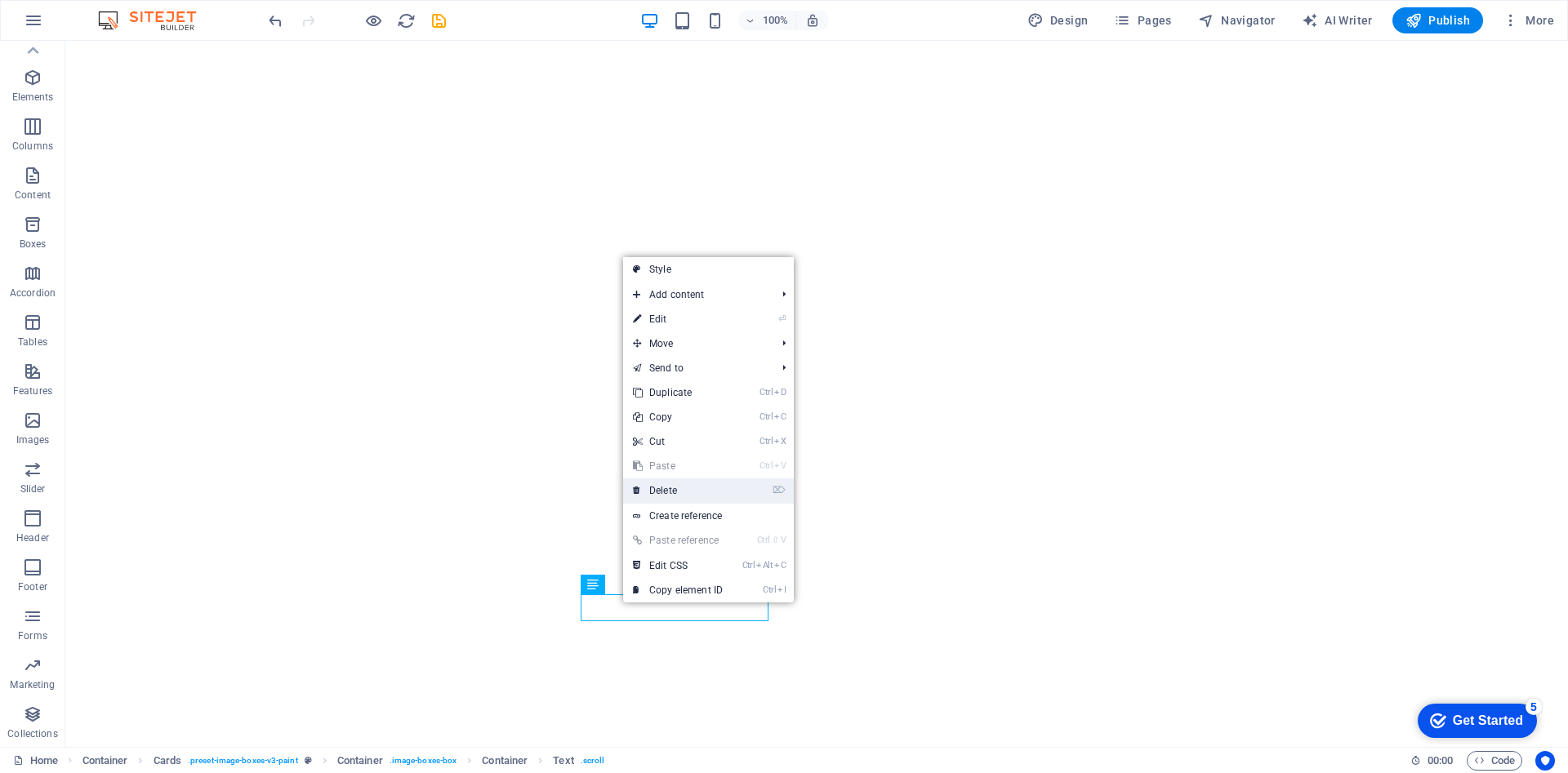
click at [678, 486] on link "⌦ Delete" at bounding box center [678, 491] width 110 height 25
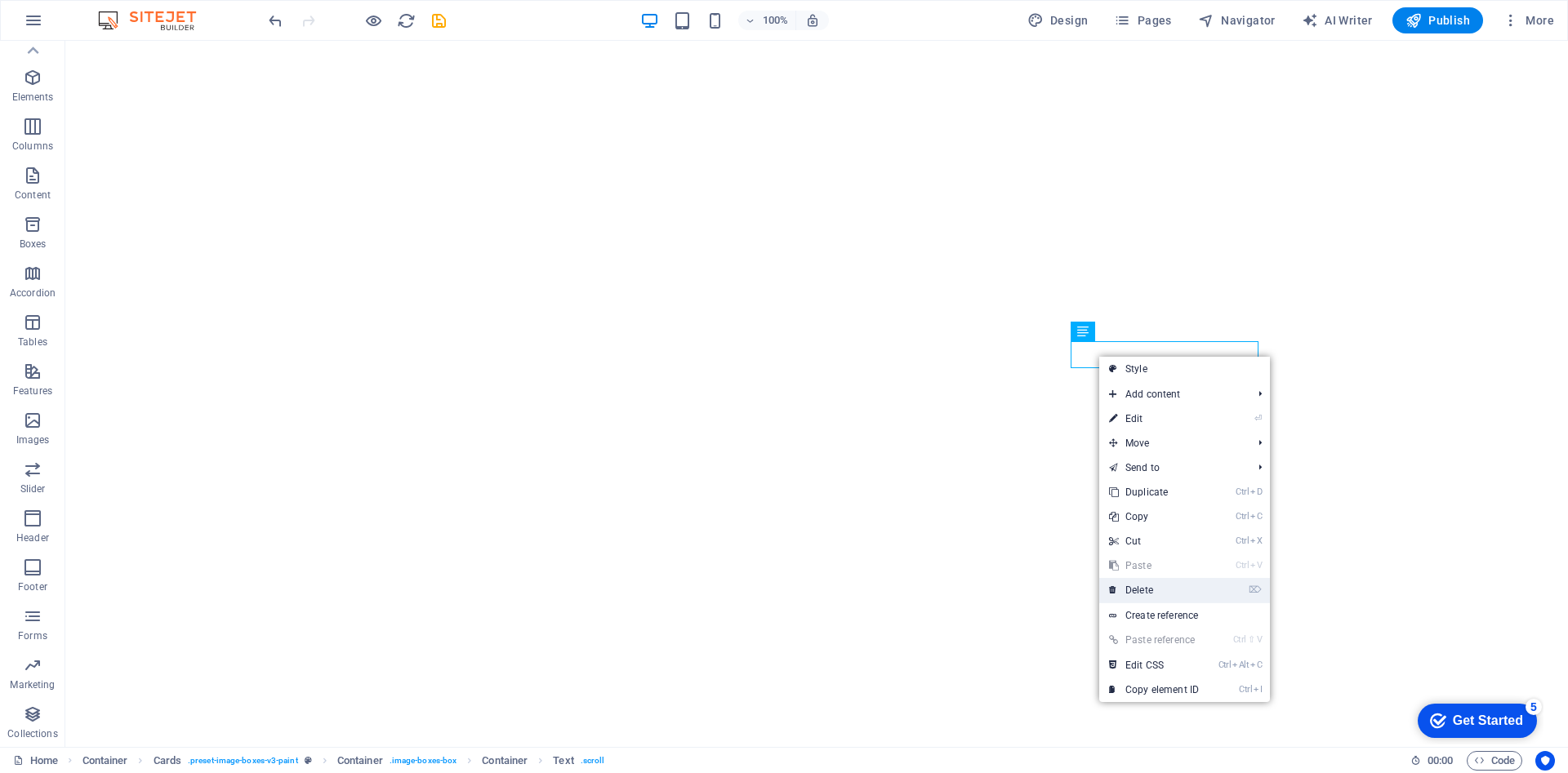
click at [1153, 585] on link "⌦ Delete" at bounding box center [1153, 590] width 110 height 25
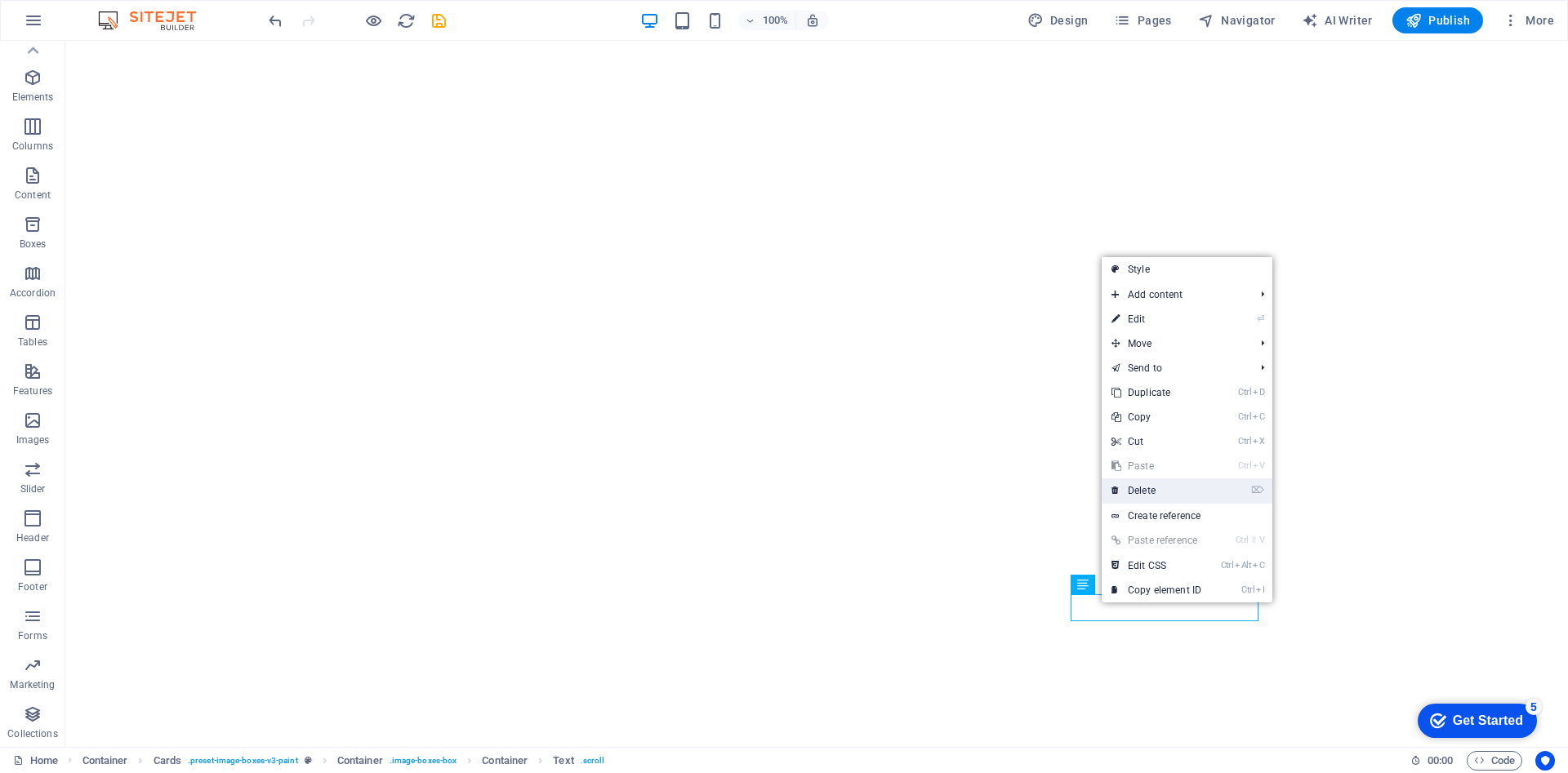
click at [1158, 490] on link "⌦ Delete" at bounding box center [1156, 491] width 110 height 25
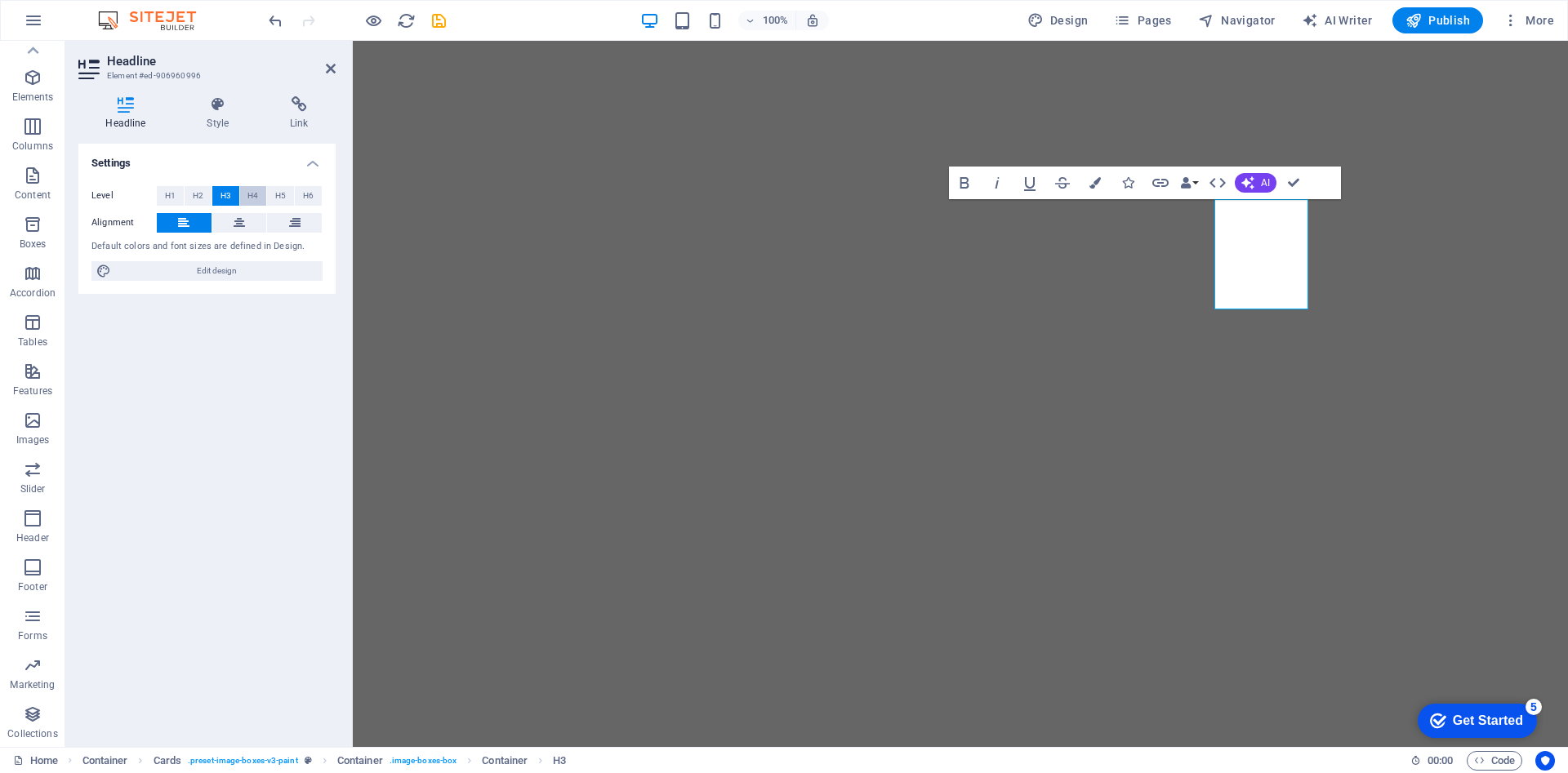
click at [250, 194] on span "H4" at bounding box center [252, 196] width 11 height 20
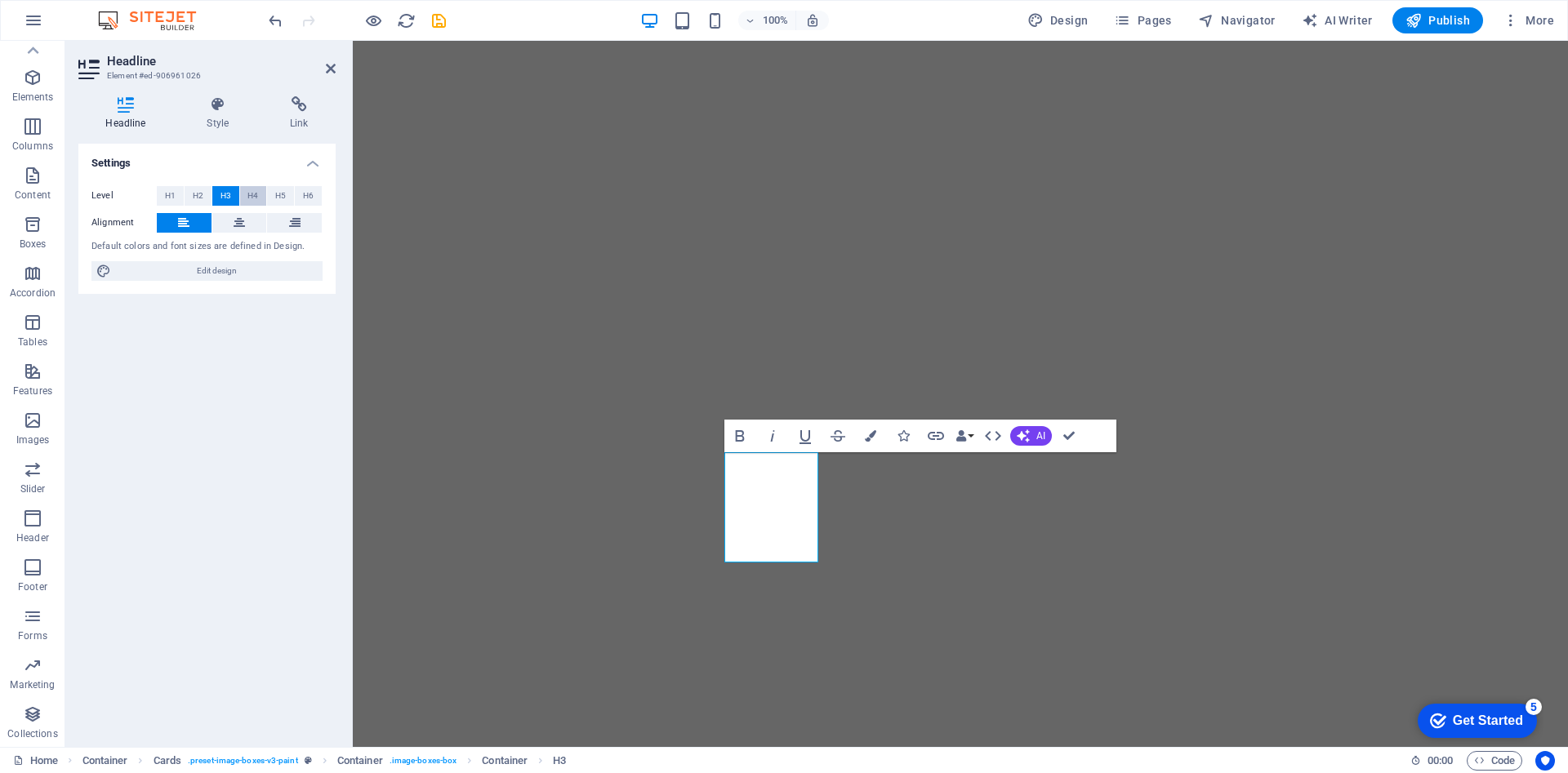
click at [250, 191] on span "H4" at bounding box center [252, 196] width 11 height 20
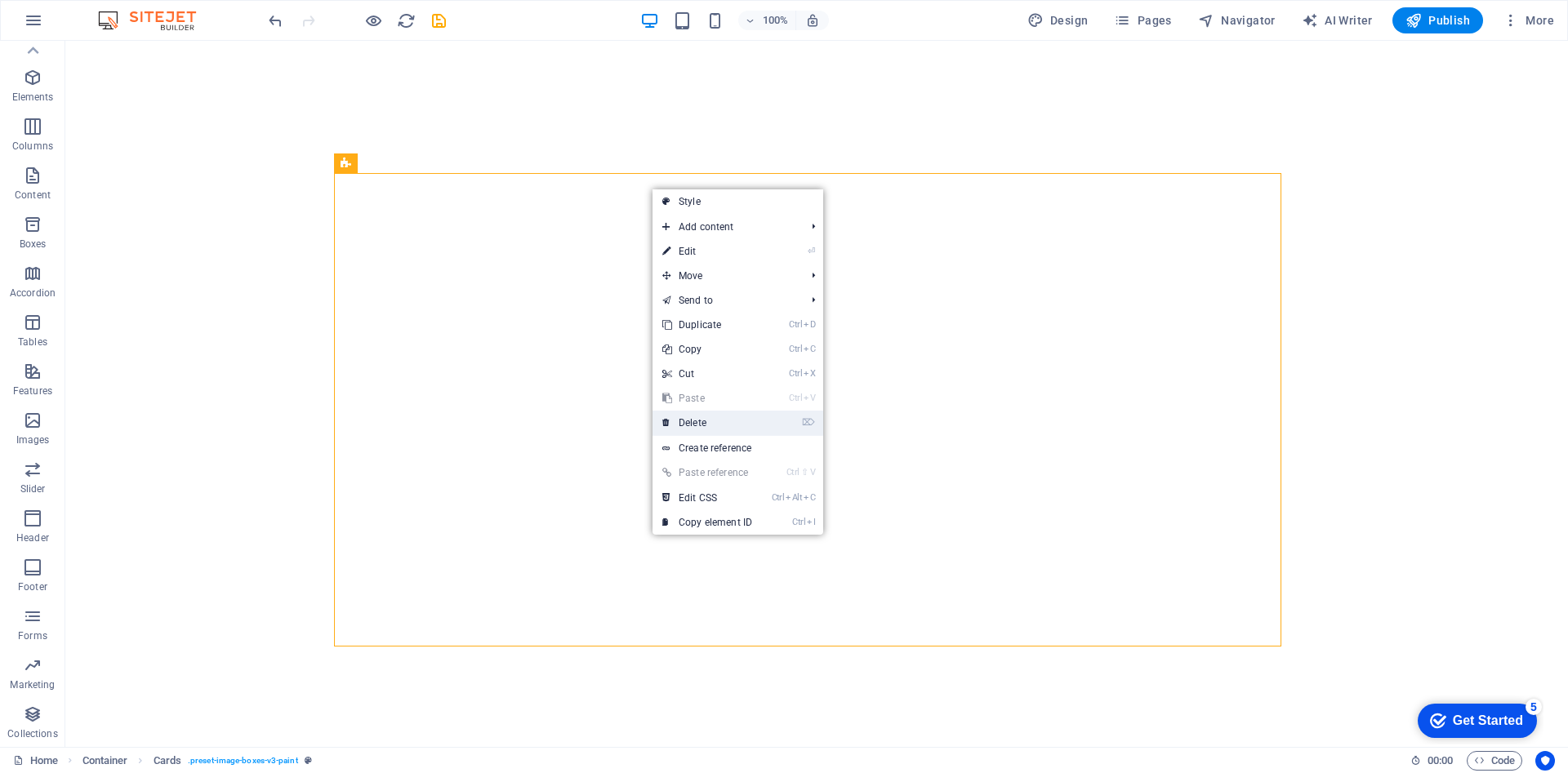
click at [702, 416] on link "⌦ Delete" at bounding box center [707, 423] width 110 height 25
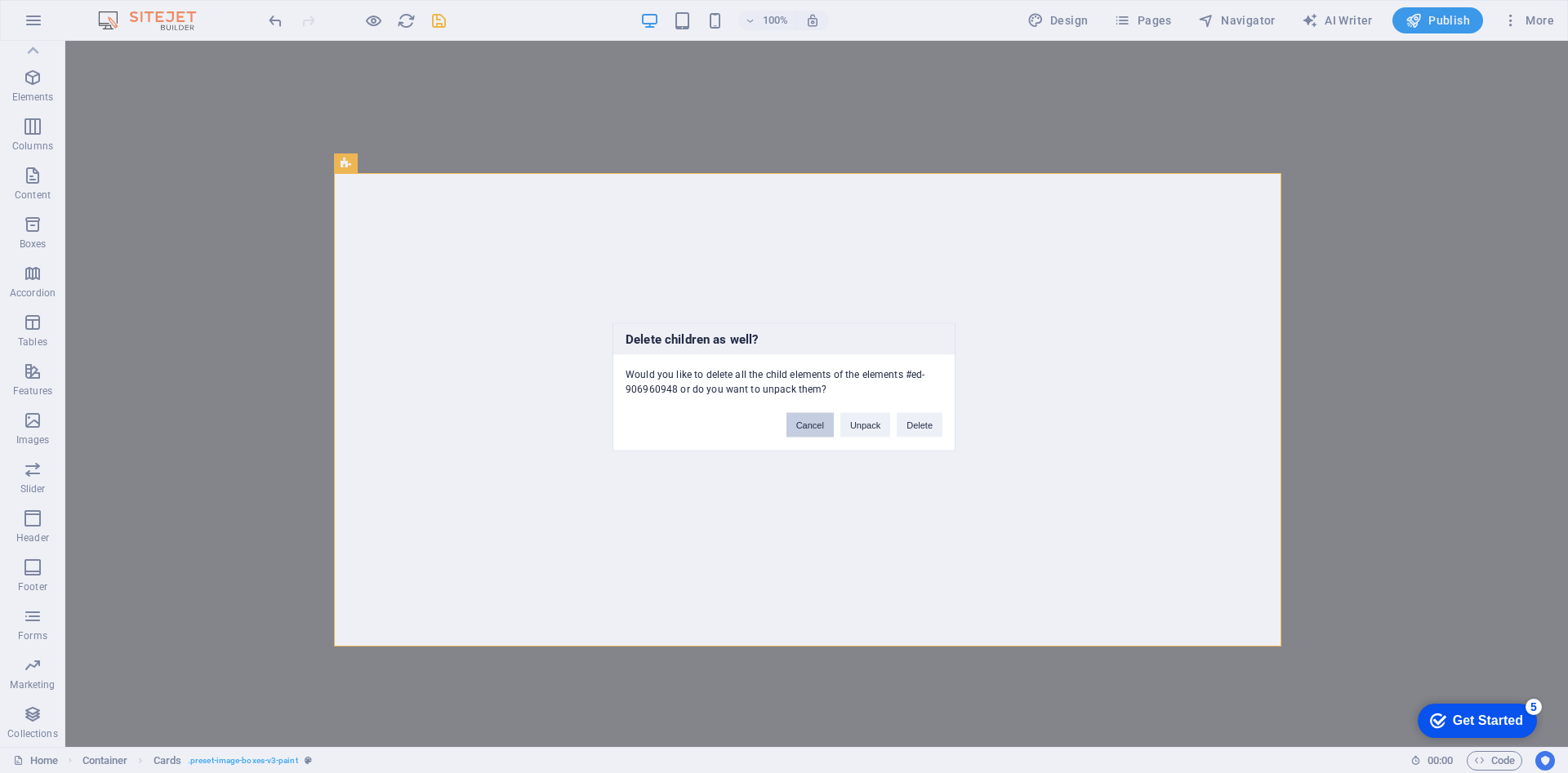
click at [828, 432] on button "Cancel" at bounding box center [810, 424] width 47 height 25
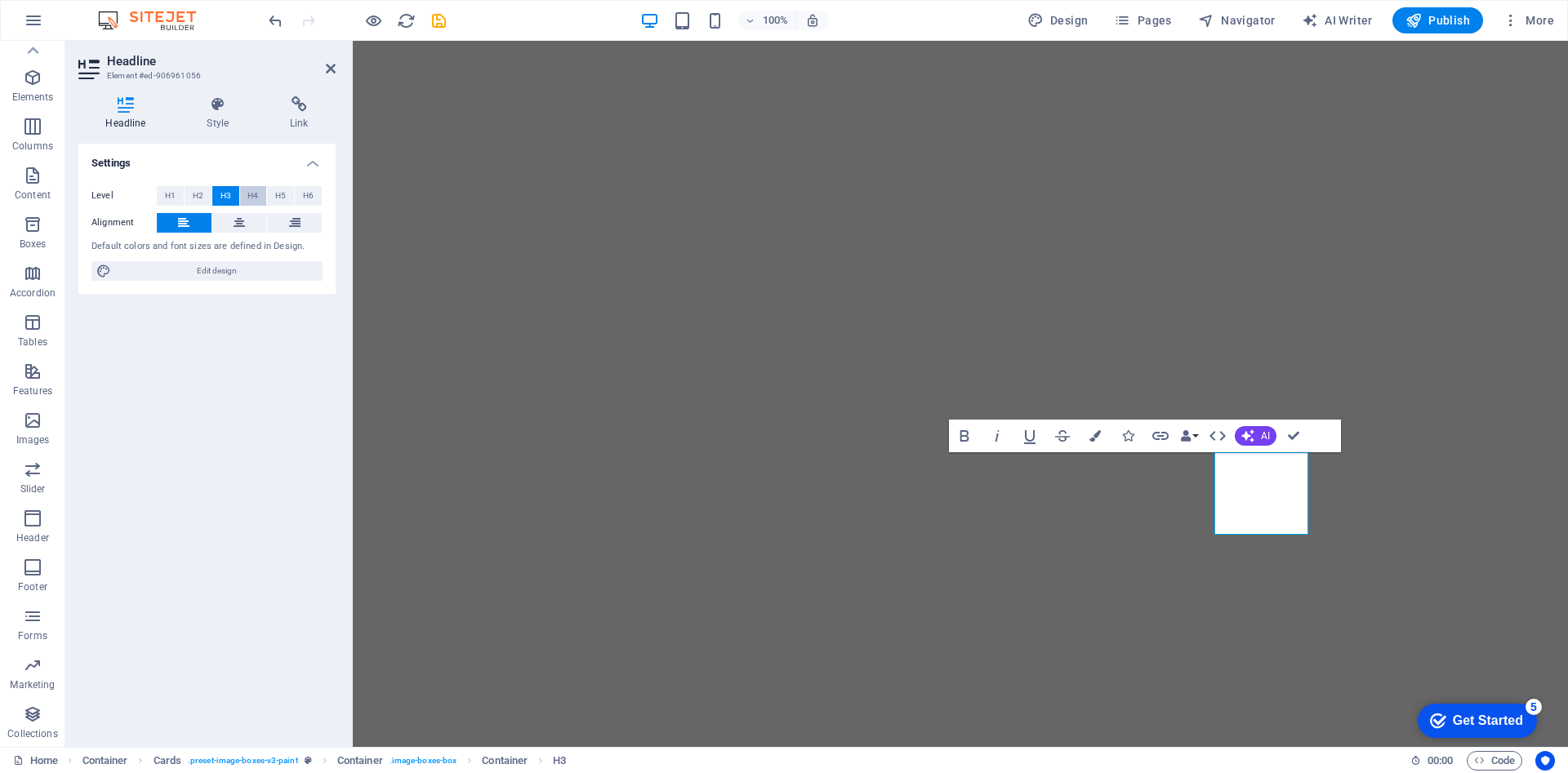
click at [249, 193] on span "H4" at bounding box center [252, 196] width 11 height 20
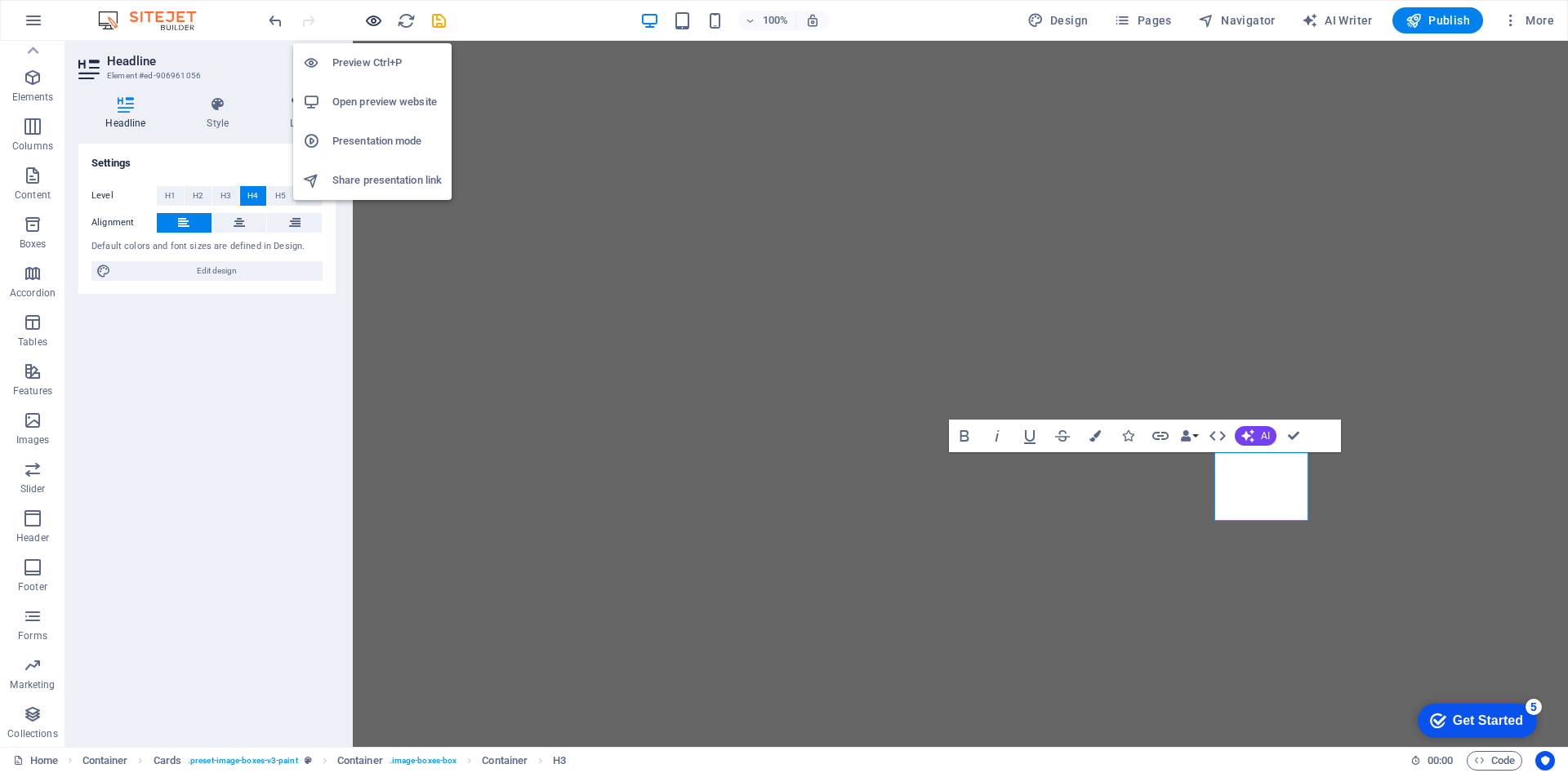
click at [375, 16] on icon "button" at bounding box center [373, 21] width 19 height 19
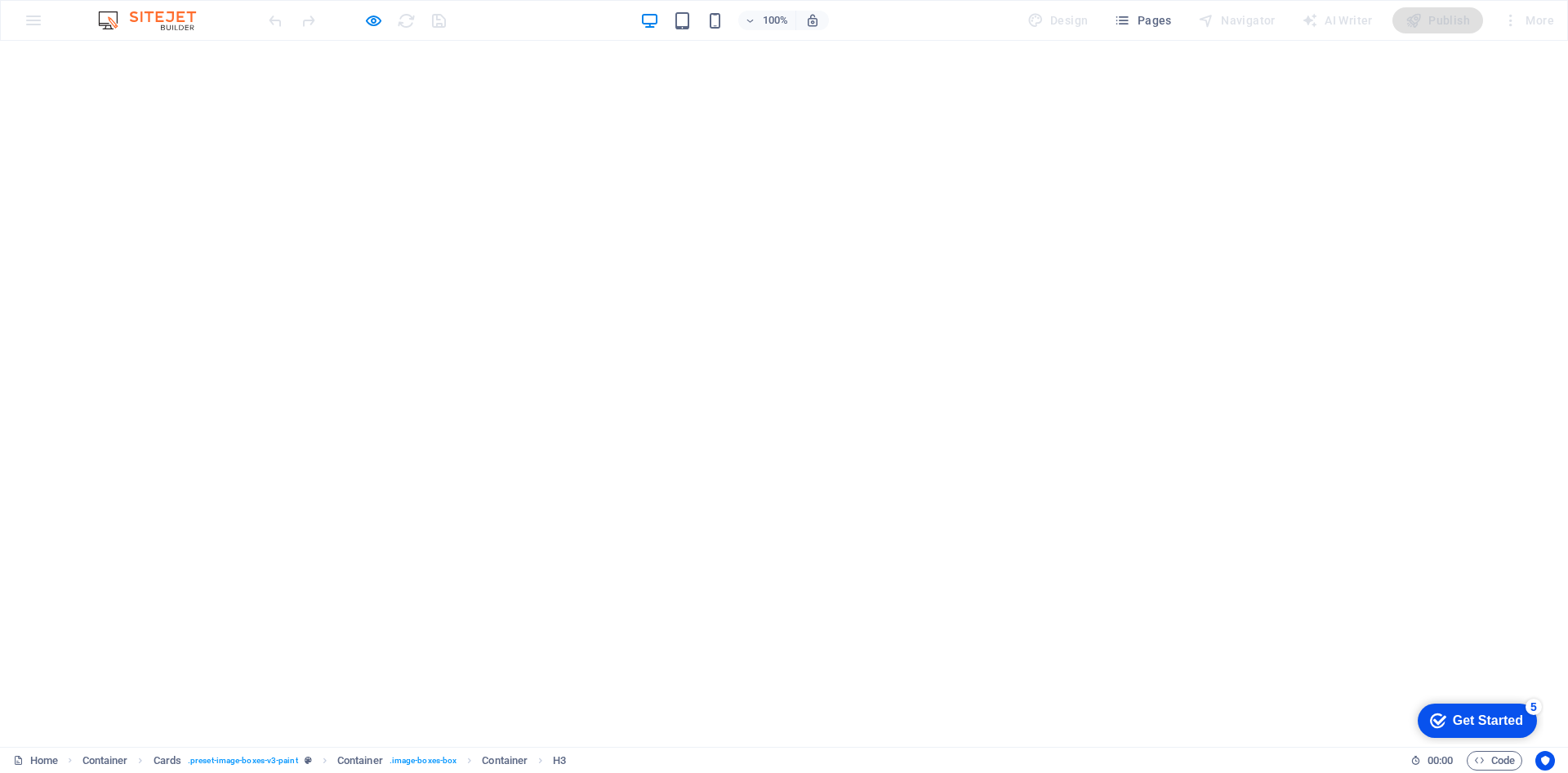
click at [488, 10] on div "100% Design Pages Navigator AI Writer Publish More" at bounding box center [913, 21] width 1295 height 26
click at [369, 26] on icon "button" at bounding box center [373, 21] width 19 height 19
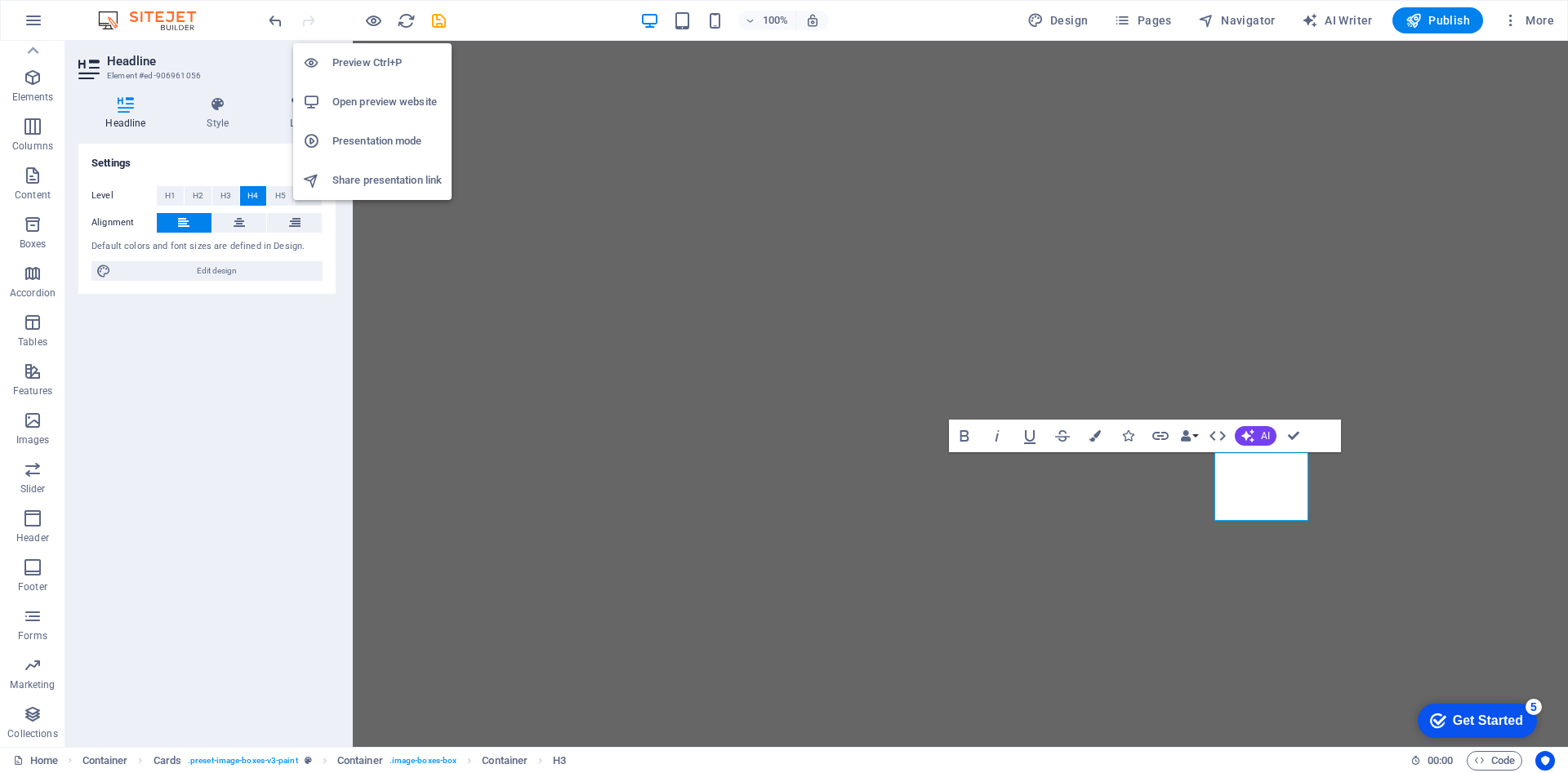
click at [383, 103] on h6 "Open preview website" at bounding box center [387, 102] width 110 height 20
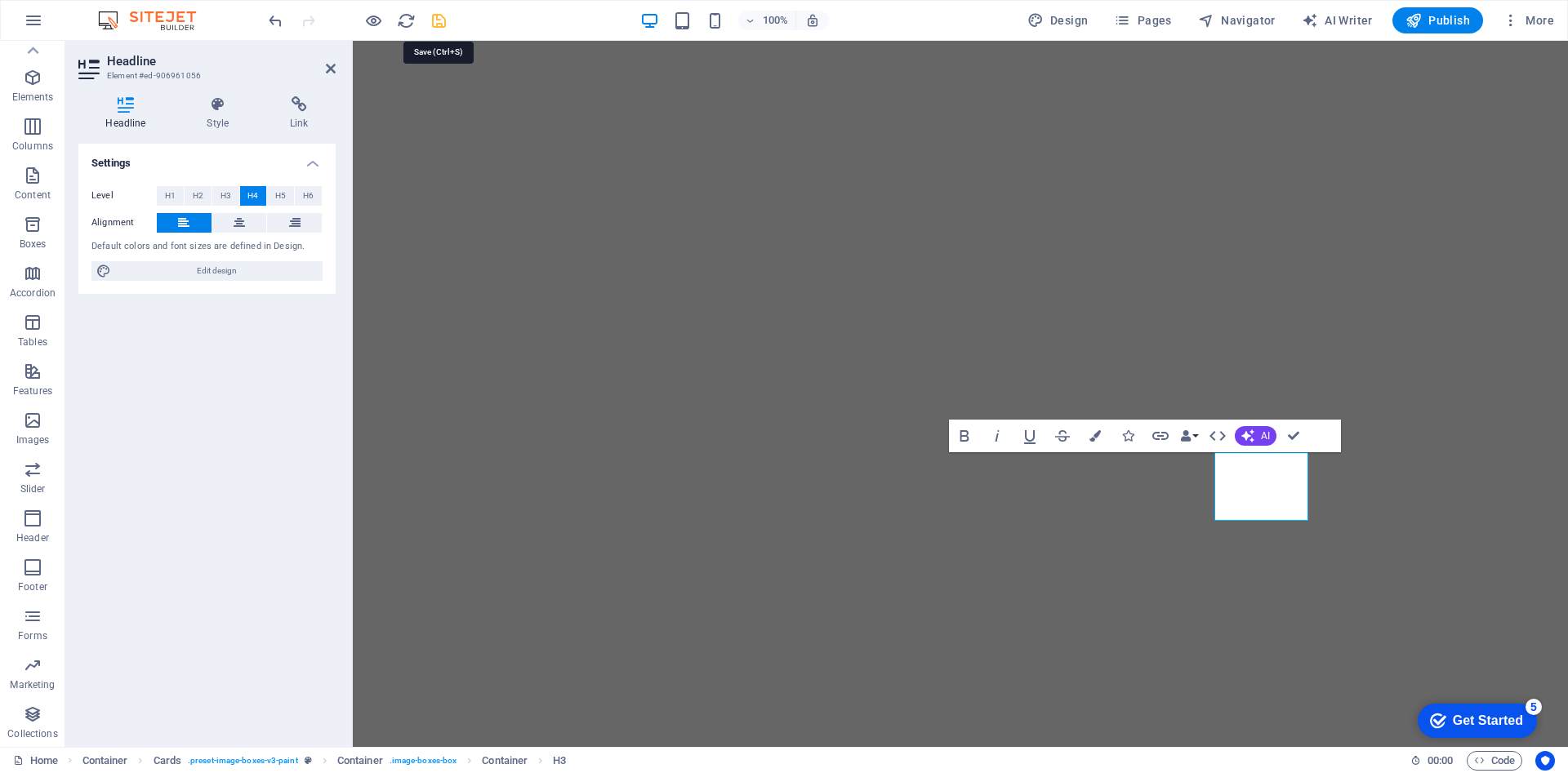
click at [444, 21] on icon "save" at bounding box center [439, 21] width 19 height 19
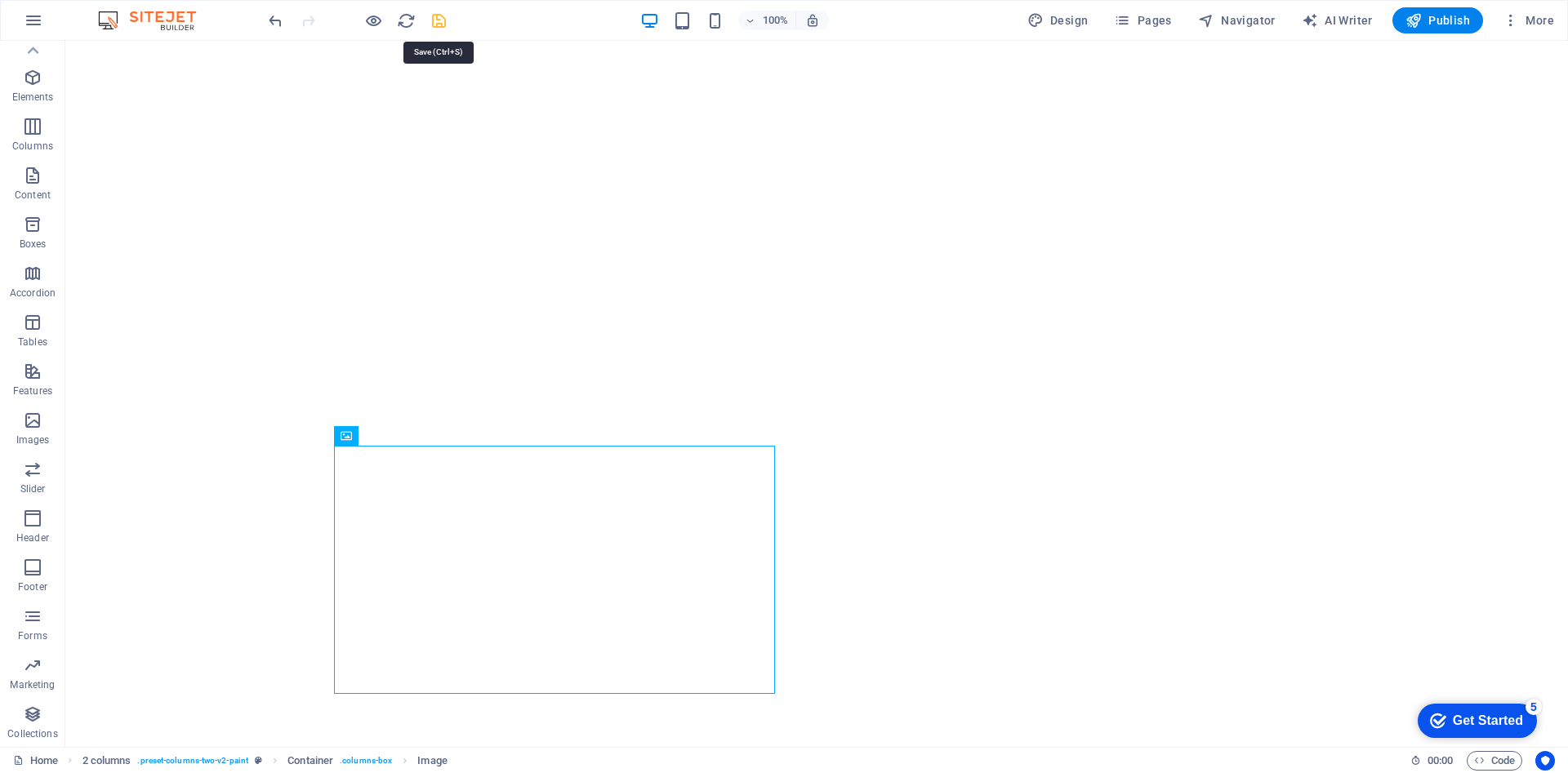
click at [434, 17] on icon "save" at bounding box center [439, 21] width 19 height 19
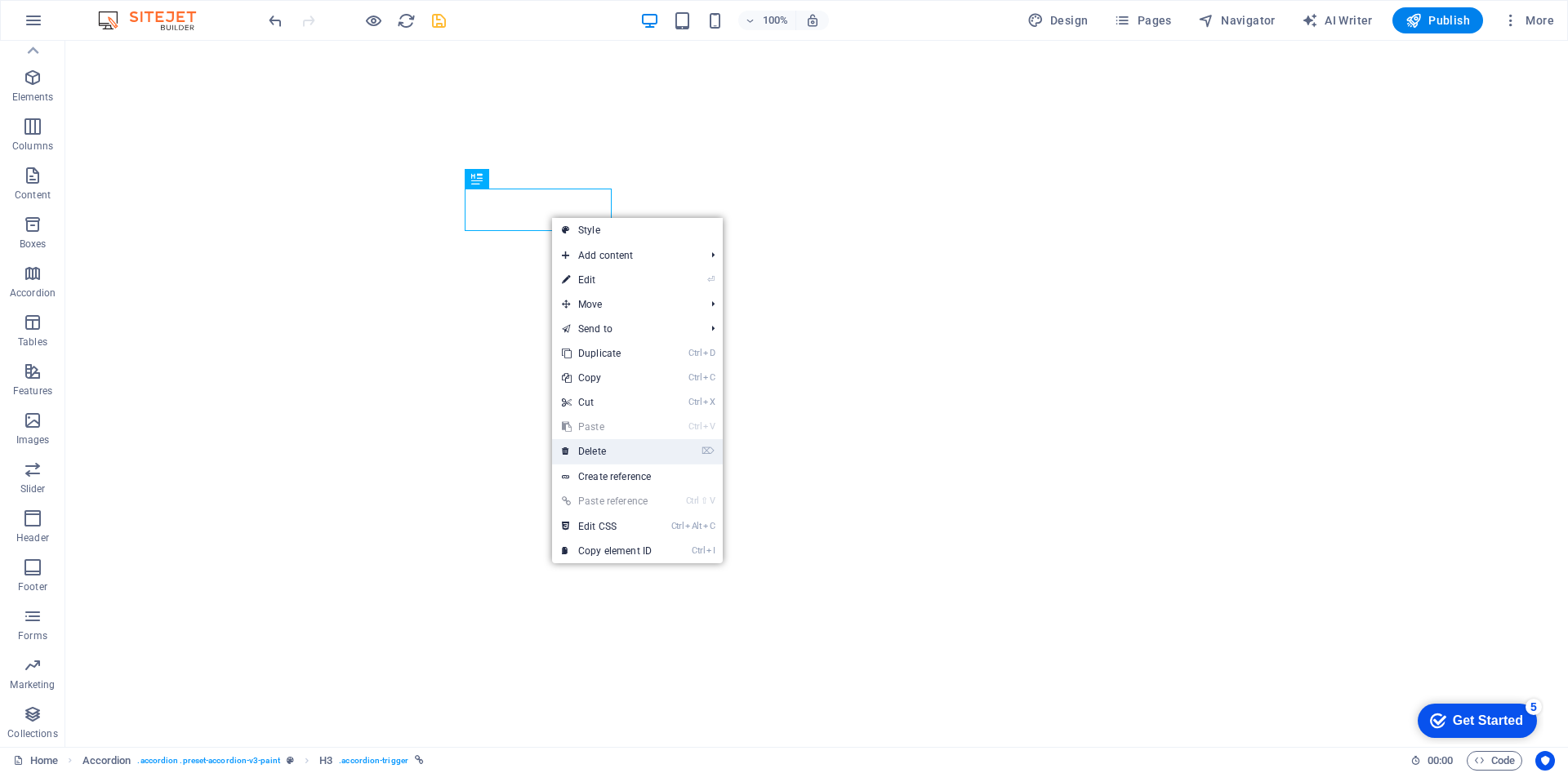
click at [614, 448] on link "⌦ Delete" at bounding box center [607, 452] width 110 height 25
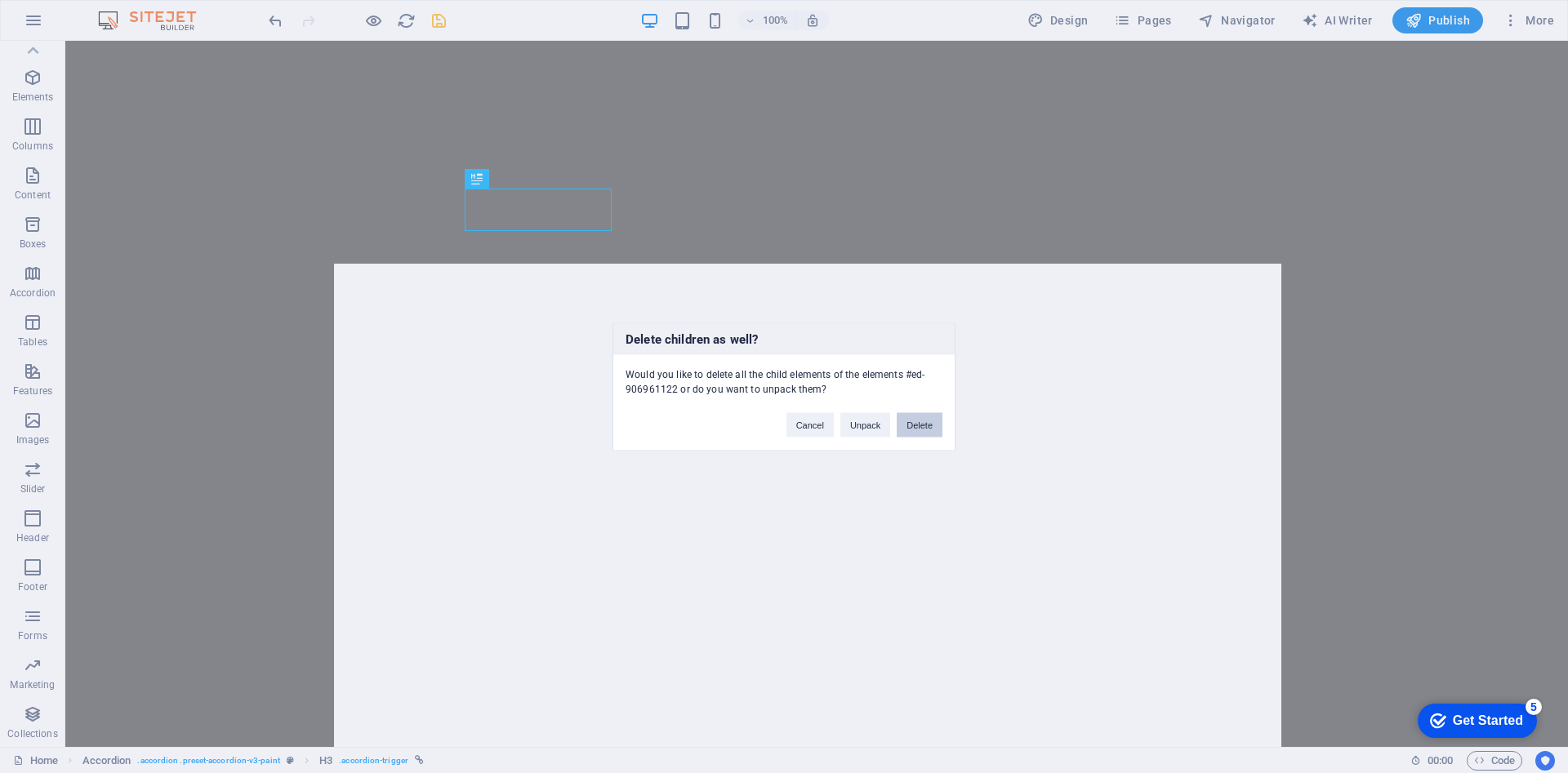
click at [926, 429] on button "Delete" at bounding box center [919, 424] width 45 height 25
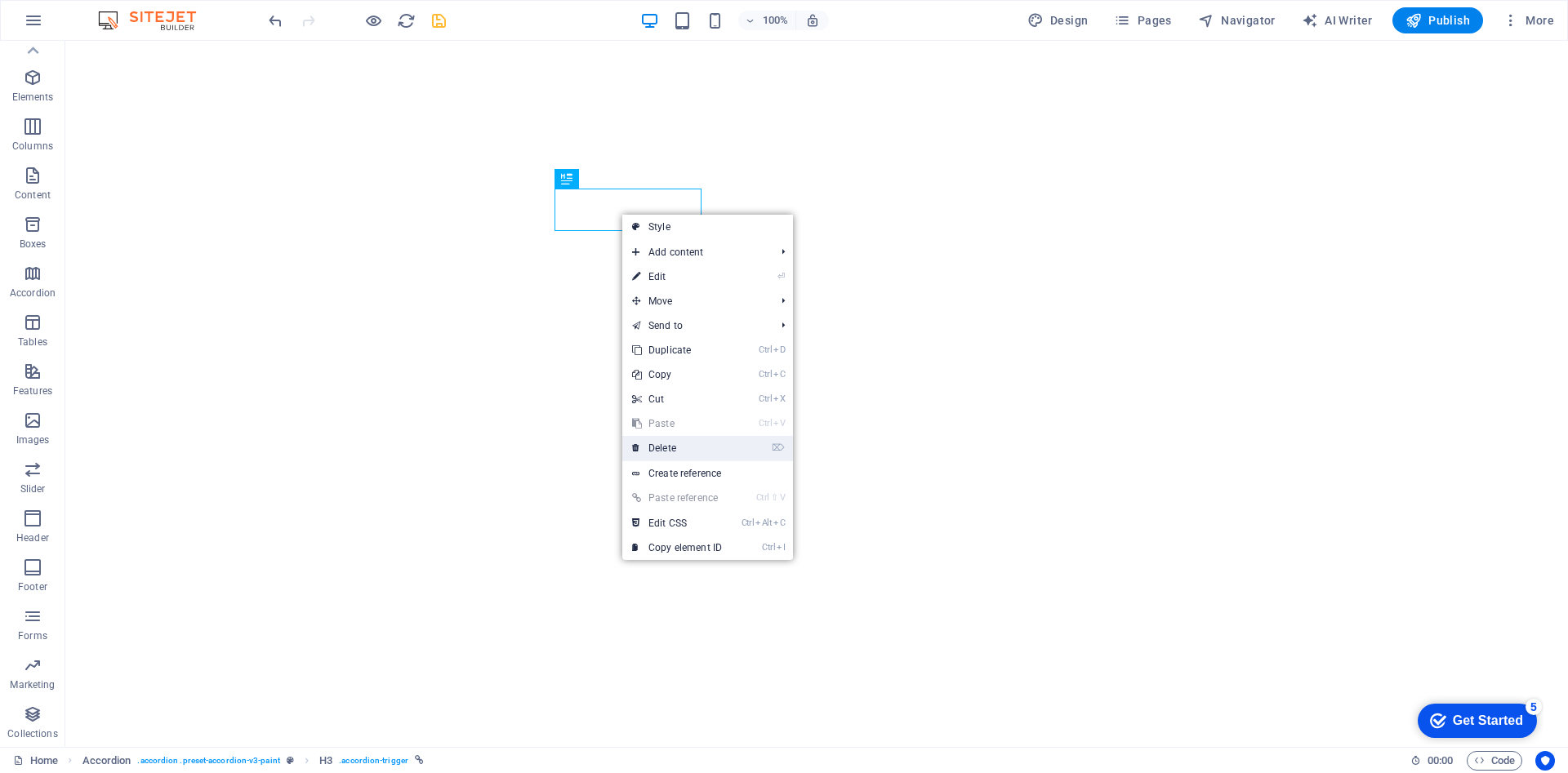
click at [692, 445] on link "⌦ Delete" at bounding box center [677, 448] width 110 height 25
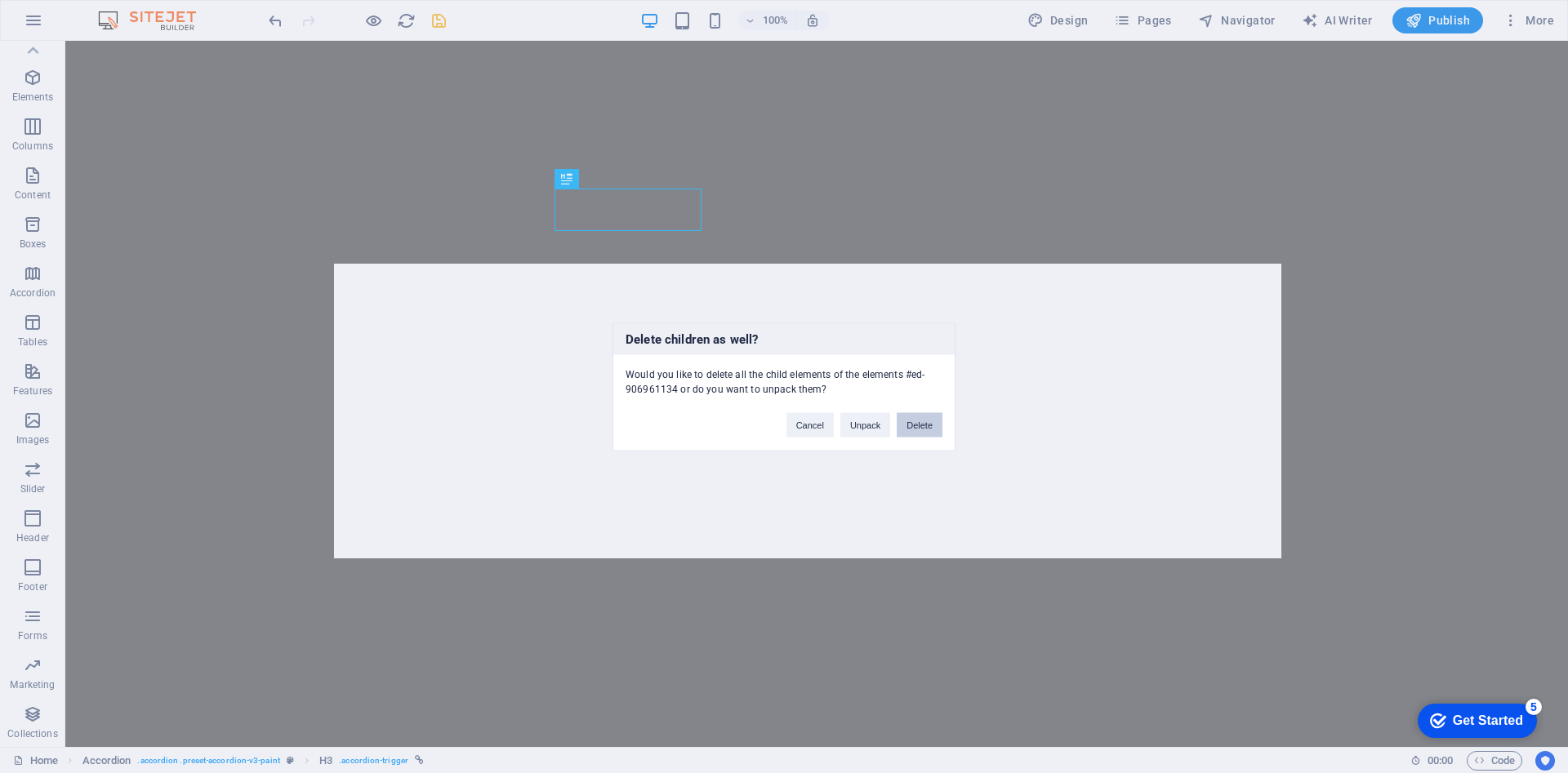
click at [917, 424] on button "Delete" at bounding box center [919, 424] width 45 height 25
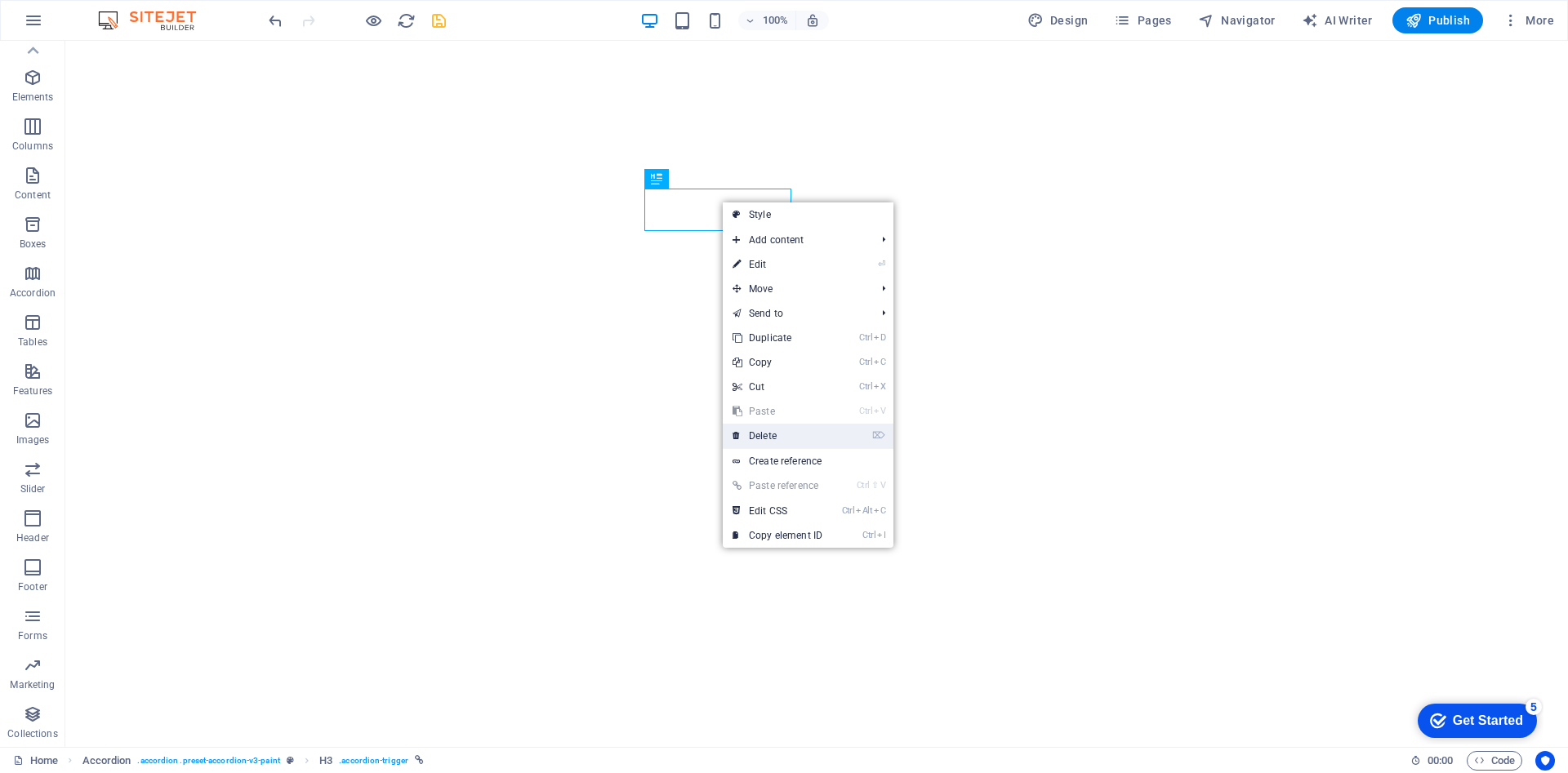
click at [802, 429] on link "⌦ Delete" at bounding box center [777, 436] width 110 height 25
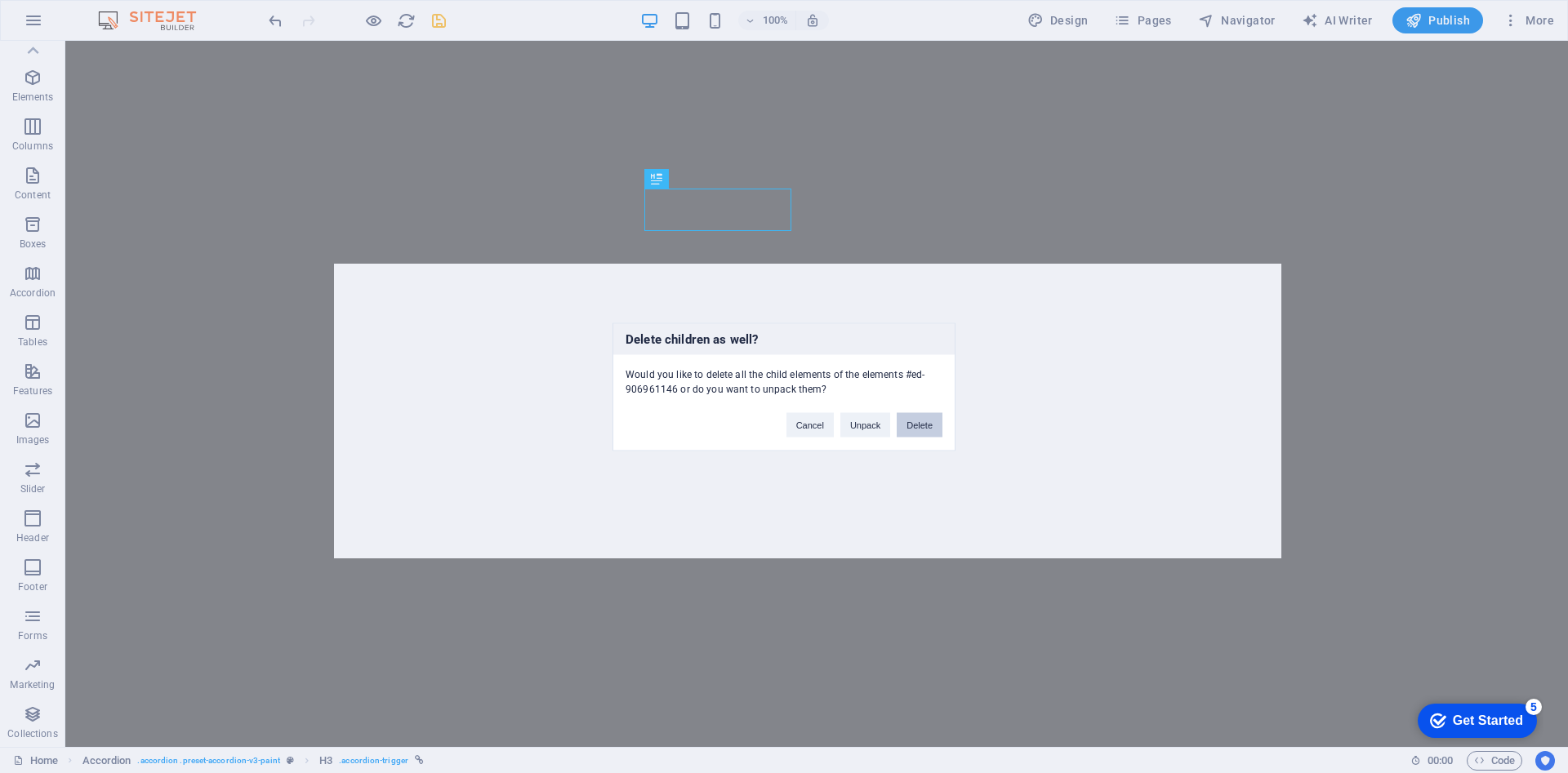
click at [921, 427] on button "Delete" at bounding box center [919, 424] width 45 height 25
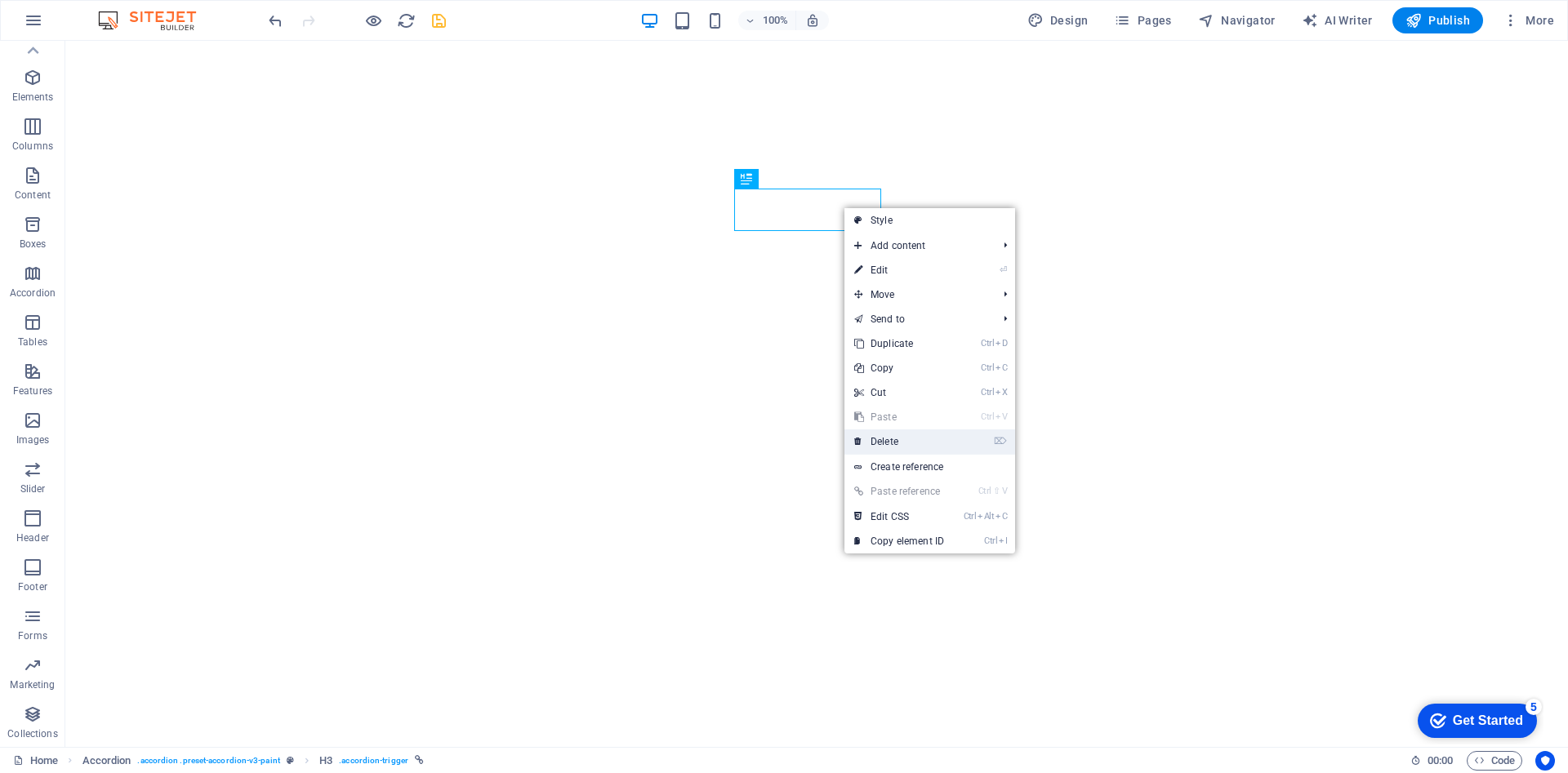
click at [918, 443] on link "⌦ Delete" at bounding box center [899, 442] width 110 height 25
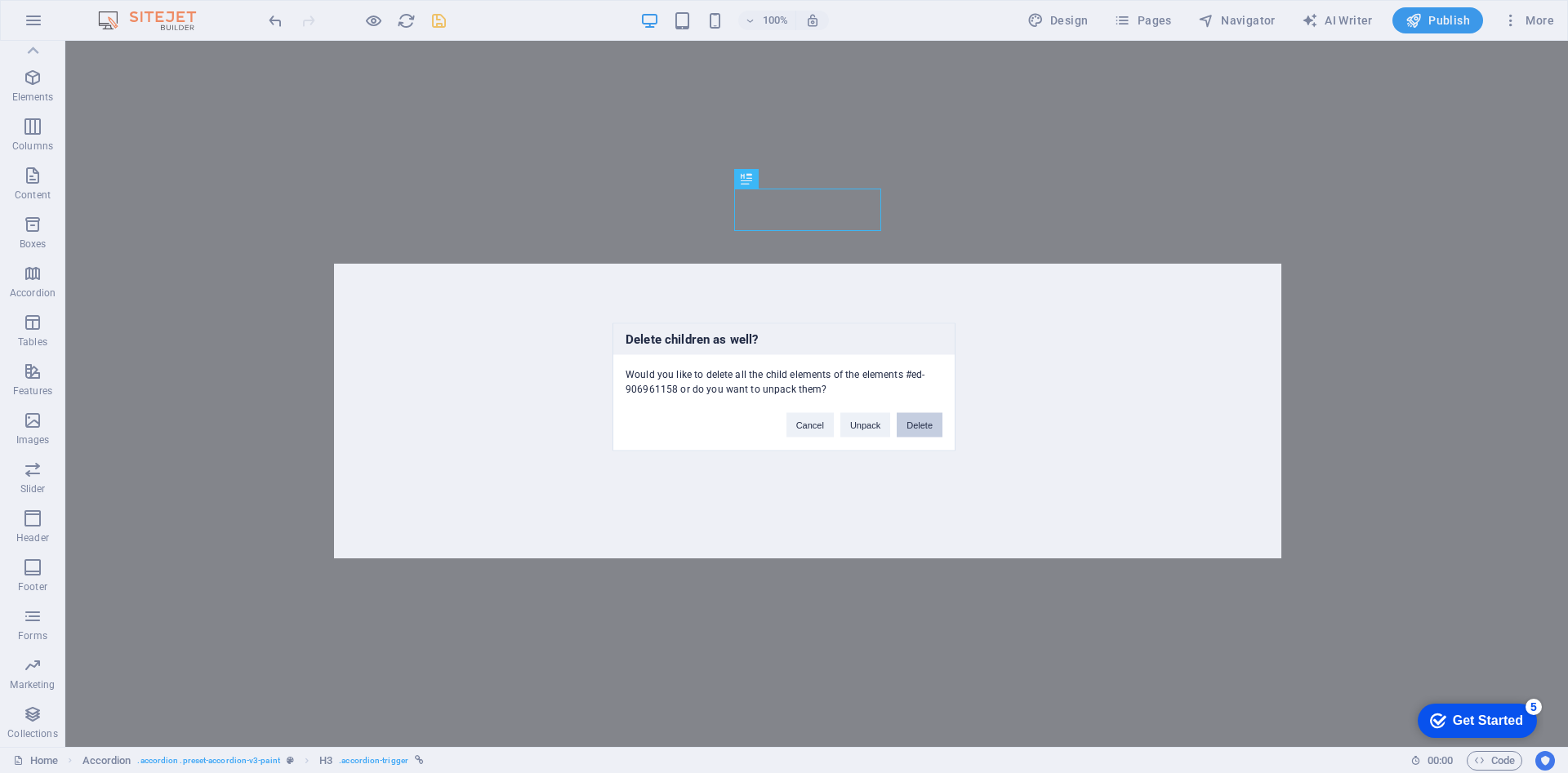
click at [920, 424] on button "Delete" at bounding box center [919, 424] width 45 height 25
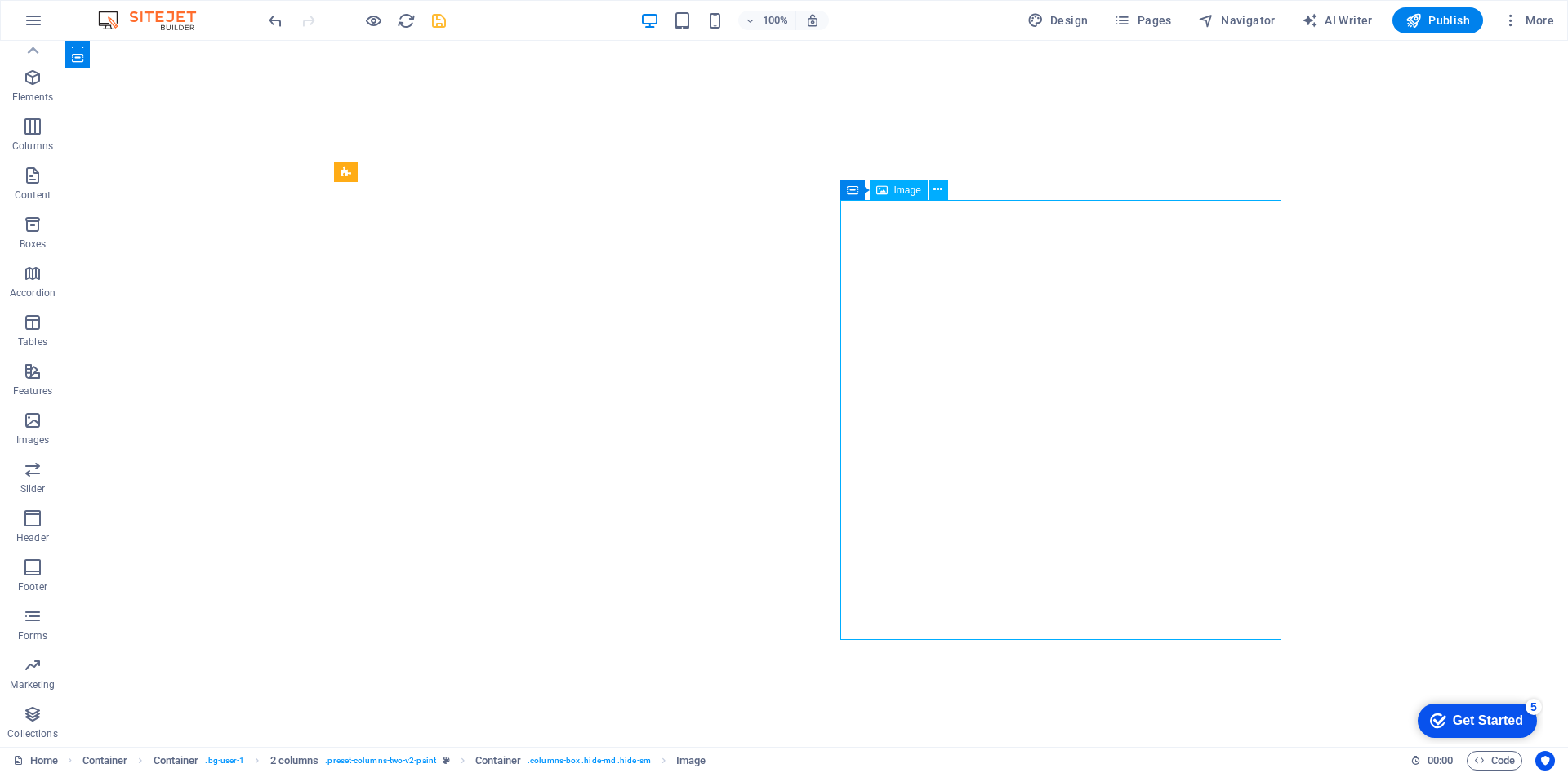
select select "%"
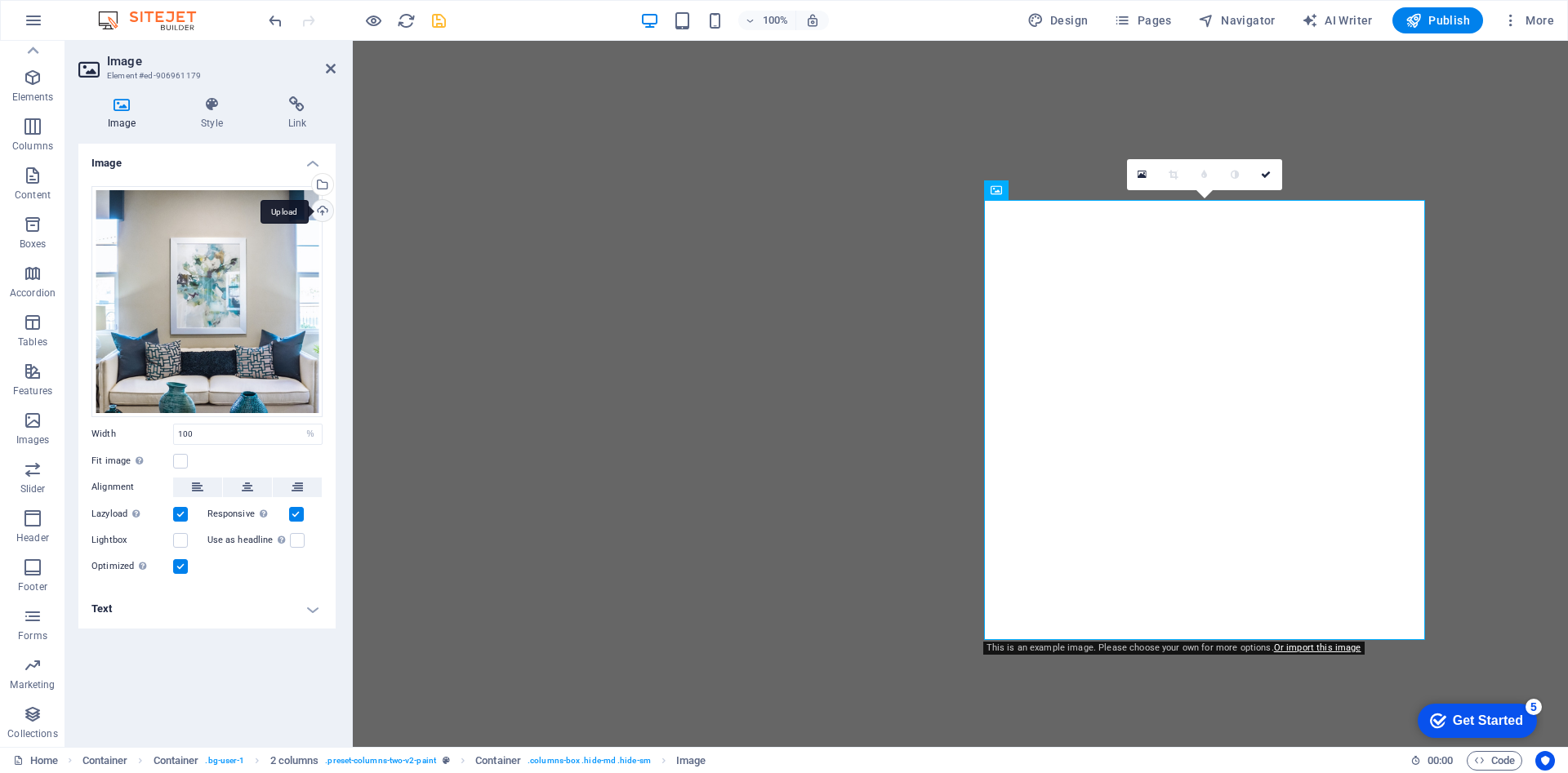
click at [325, 217] on div "Upload" at bounding box center [321, 213] width 25 height 25
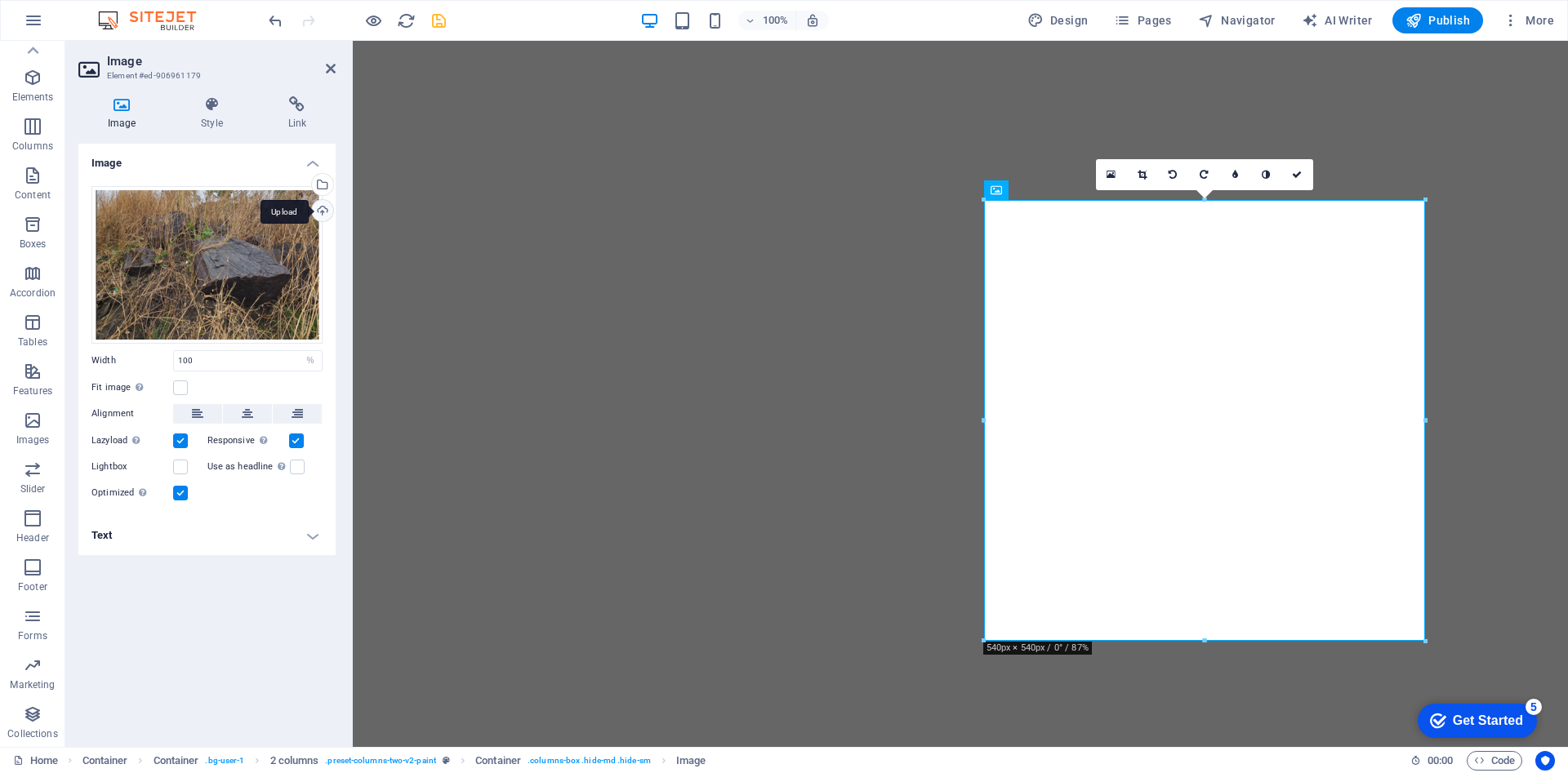
click at [318, 214] on div "Upload" at bounding box center [321, 213] width 25 height 25
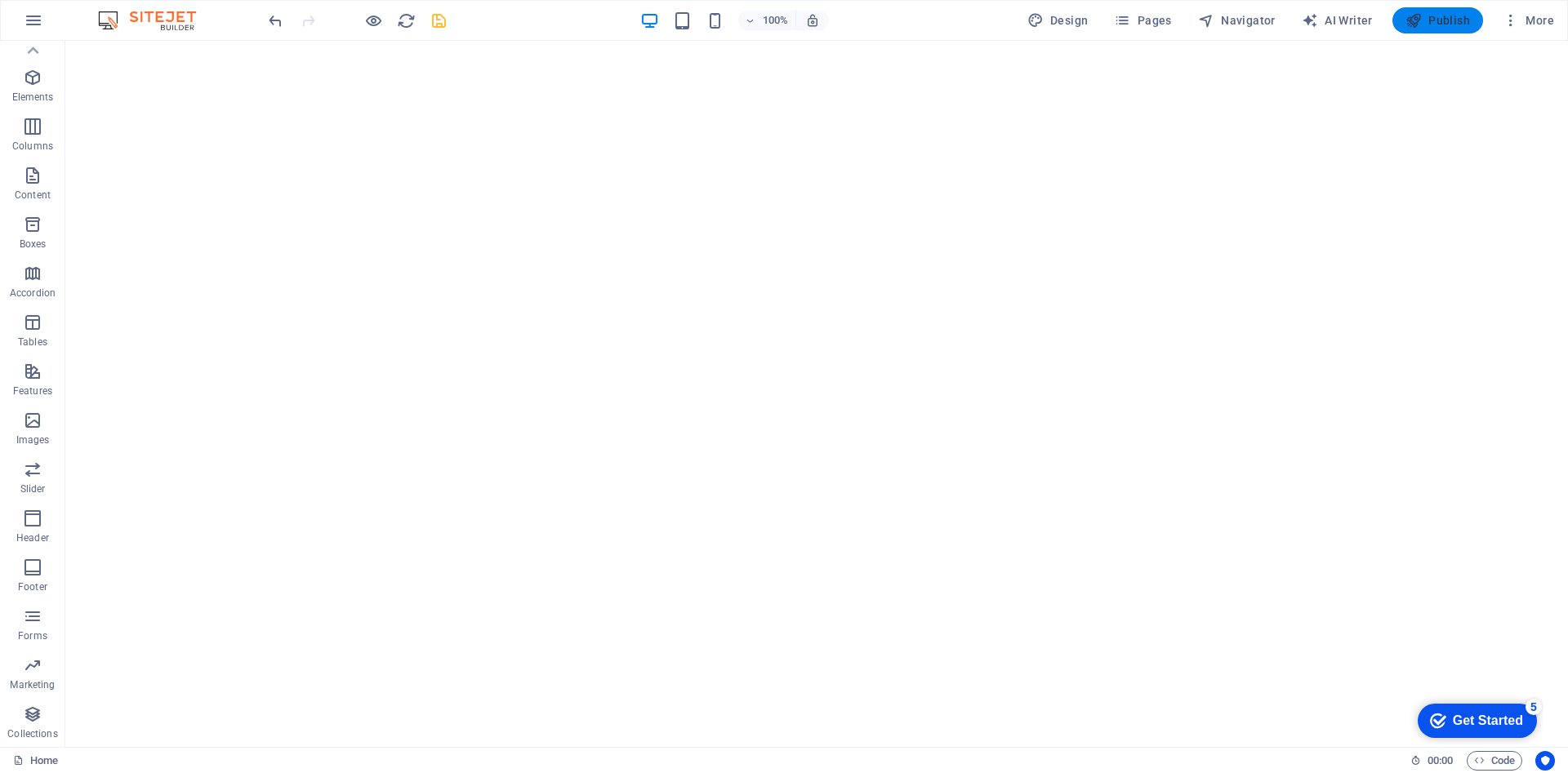
click at [1429, 16] on span "Publish" at bounding box center [1438, 21] width 64 height 16
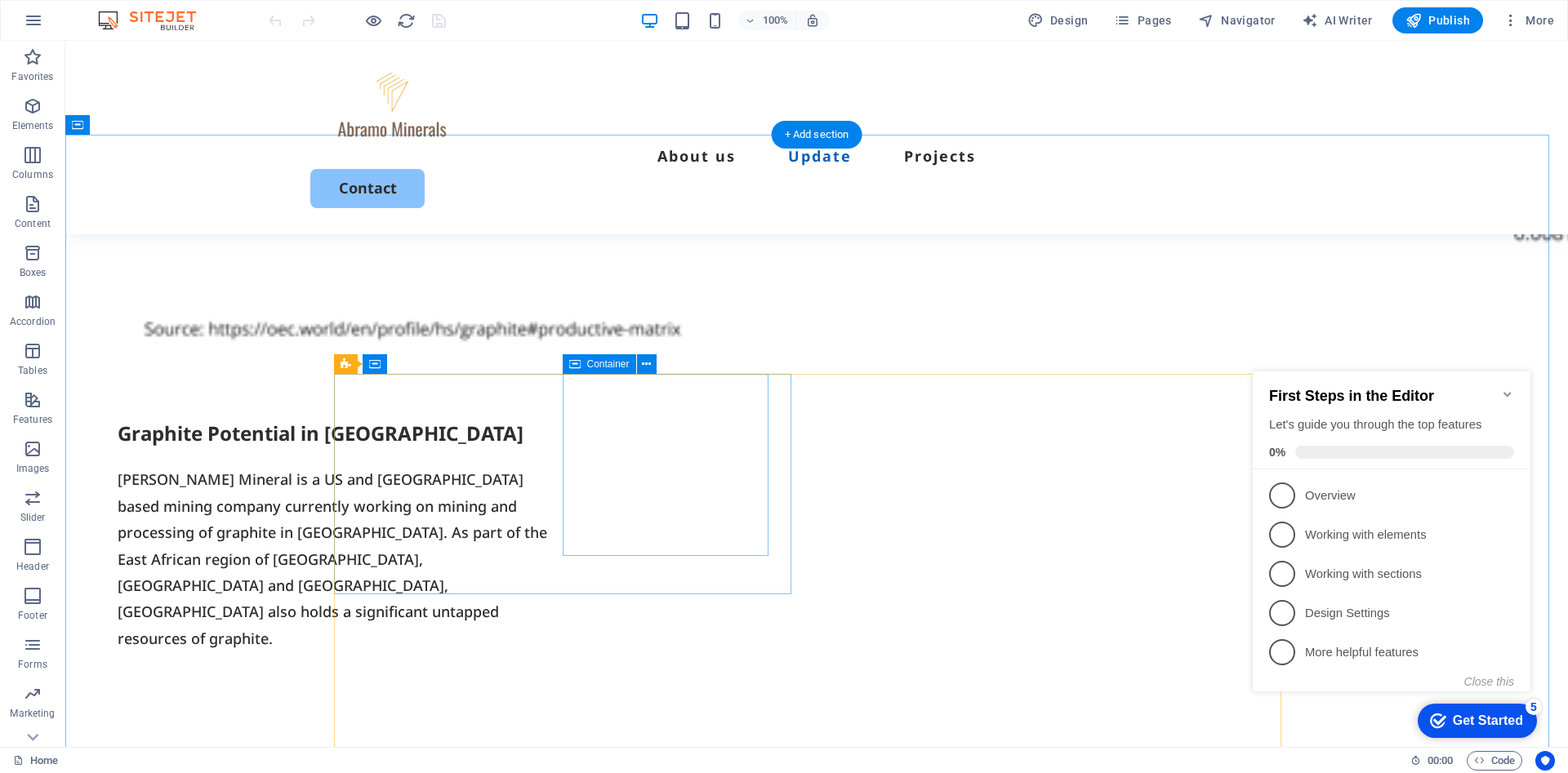
scroll to position [980, 0]
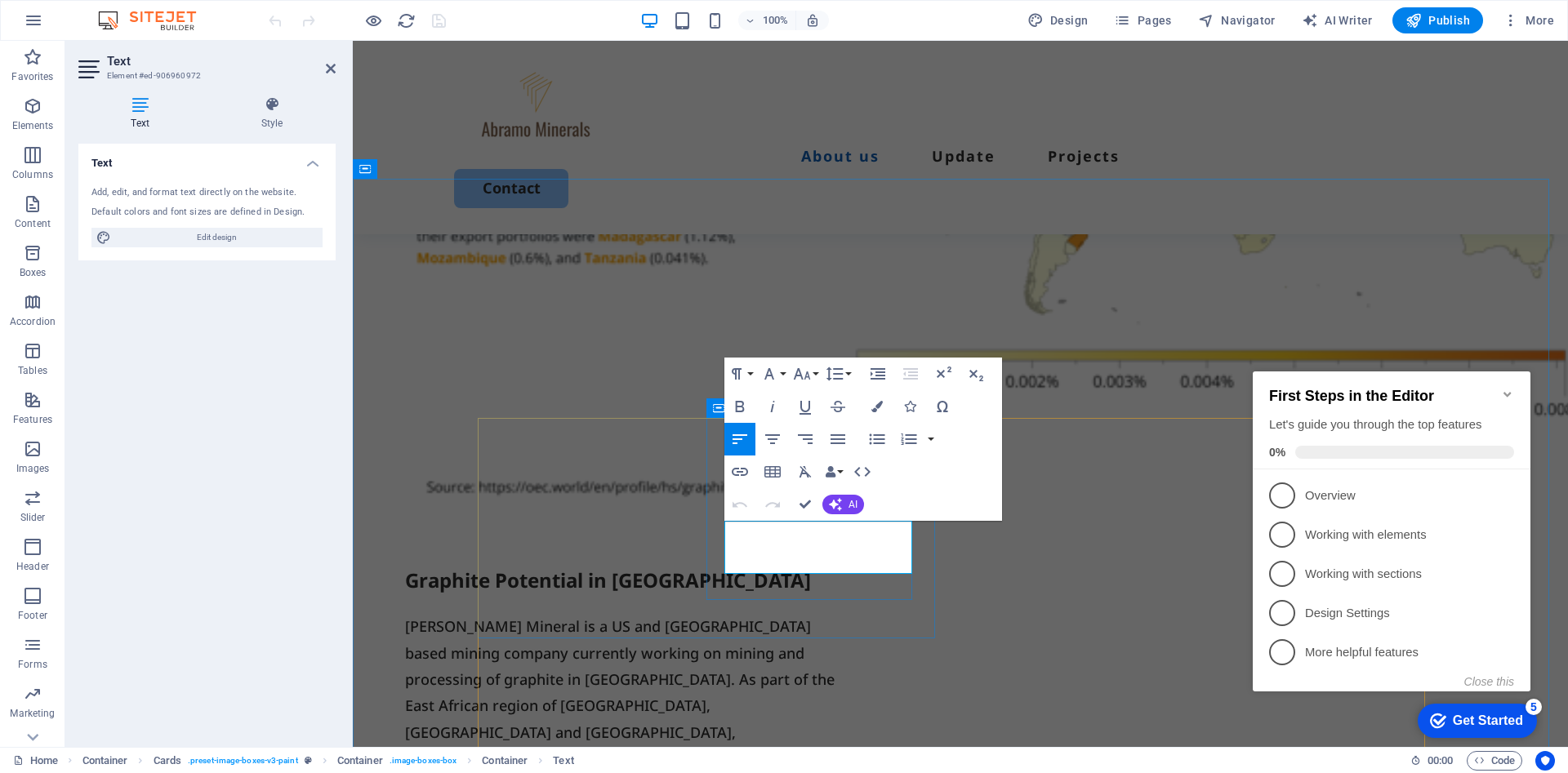
drag, startPoint x: 824, startPoint y: 551, endPoint x: 775, endPoint y: 545, distance: 49.4
drag, startPoint x: 892, startPoint y: 565, endPoint x: 719, endPoint y: 531, distance: 176.3
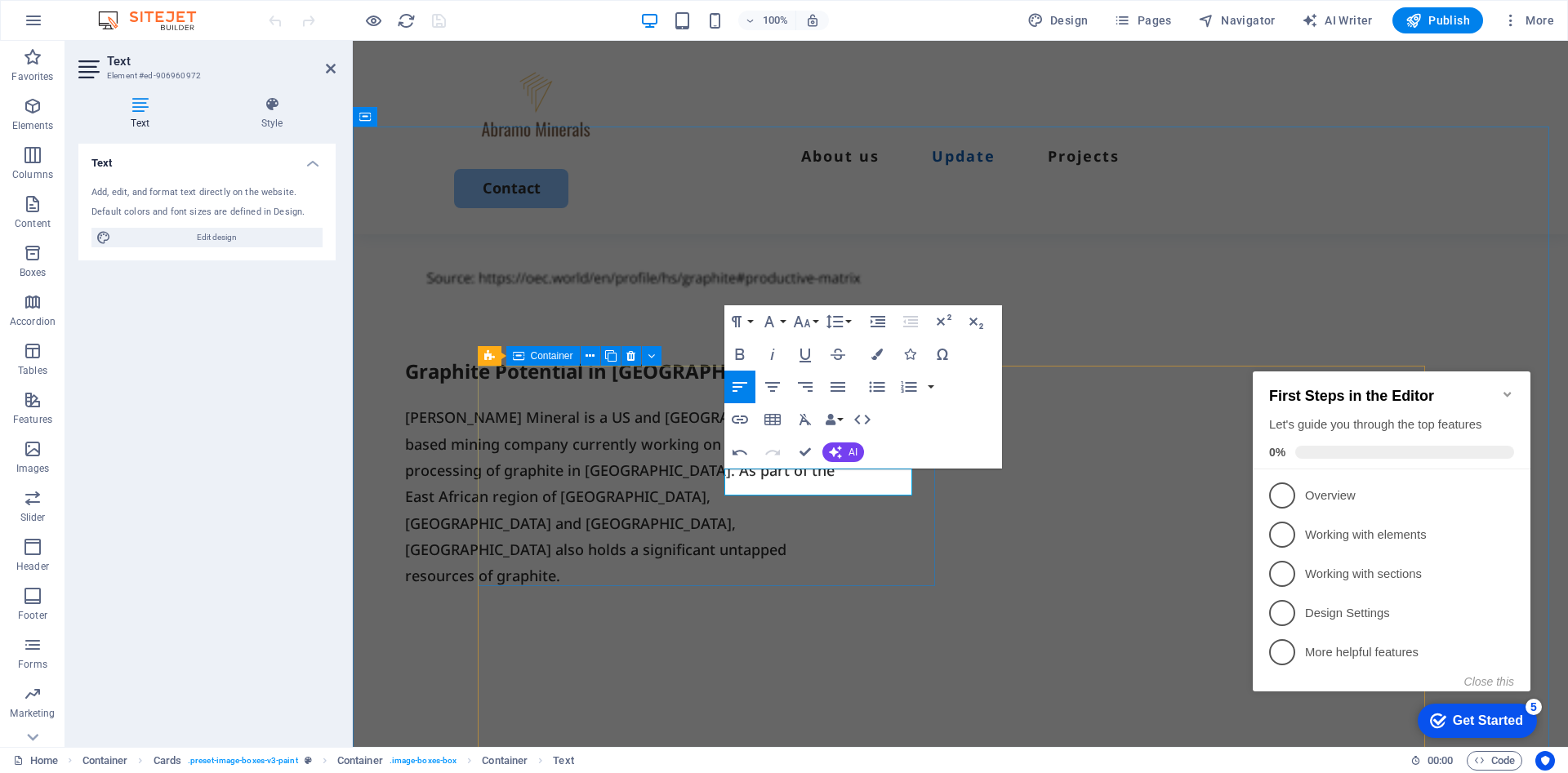
scroll to position [1225, 0]
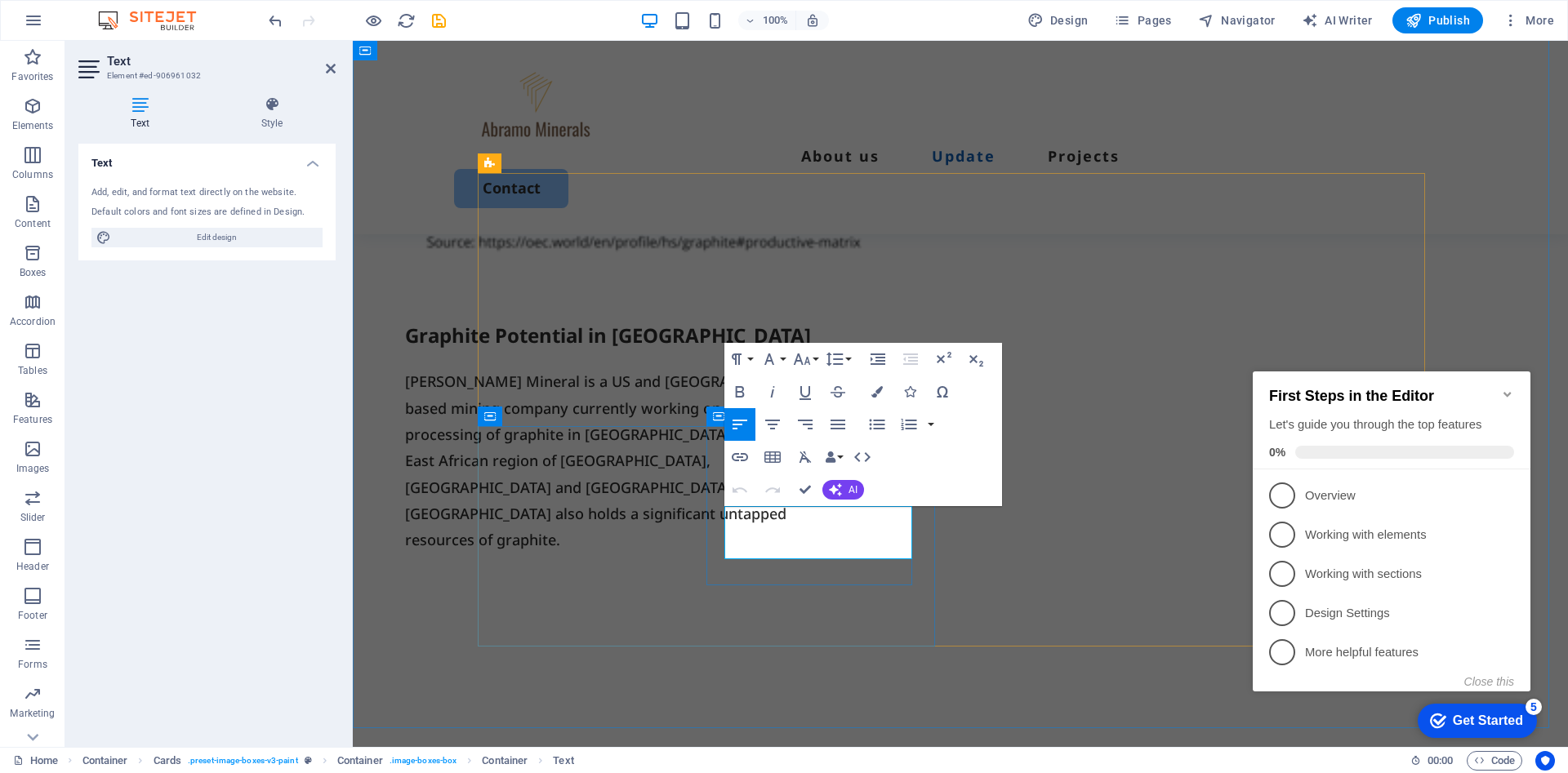
drag, startPoint x: 887, startPoint y: 542, endPoint x: 723, endPoint y: 527, distance: 164.7
click at [1508, 388] on icon "Minimize checklist" at bounding box center [1508, 395] width 13 height 13
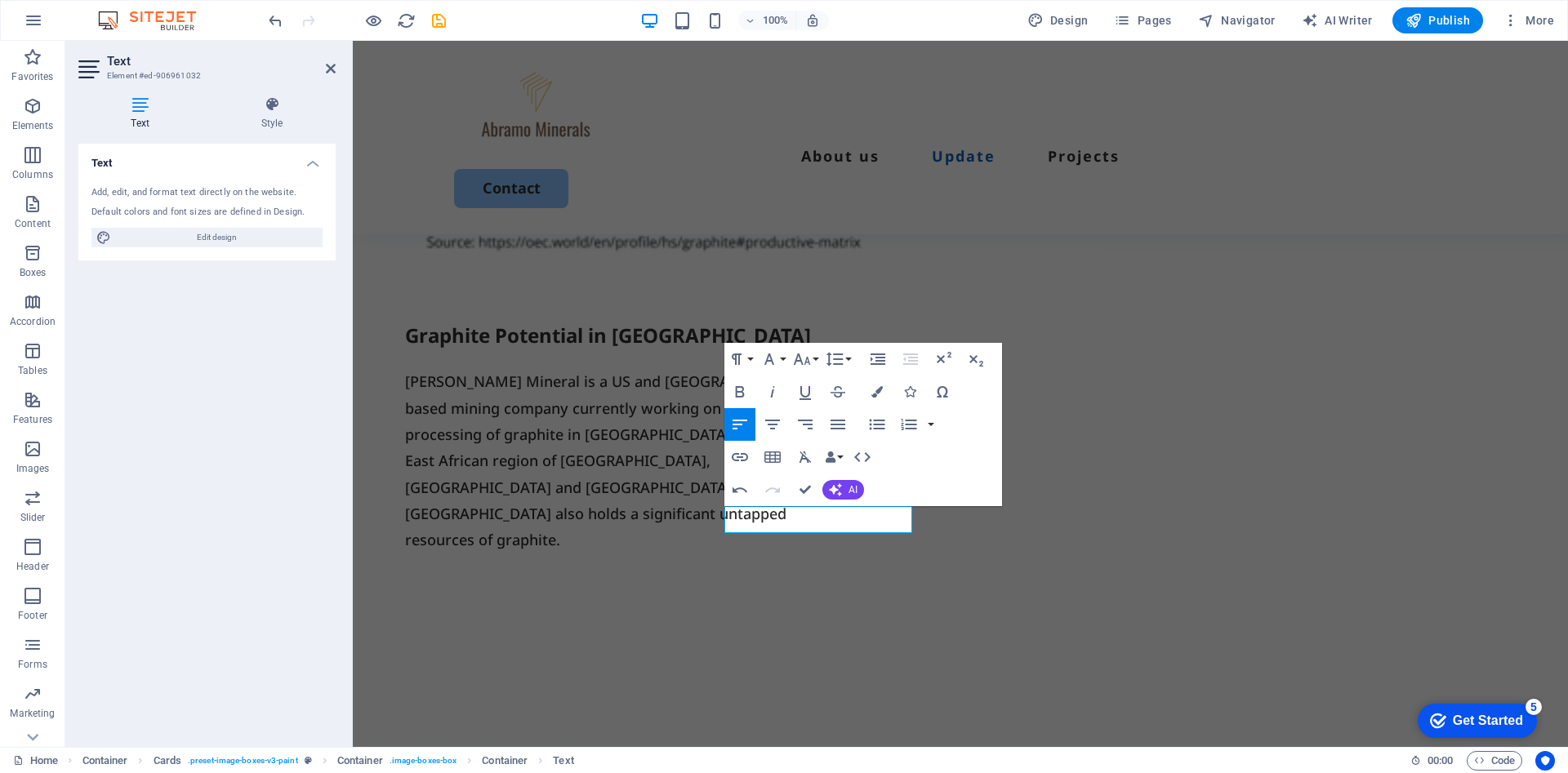
click at [1509, 744] on div "checkmark Get Started 5 First Steps in the Editor Let's guide you through the t…" at bounding box center [1474, 719] width 138 height 49
click at [1405, 696] on html "checkmark Get Started 5 First Steps in the Editor Let's guide you through the t…" at bounding box center [1474, 719] width 138 height 49
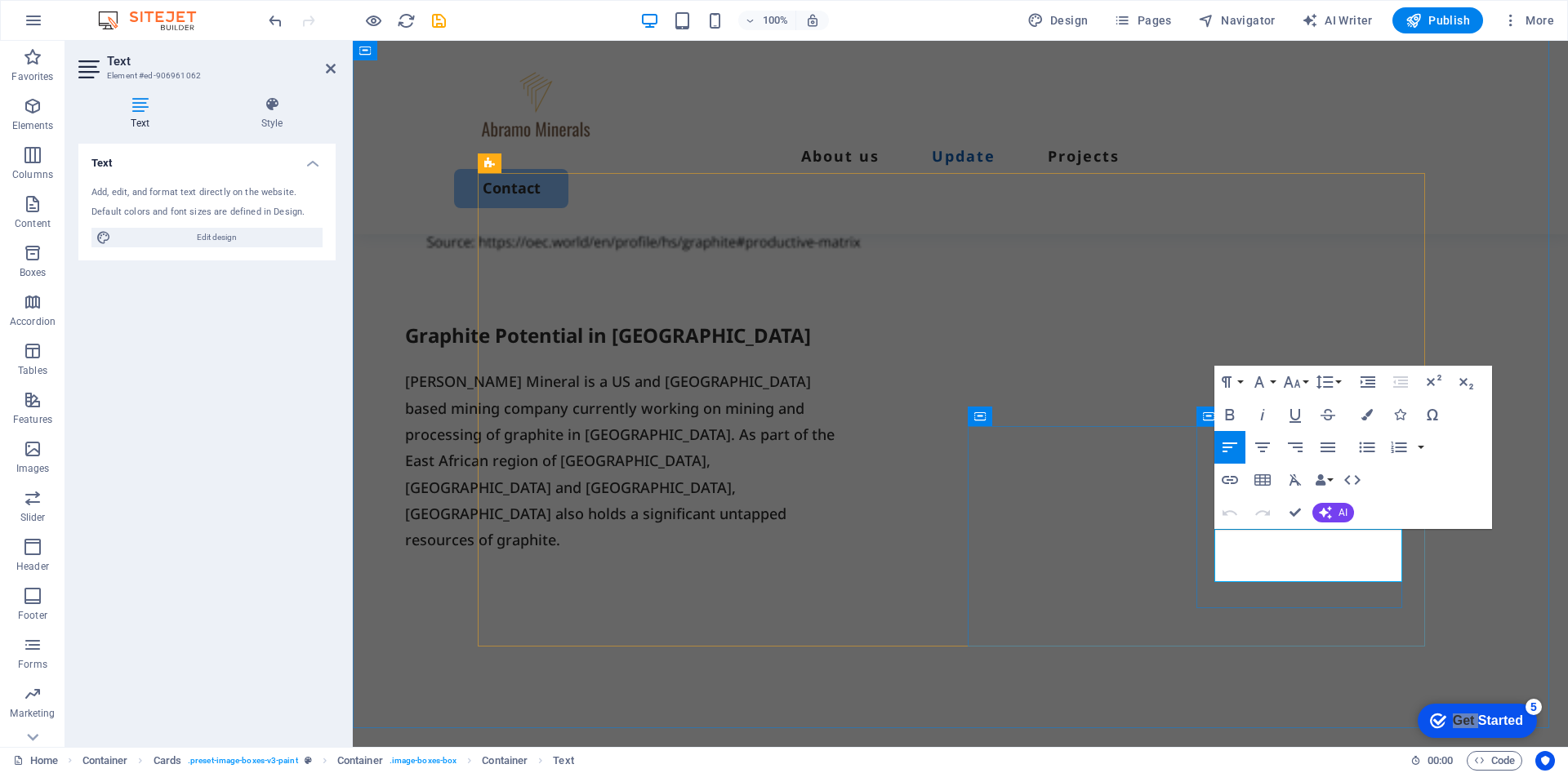
drag, startPoint x: 1379, startPoint y: 566, endPoint x: 1217, endPoint y: 545, distance: 163.4
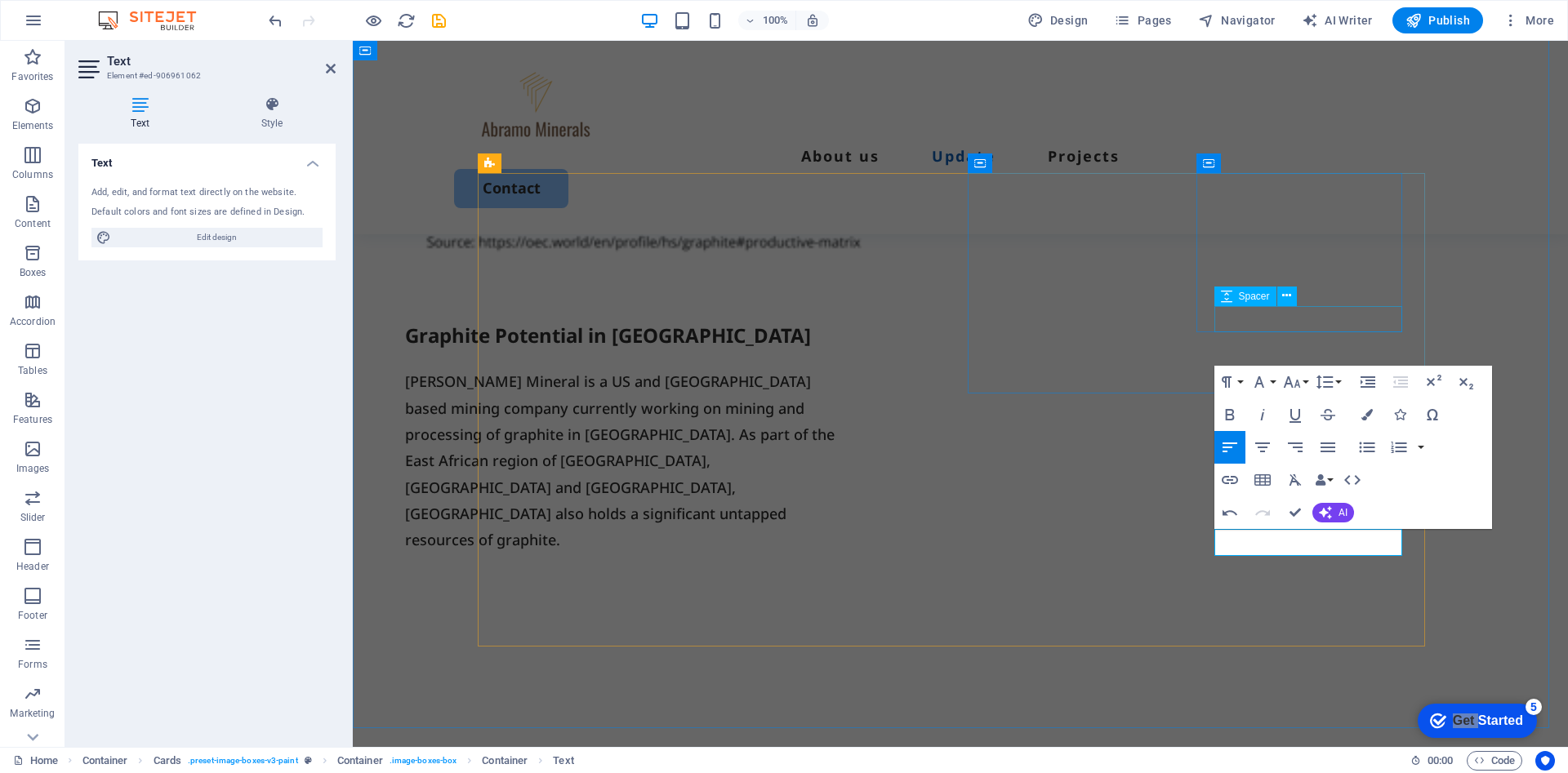
click at [1302, 288] on div "Spacer" at bounding box center [1261, 297] width 93 height 21
click at [1302, 287] on div "Spacer" at bounding box center [1261, 297] width 93 height 21
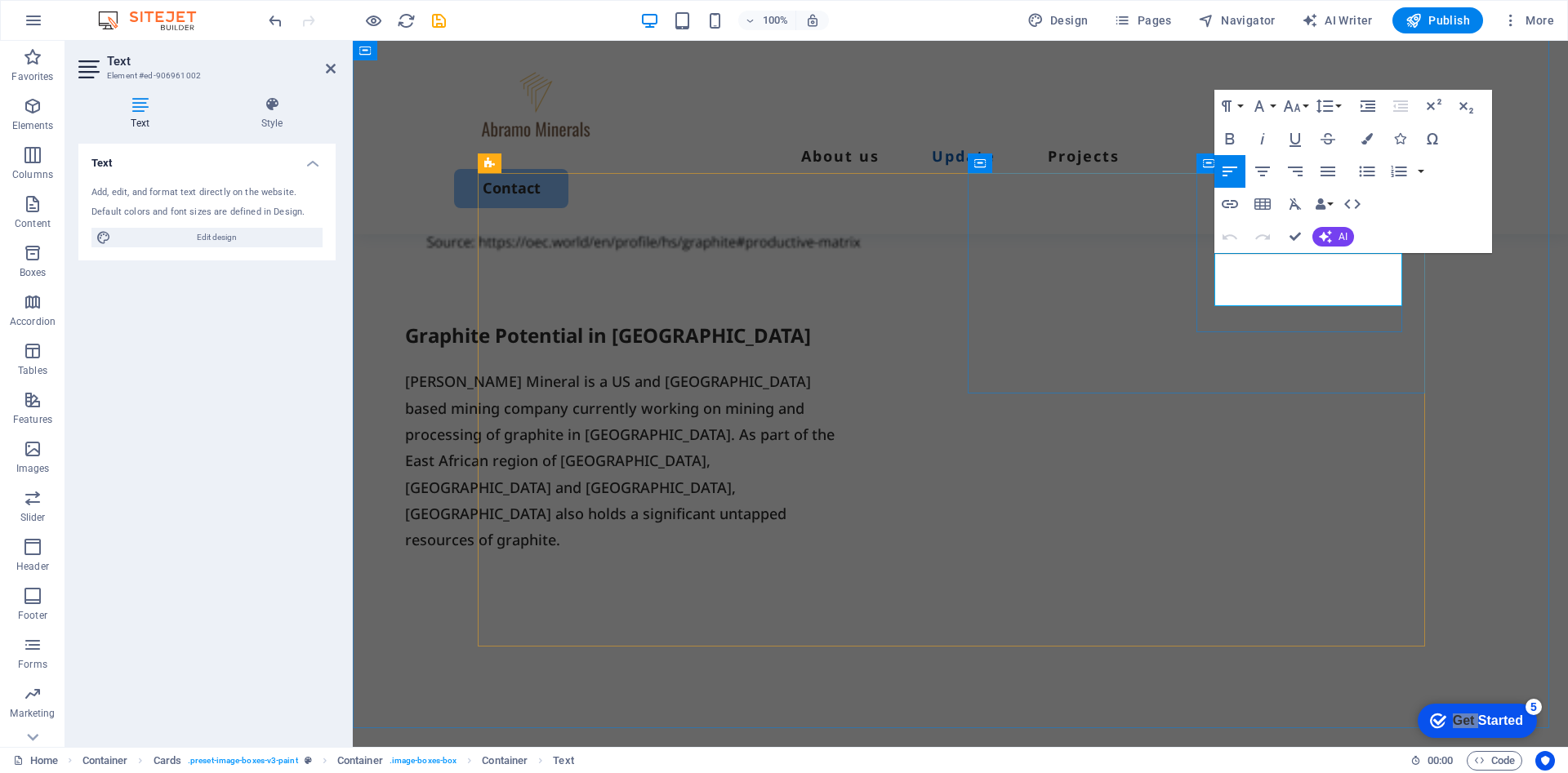
drag, startPoint x: 1328, startPoint y: 293, endPoint x: 1217, endPoint y: 269, distance: 113.6
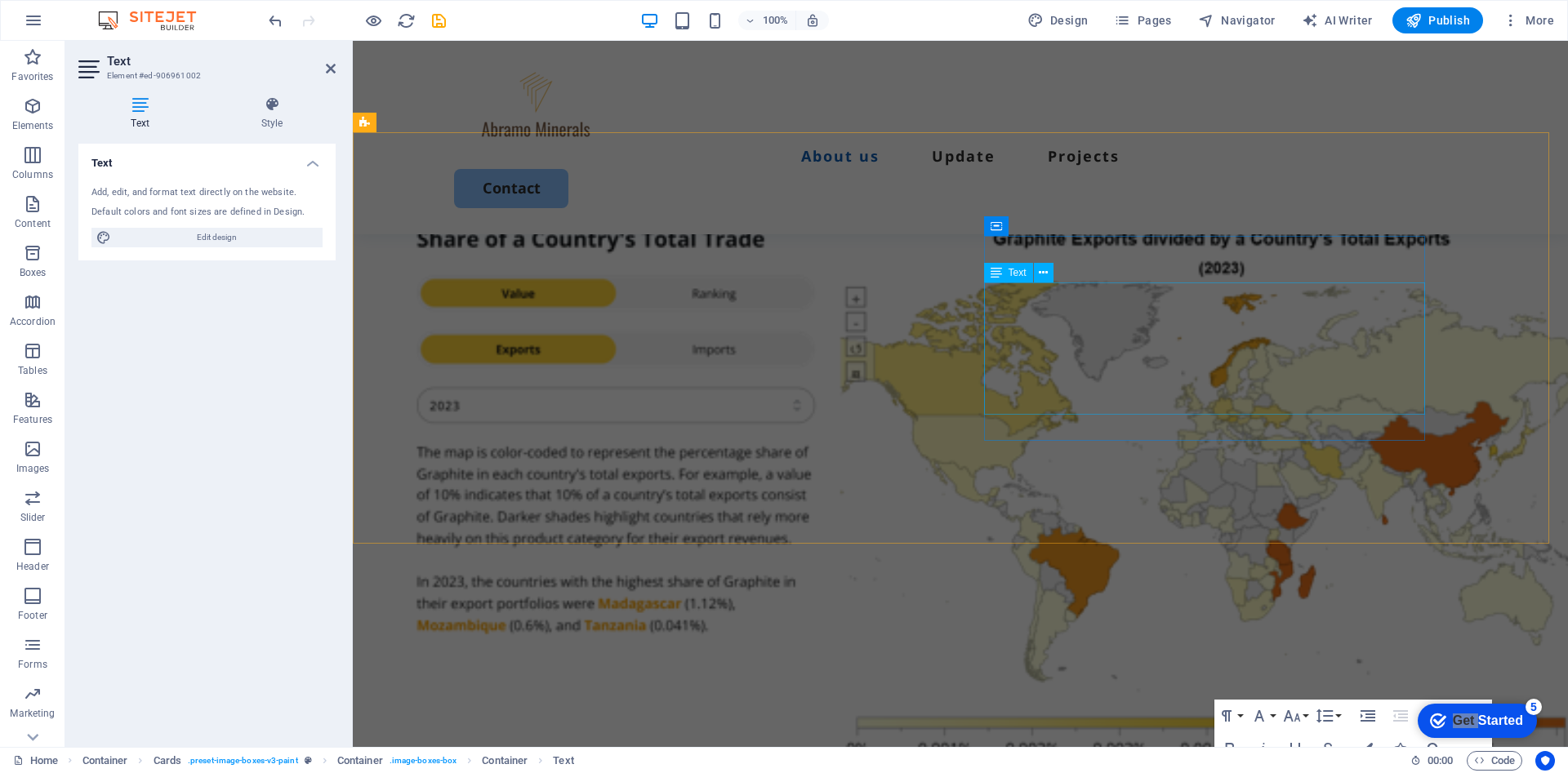
scroll to position [980, 0]
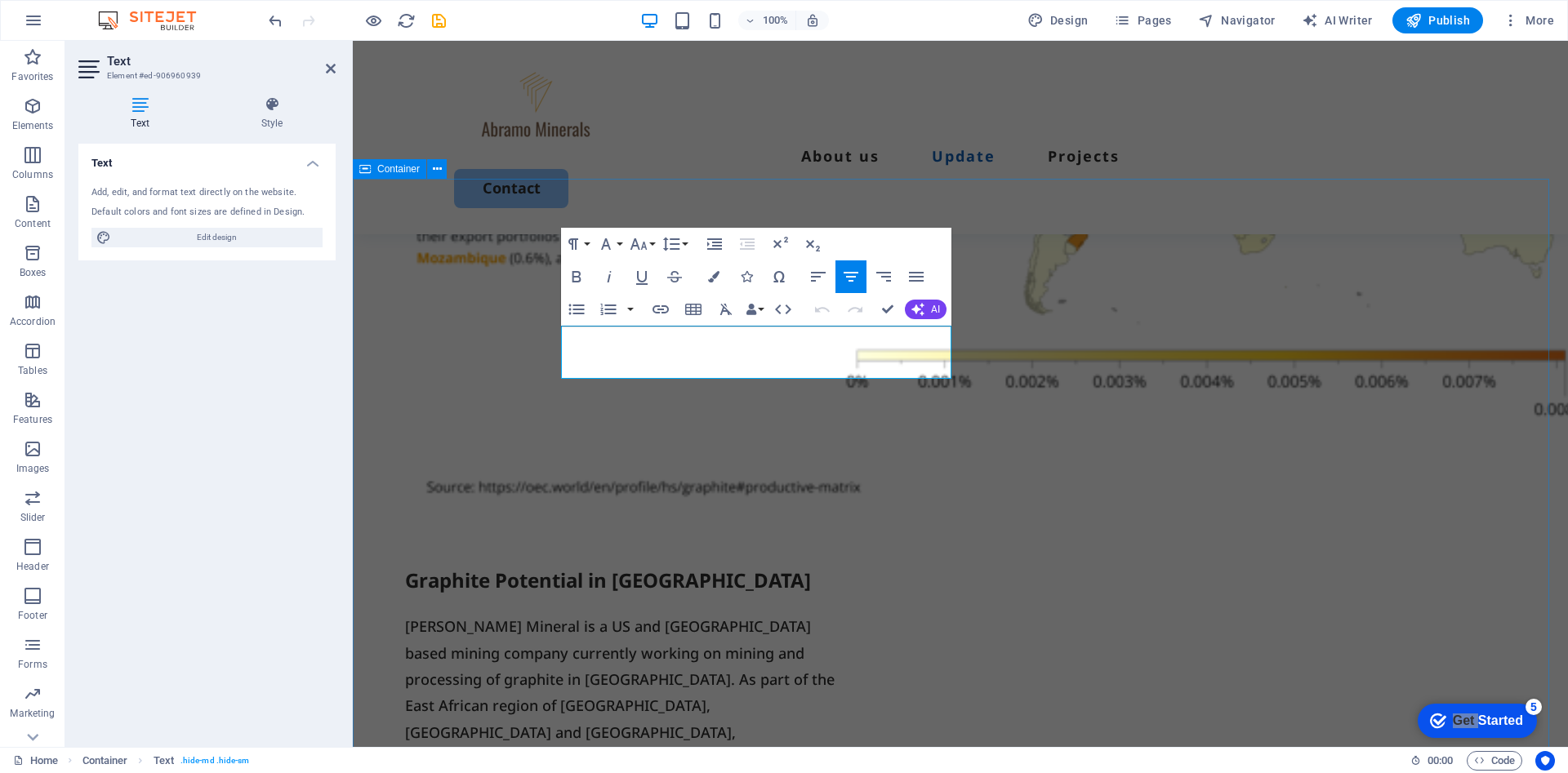
drag, startPoint x: 890, startPoint y: 366, endPoint x: 560, endPoint y: 334, distance: 331.5
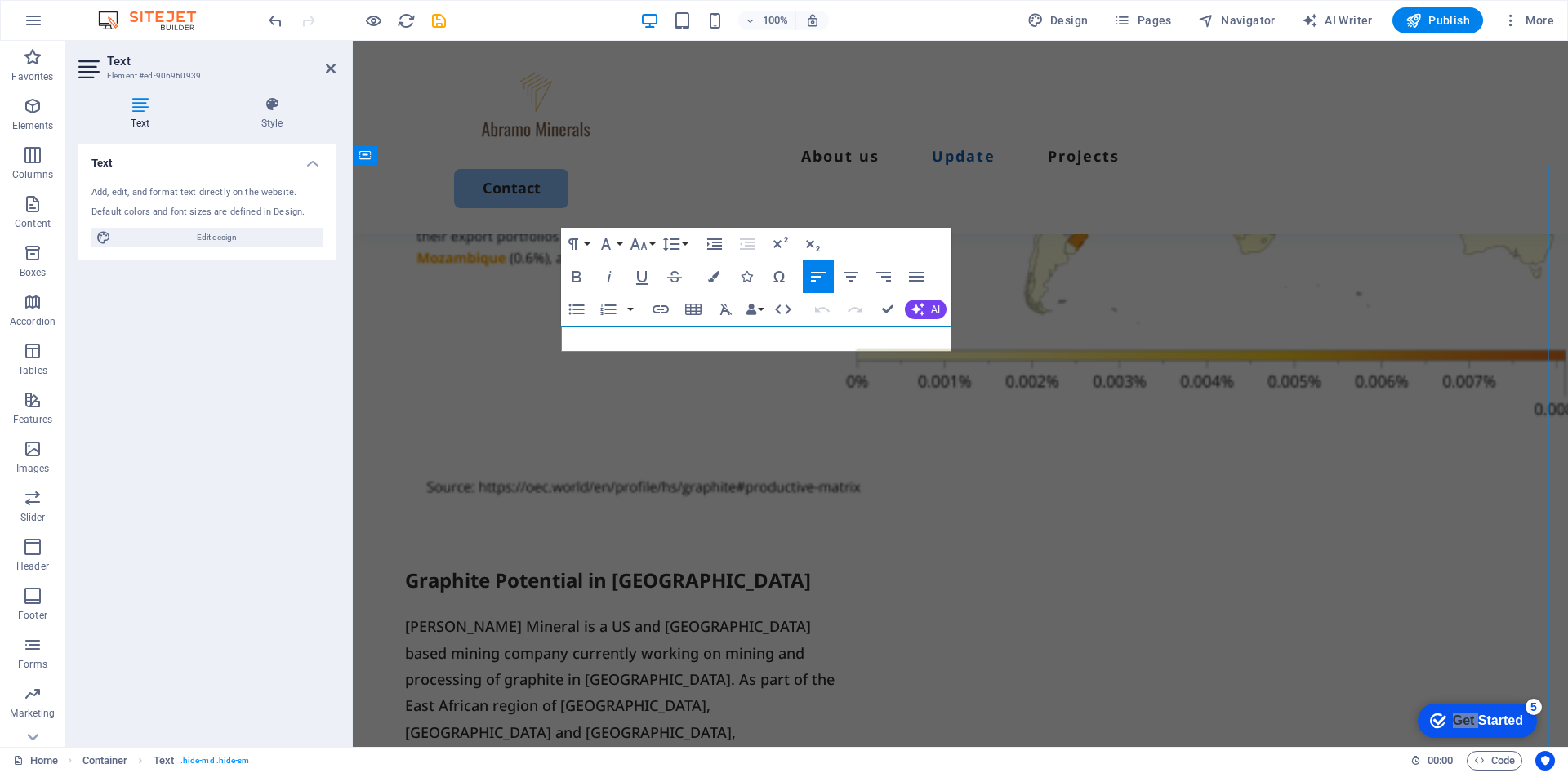
scroll to position [994, 0]
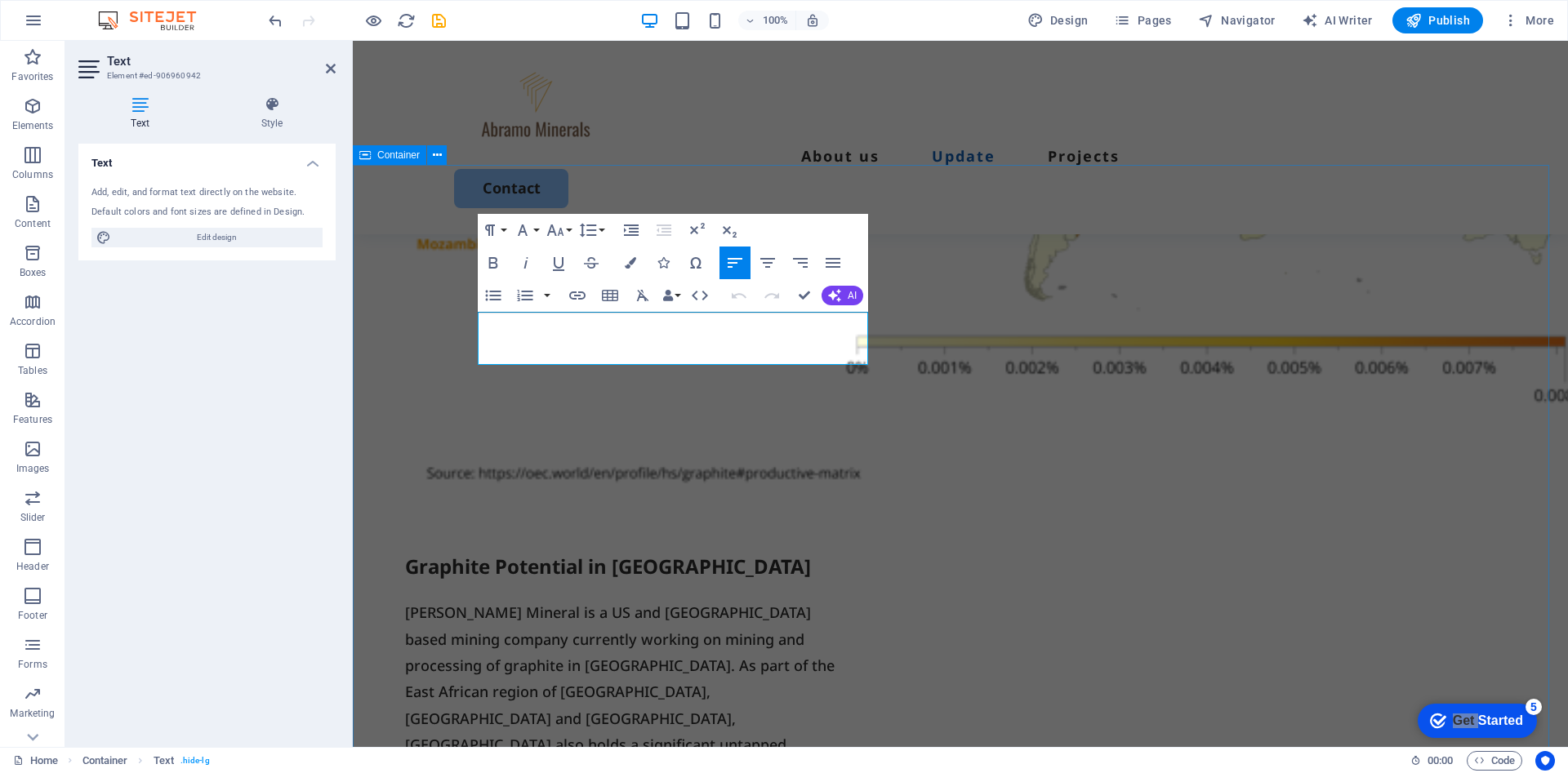
drag, startPoint x: 634, startPoint y: 344, endPoint x: 470, endPoint y: 329, distance: 164.7
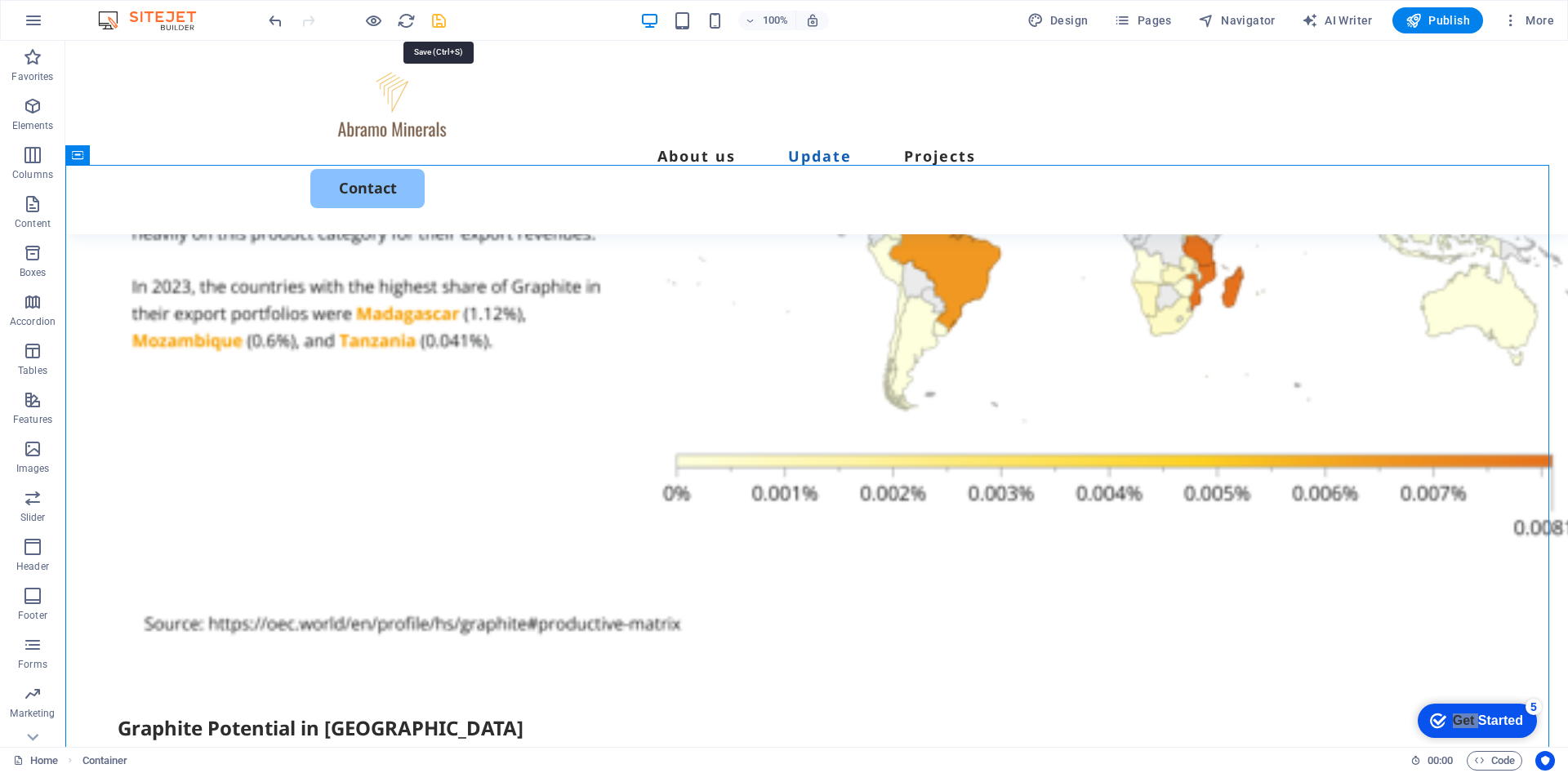
click at [444, 17] on icon "save" at bounding box center [439, 21] width 19 height 19
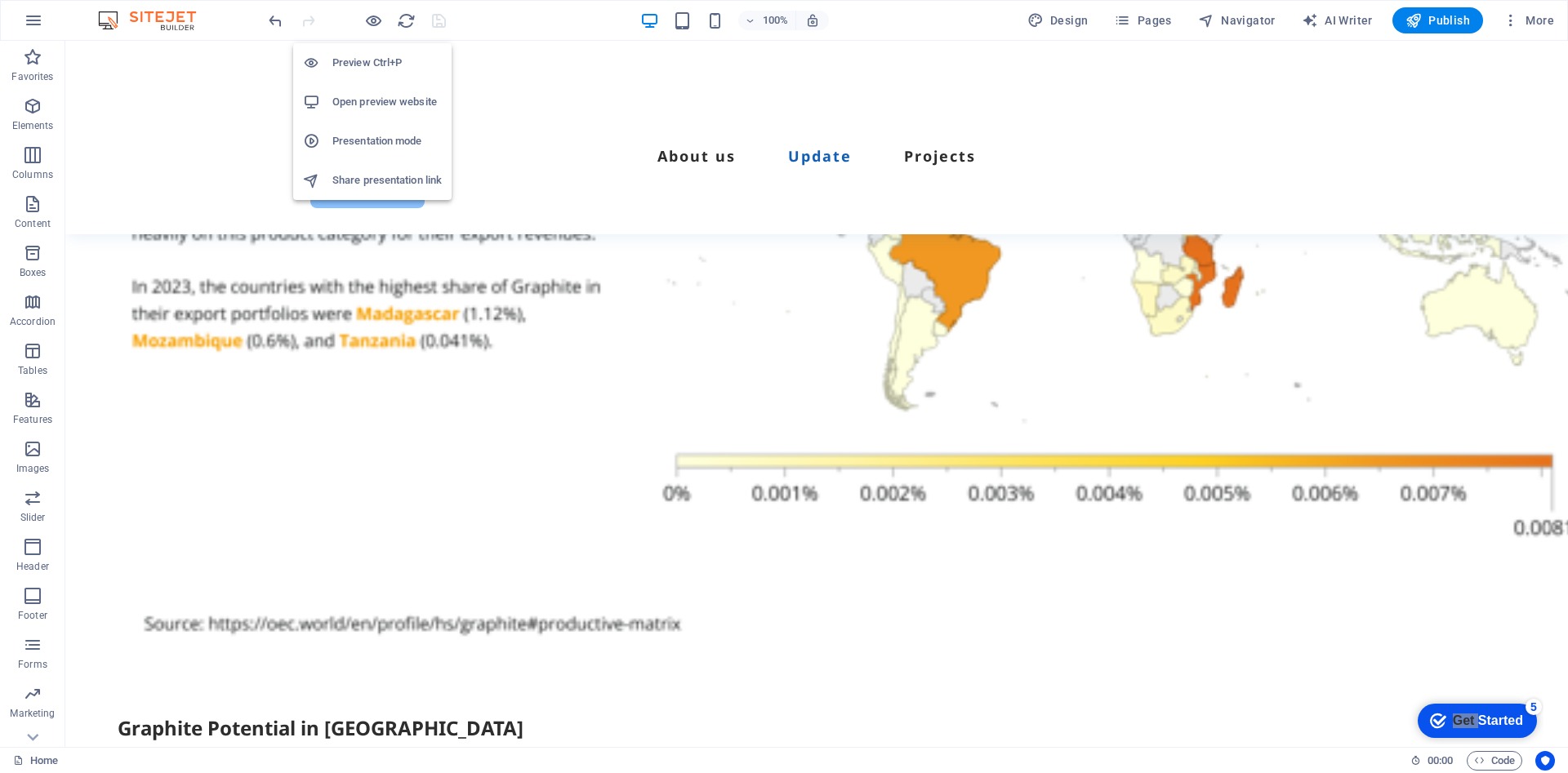
click at [378, 96] on h6 "Open preview website" at bounding box center [387, 102] width 110 height 20
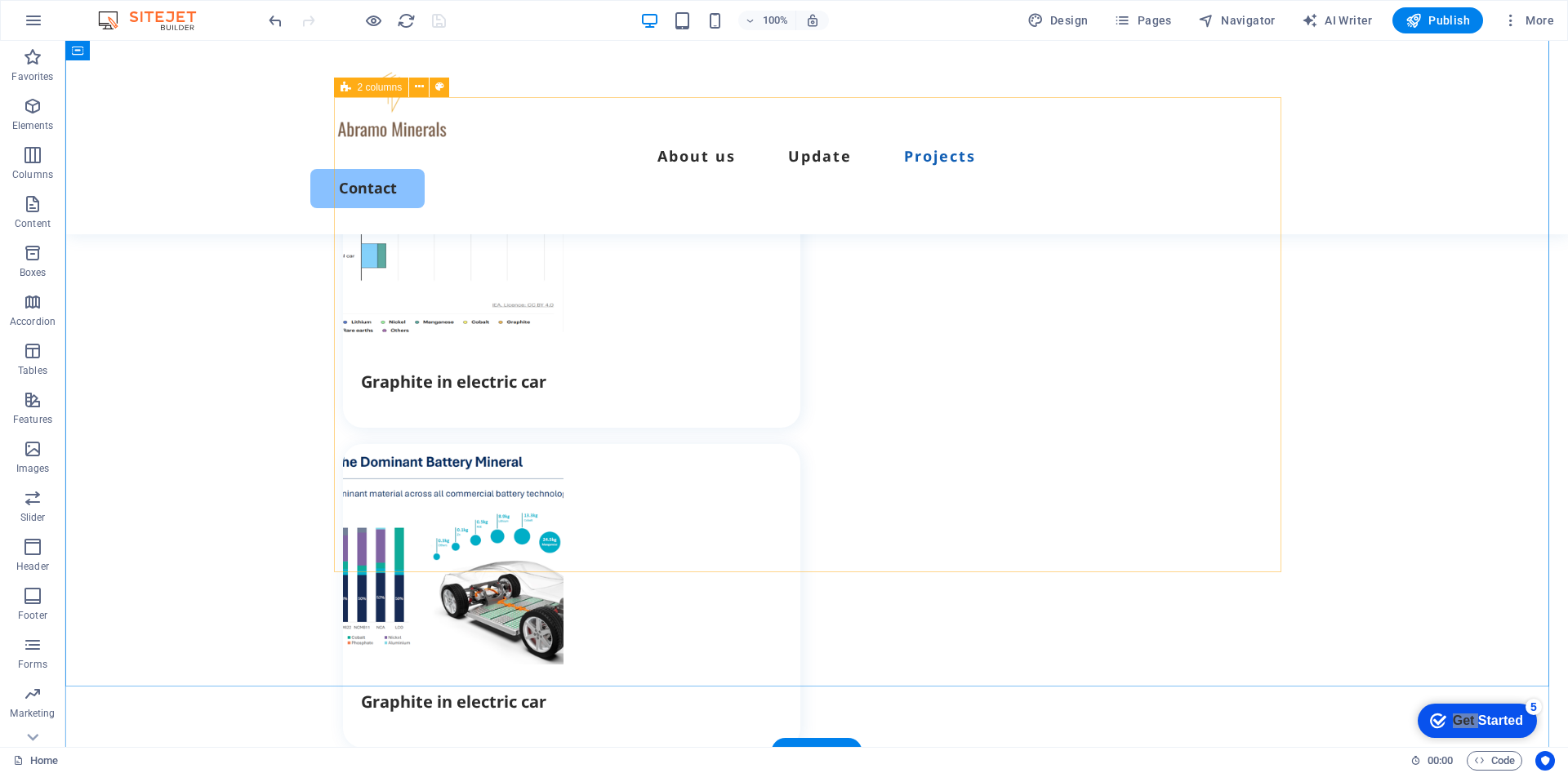
scroll to position [2871, 0]
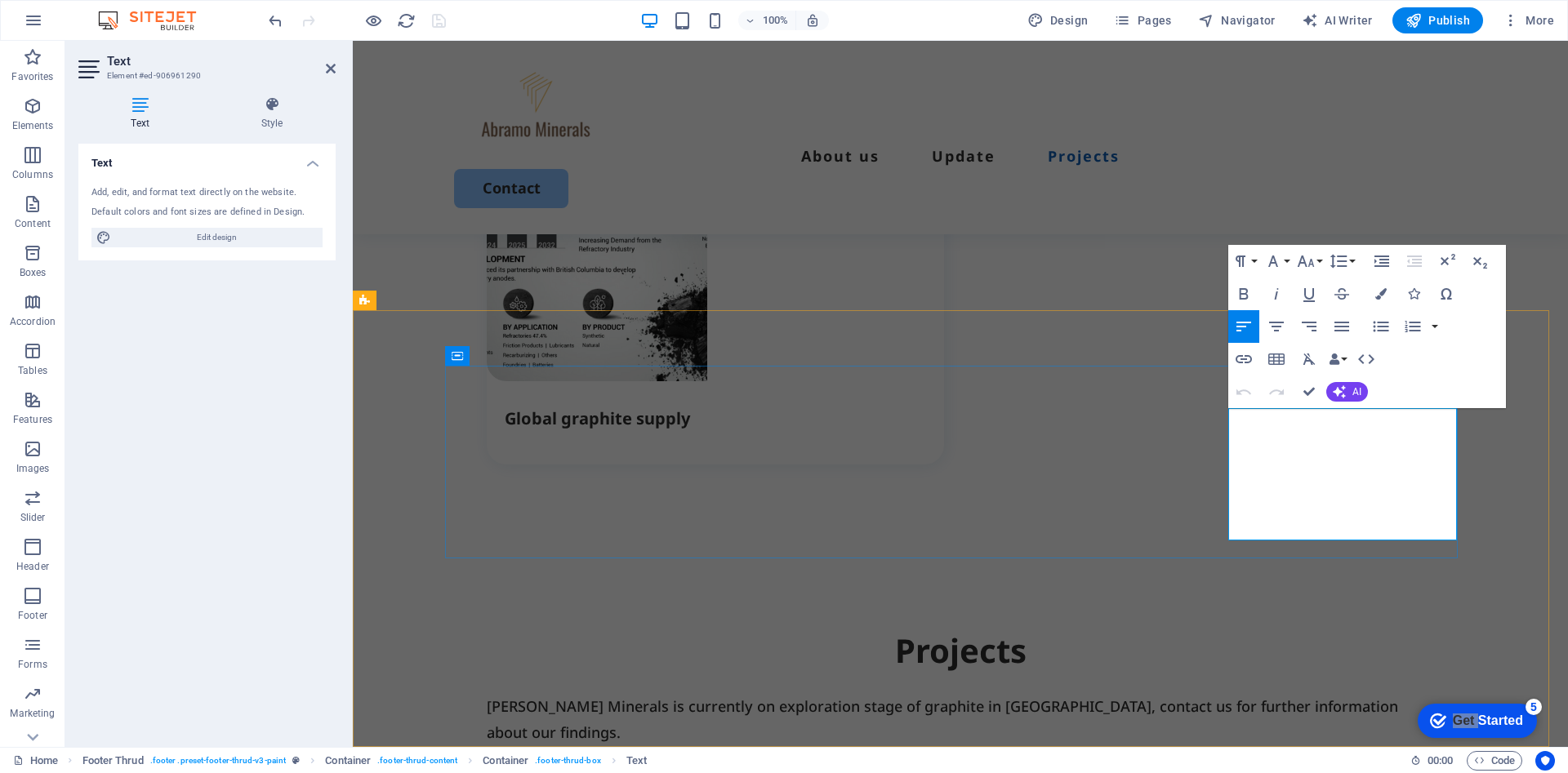
drag, startPoint x: 1256, startPoint y: 418, endPoint x: 1344, endPoint y: 413, distance: 88.1
drag, startPoint x: 1261, startPoint y: 443, endPoint x: 1358, endPoint y: 422, distance: 99.2
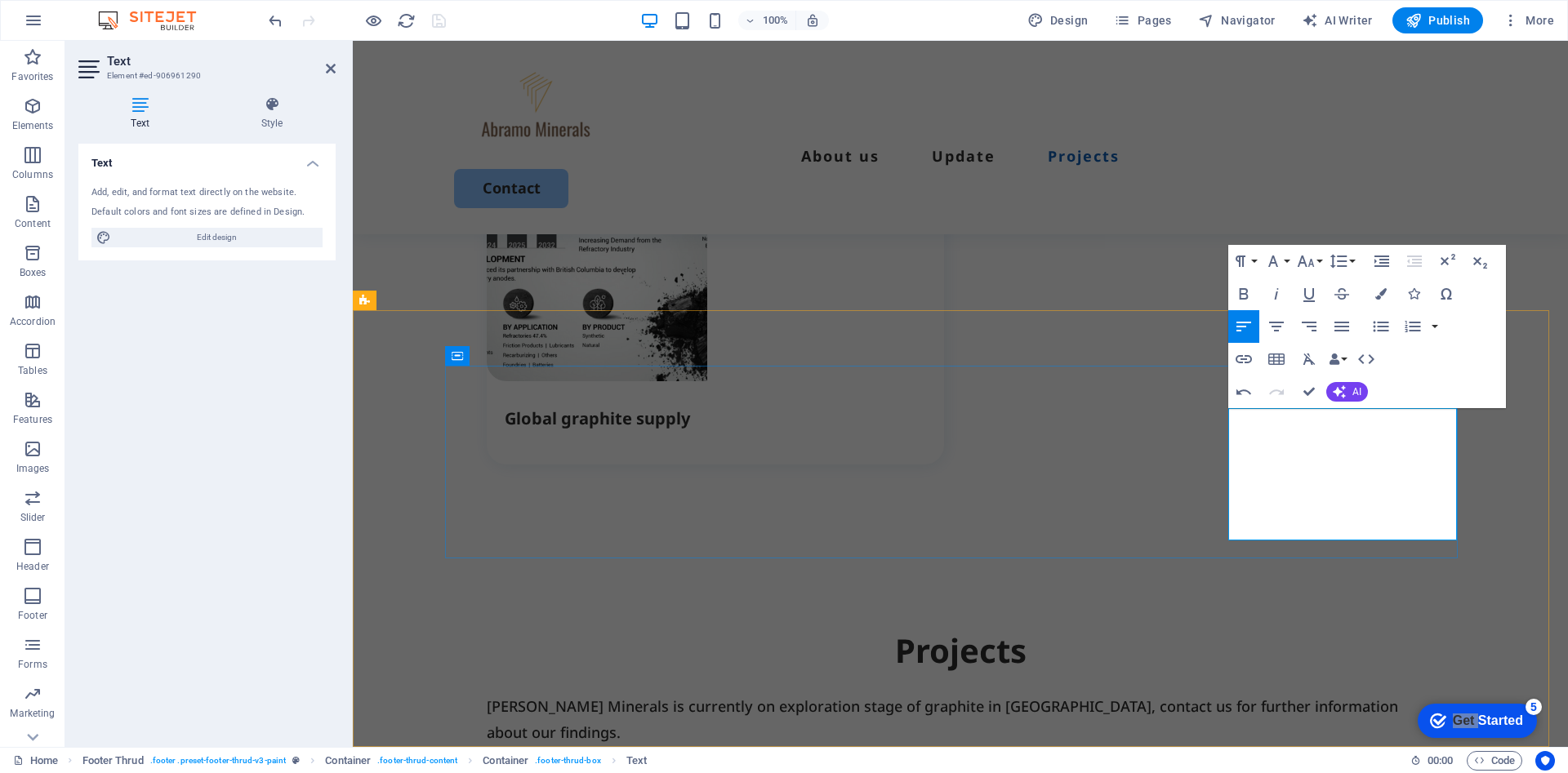
drag, startPoint x: 1340, startPoint y: 497, endPoint x: 1228, endPoint y: 478, distance: 113.6
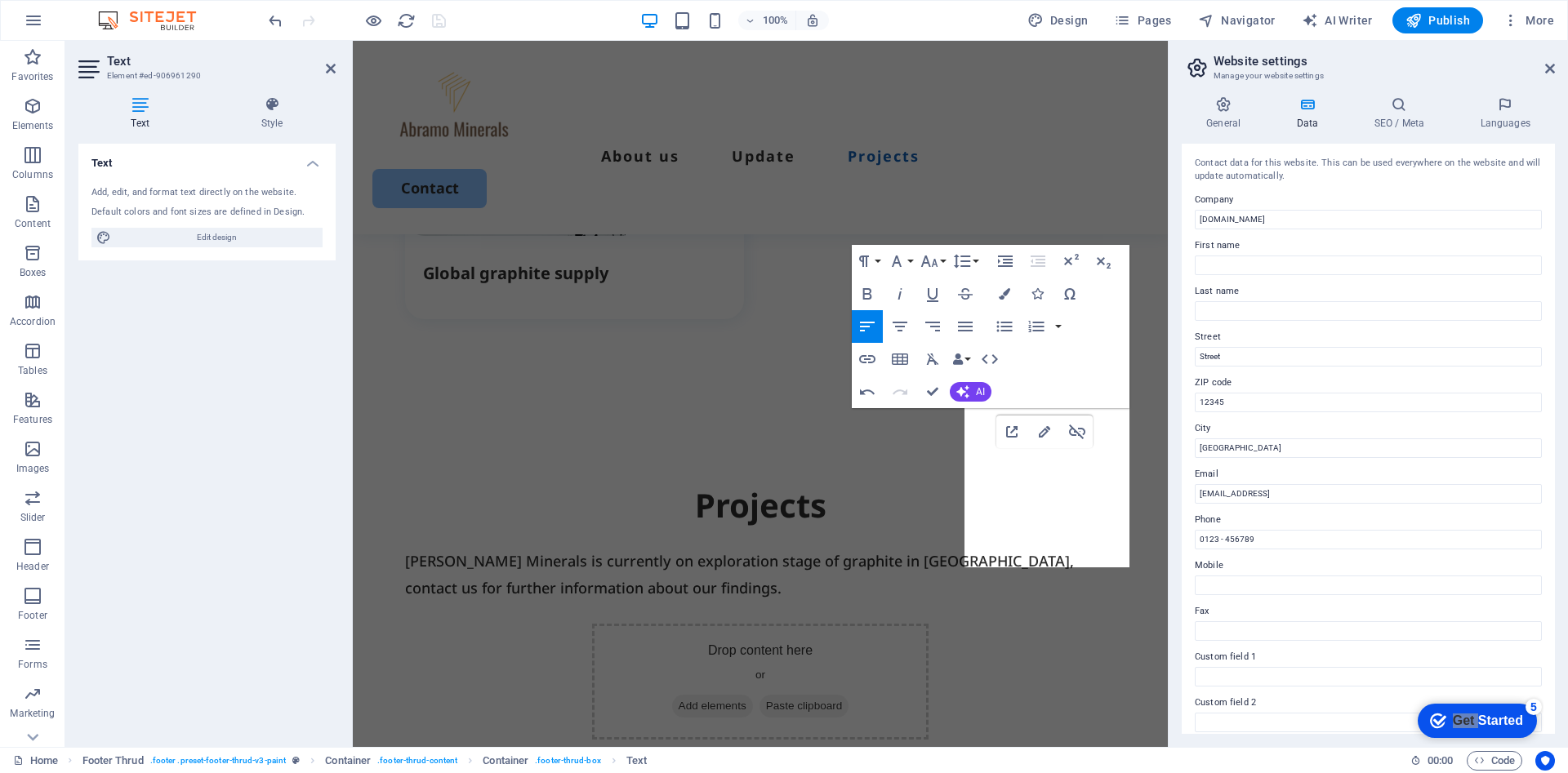
scroll to position [2953, 0]
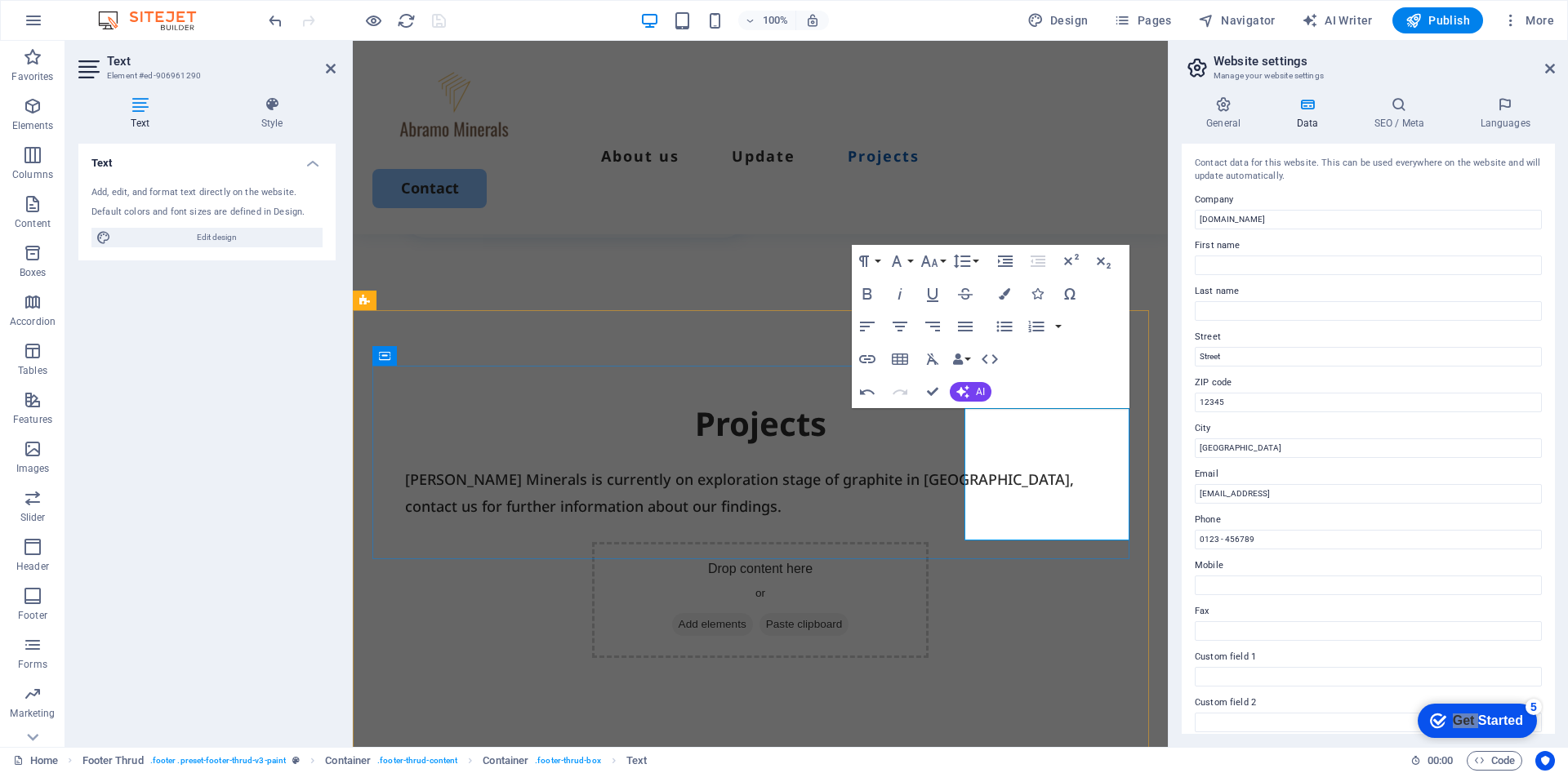
drag, startPoint x: 983, startPoint y: 527, endPoint x: 1114, endPoint y: 522, distance: 131.1
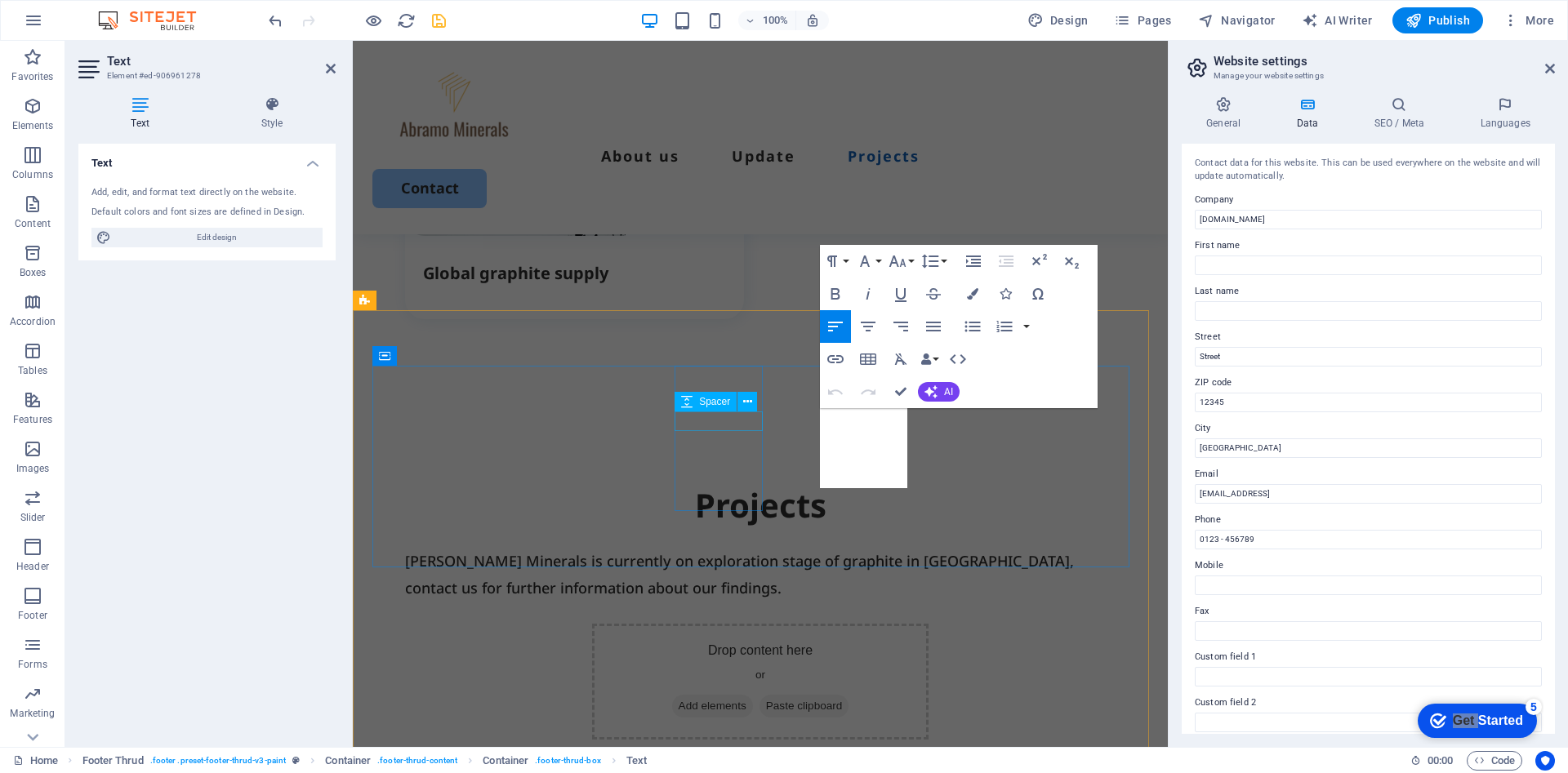
scroll to position [2953, 0]
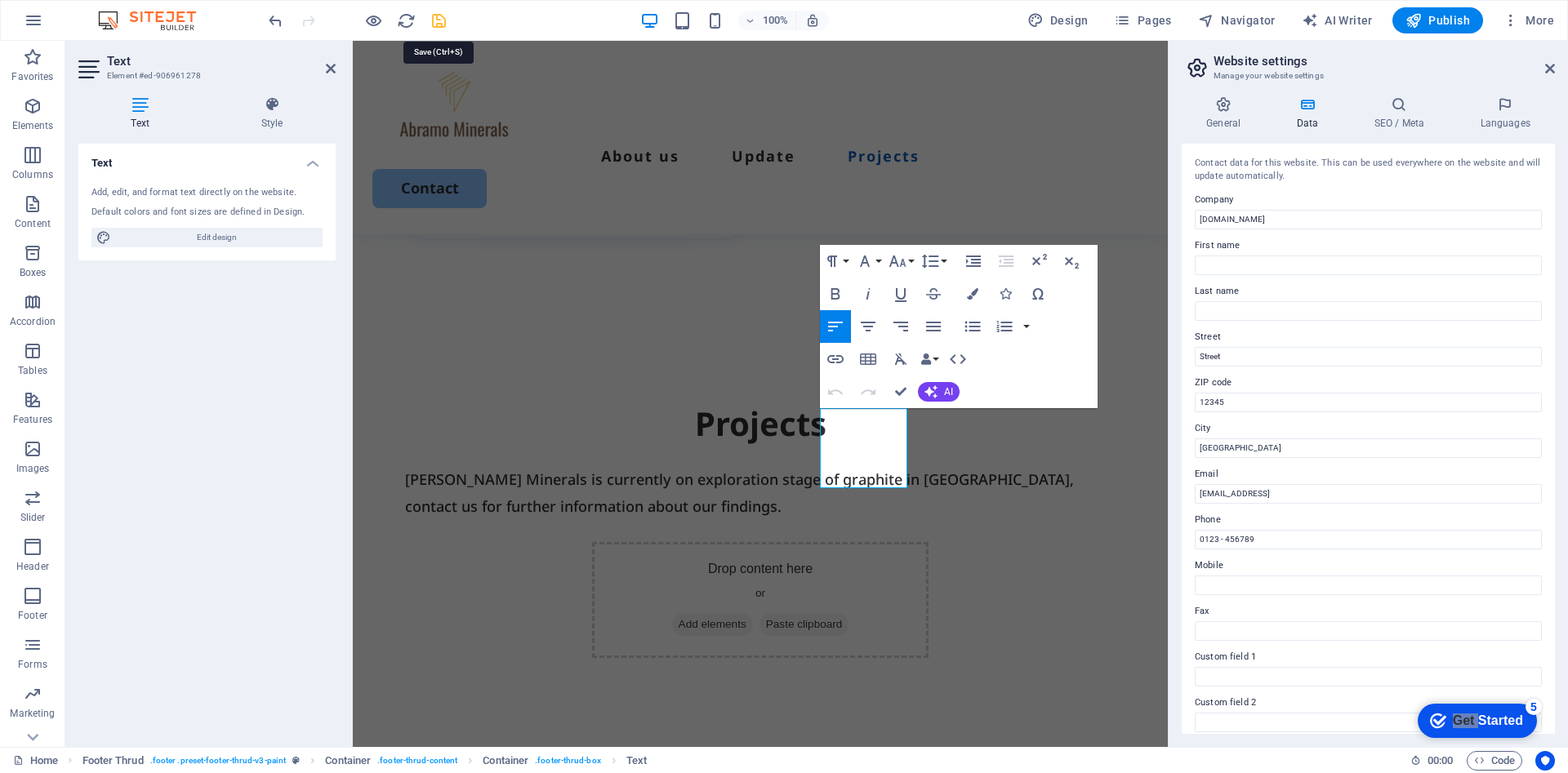
click at [439, 20] on icon "save" at bounding box center [439, 21] width 19 height 19
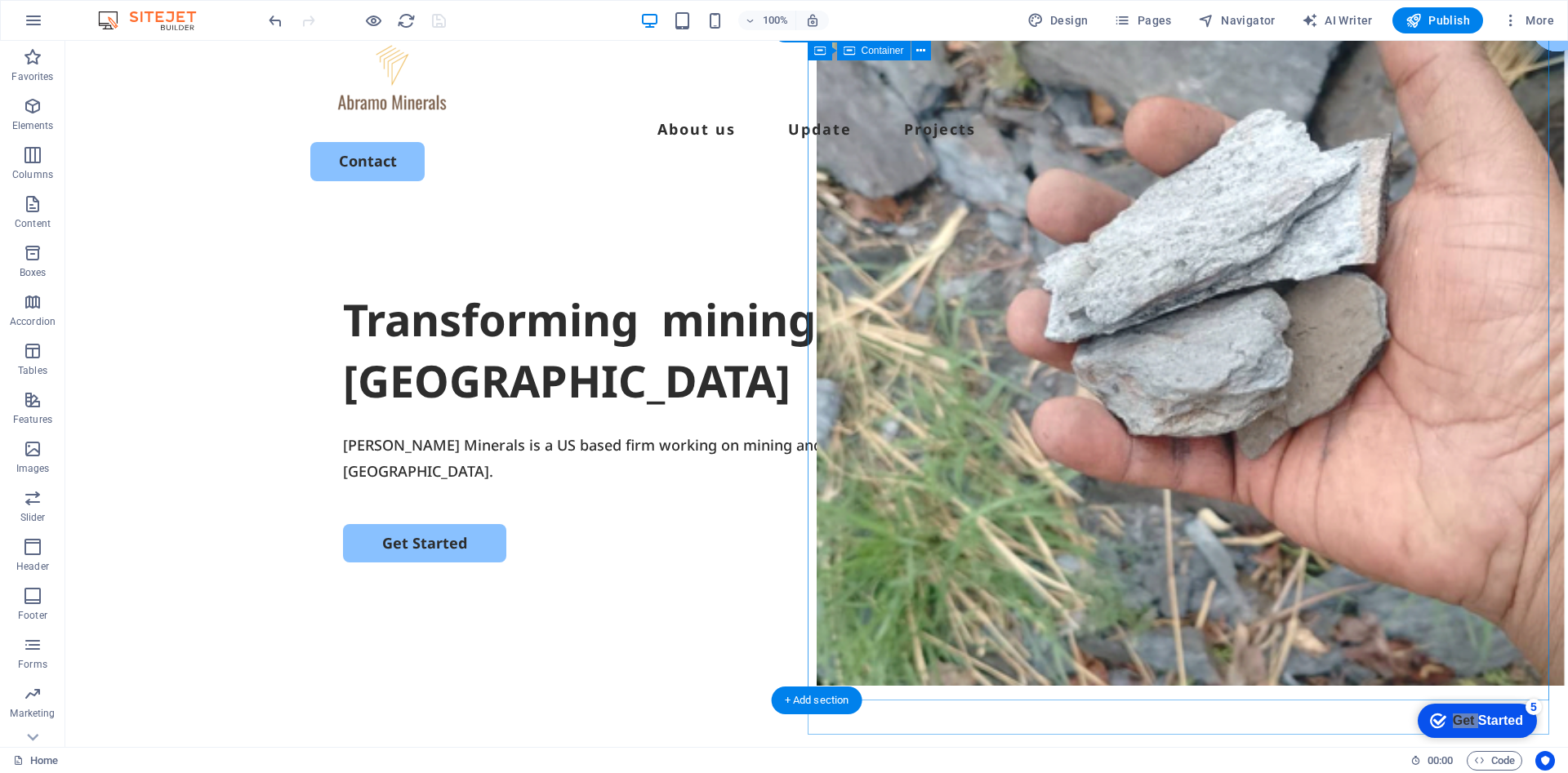
scroll to position [0, 0]
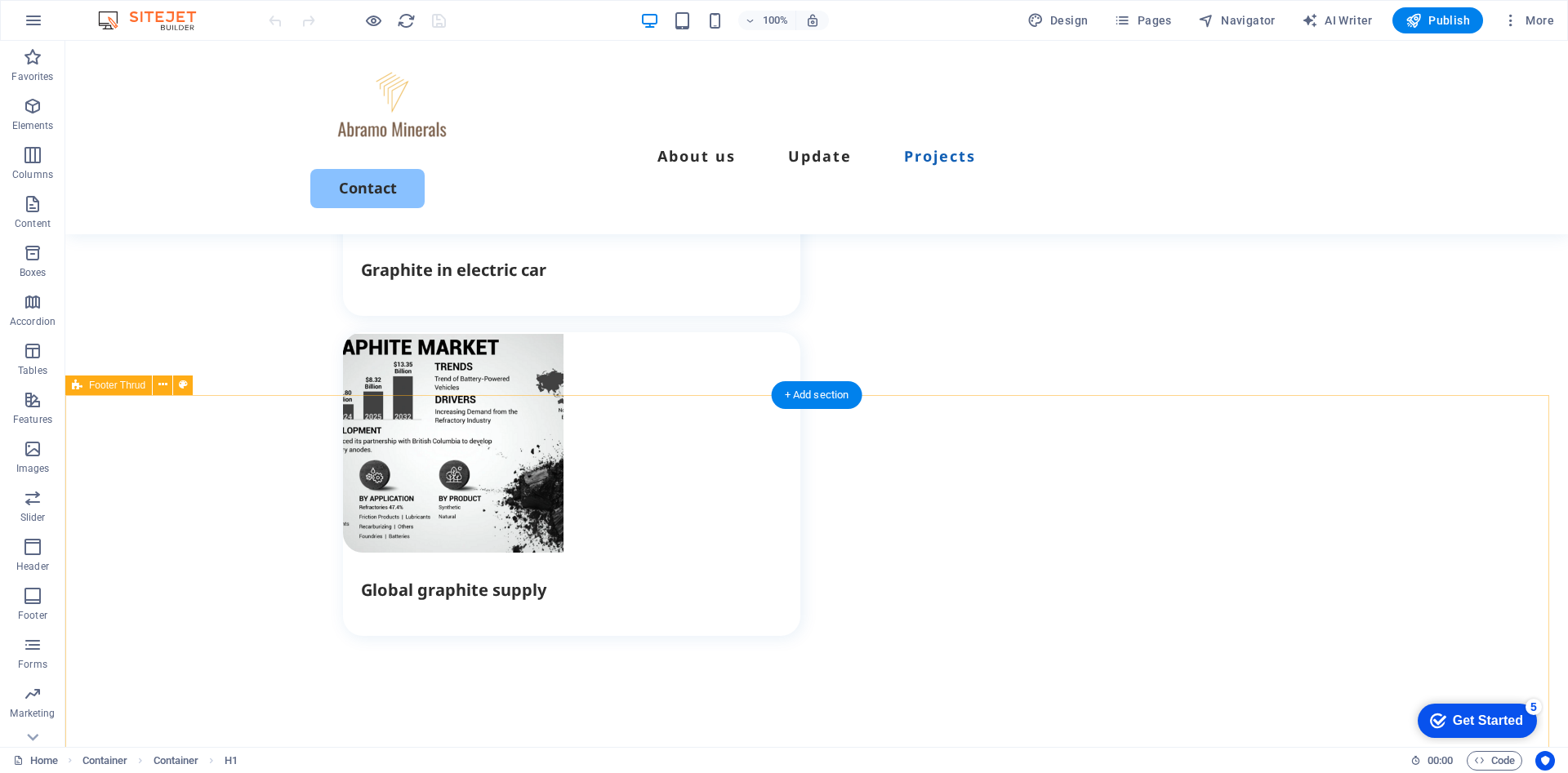
scroll to position [2871, 0]
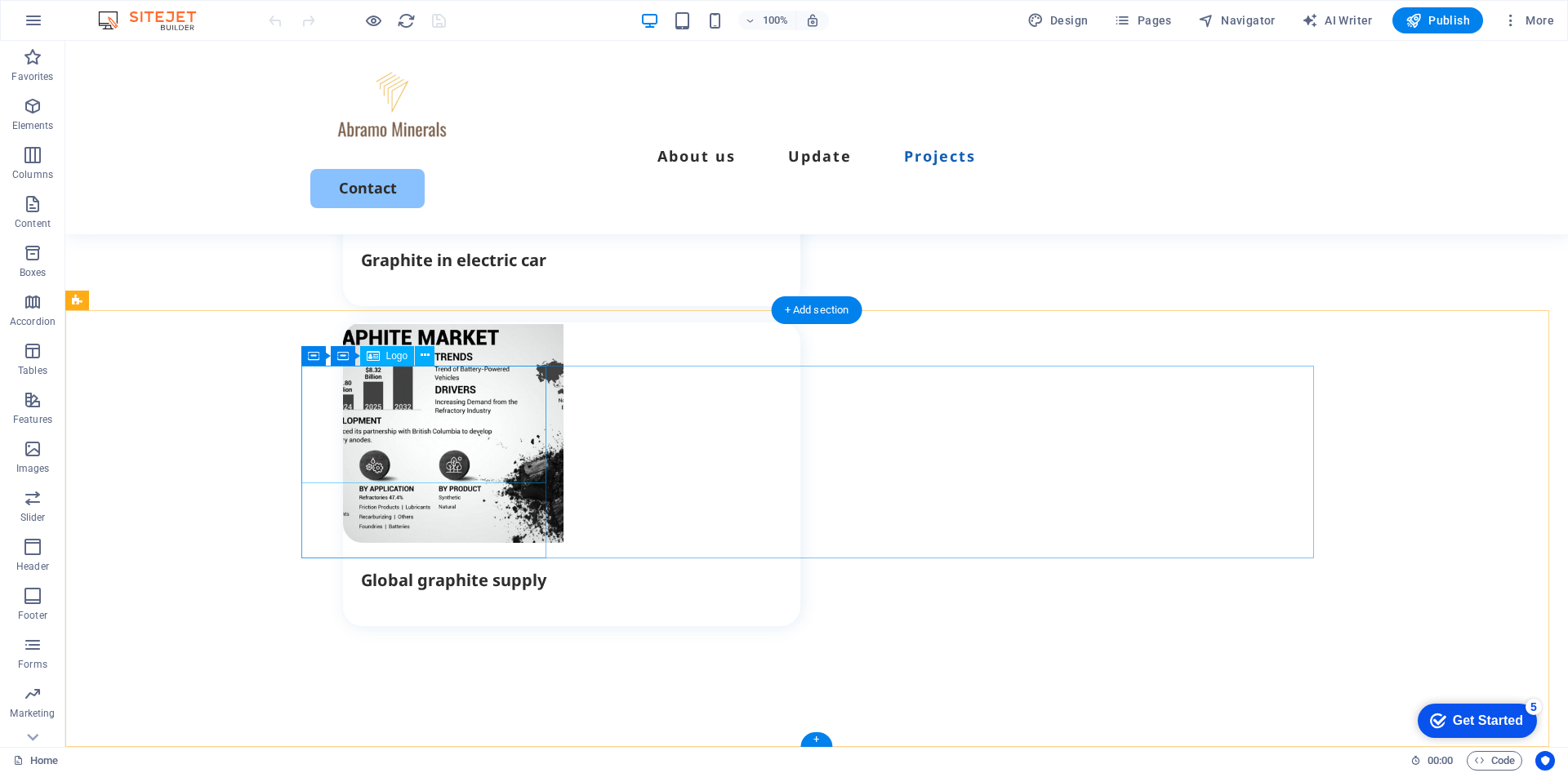
select select "px"
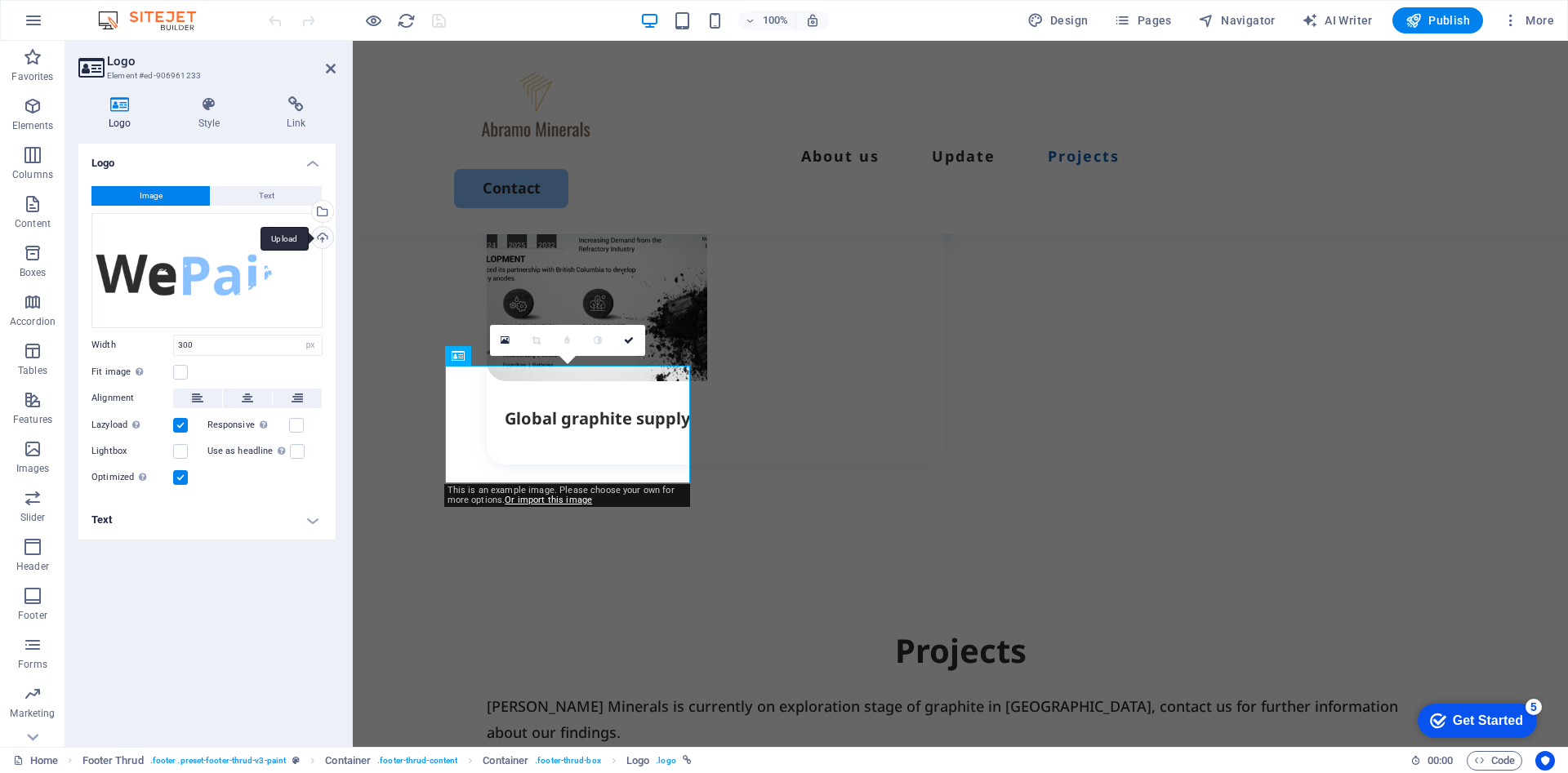
click at [319, 233] on div "Upload" at bounding box center [321, 239] width 25 height 25
click at [172, 266] on div "Drag files here, click to choose files or select files from Files or our free s…" at bounding box center [207, 271] width 231 height 115
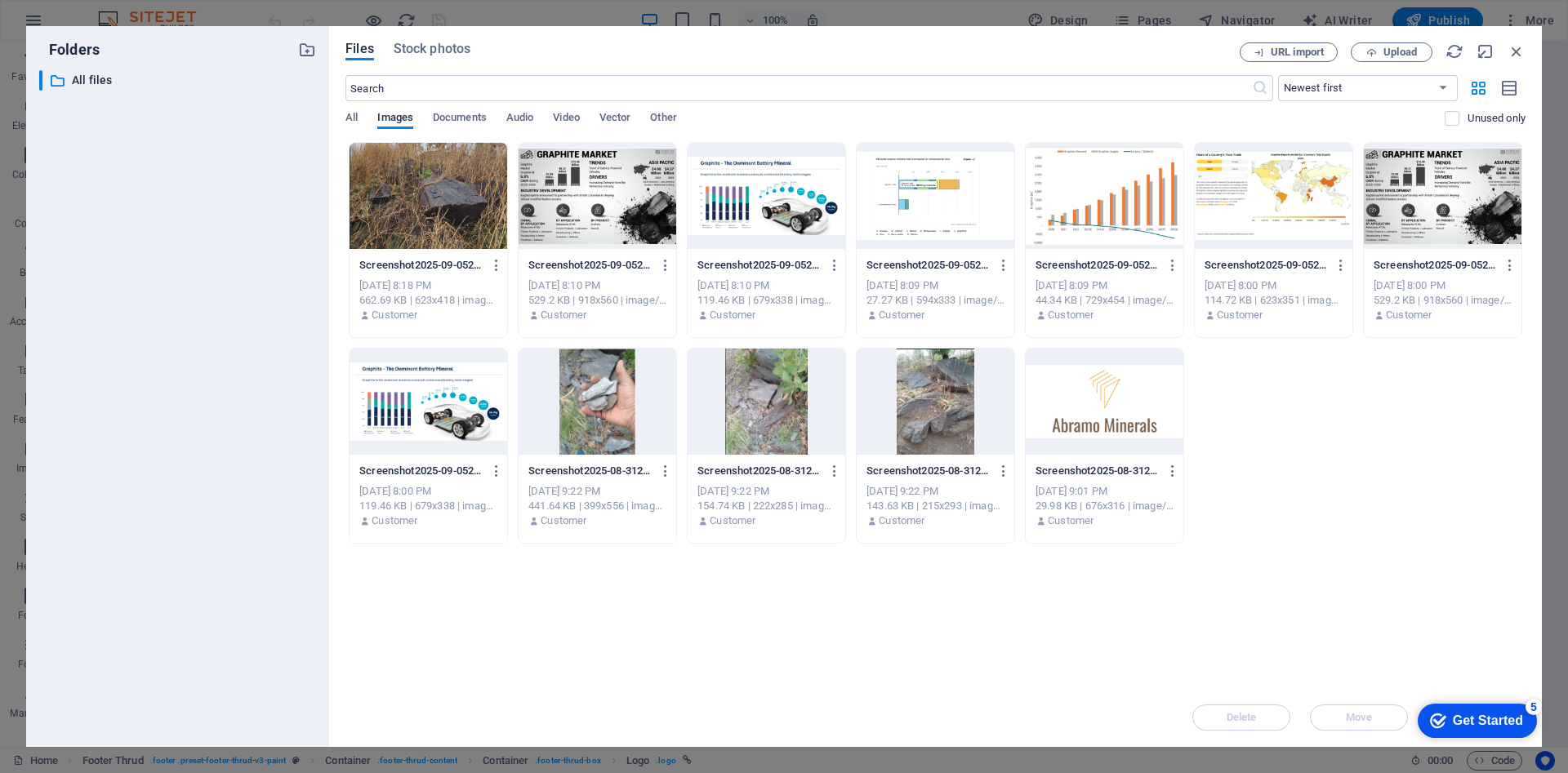
click at [172, 266] on div "​ All files All files" at bounding box center [178, 401] width 277 height 663
click at [1097, 410] on div at bounding box center [1104, 401] width 157 height 106
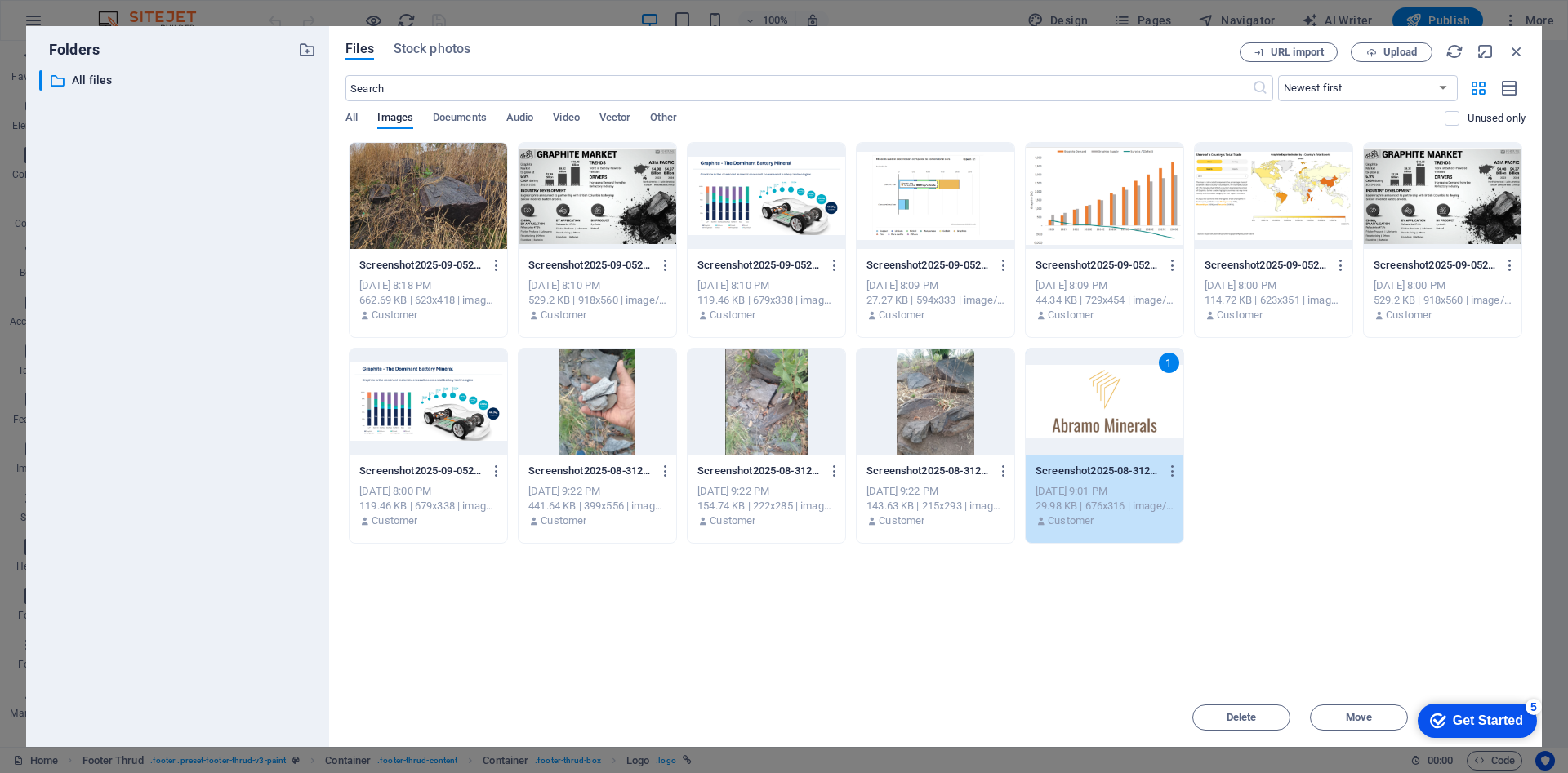
click at [1078, 396] on div "1" at bounding box center [1104, 401] width 157 height 106
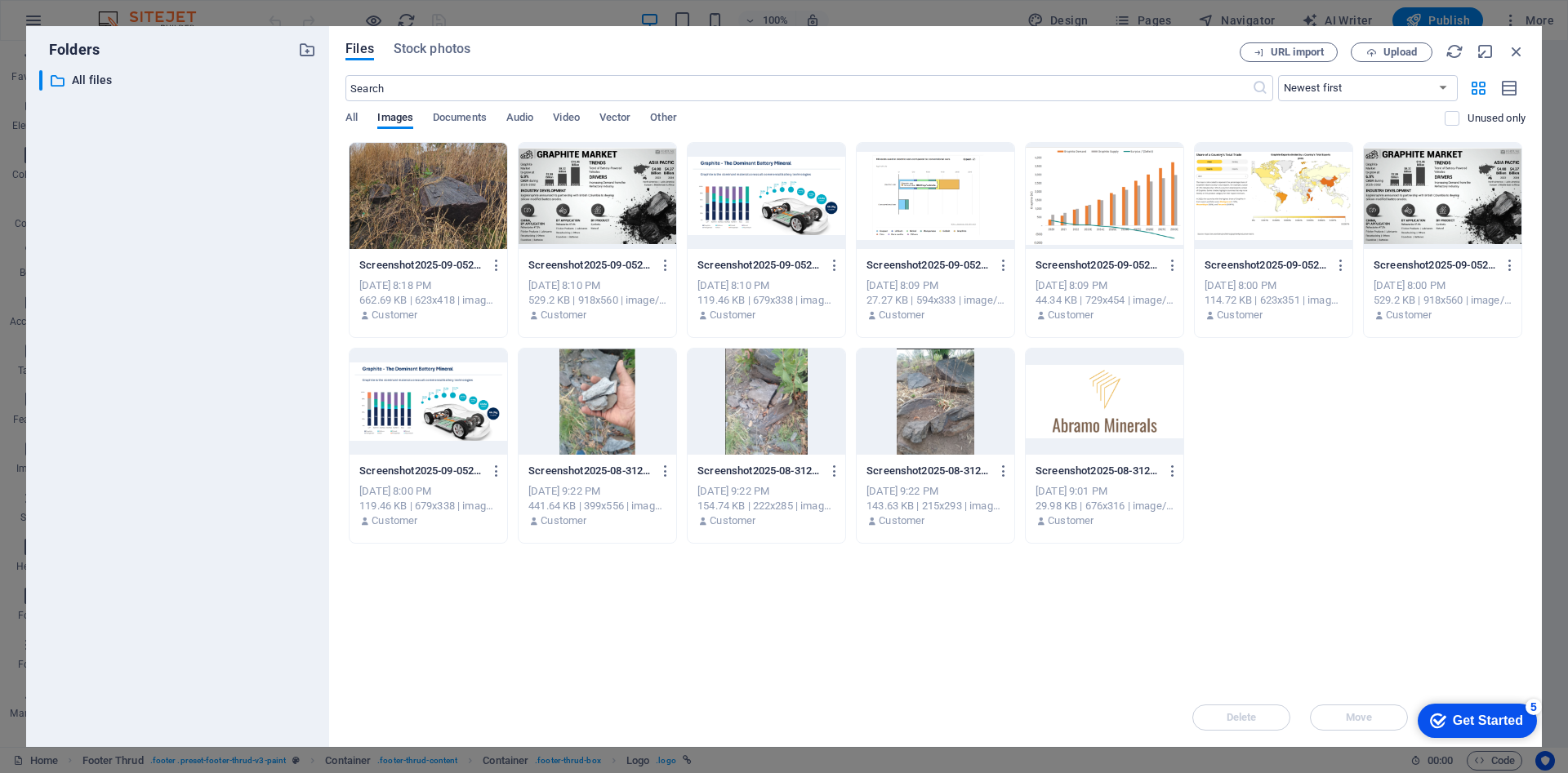
click at [1078, 396] on div at bounding box center [1104, 401] width 157 height 106
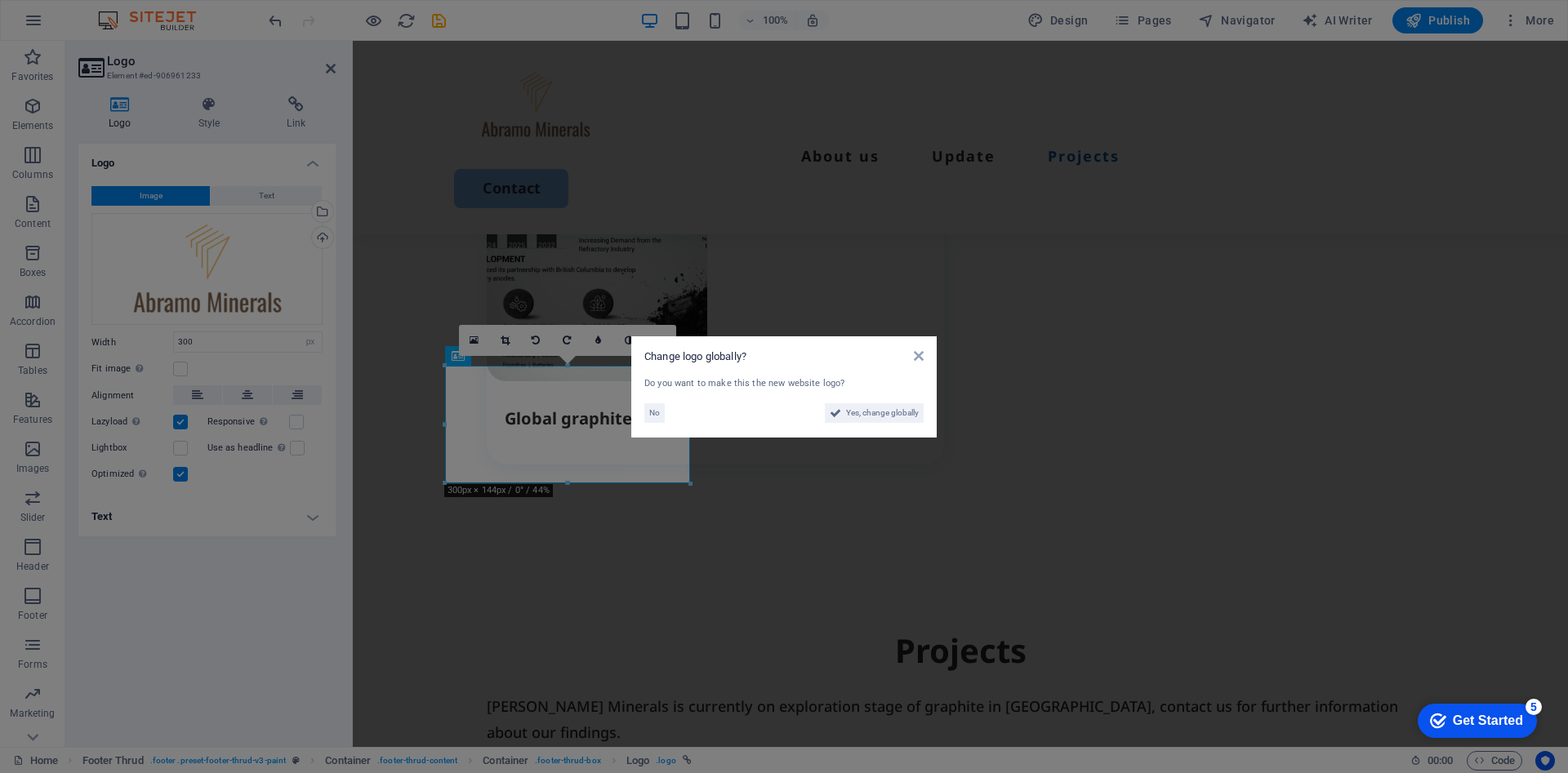
scroll to position [2868, 0]
click at [884, 415] on span "Yes, change globally" at bounding box center [882, 413] width 73 height 20
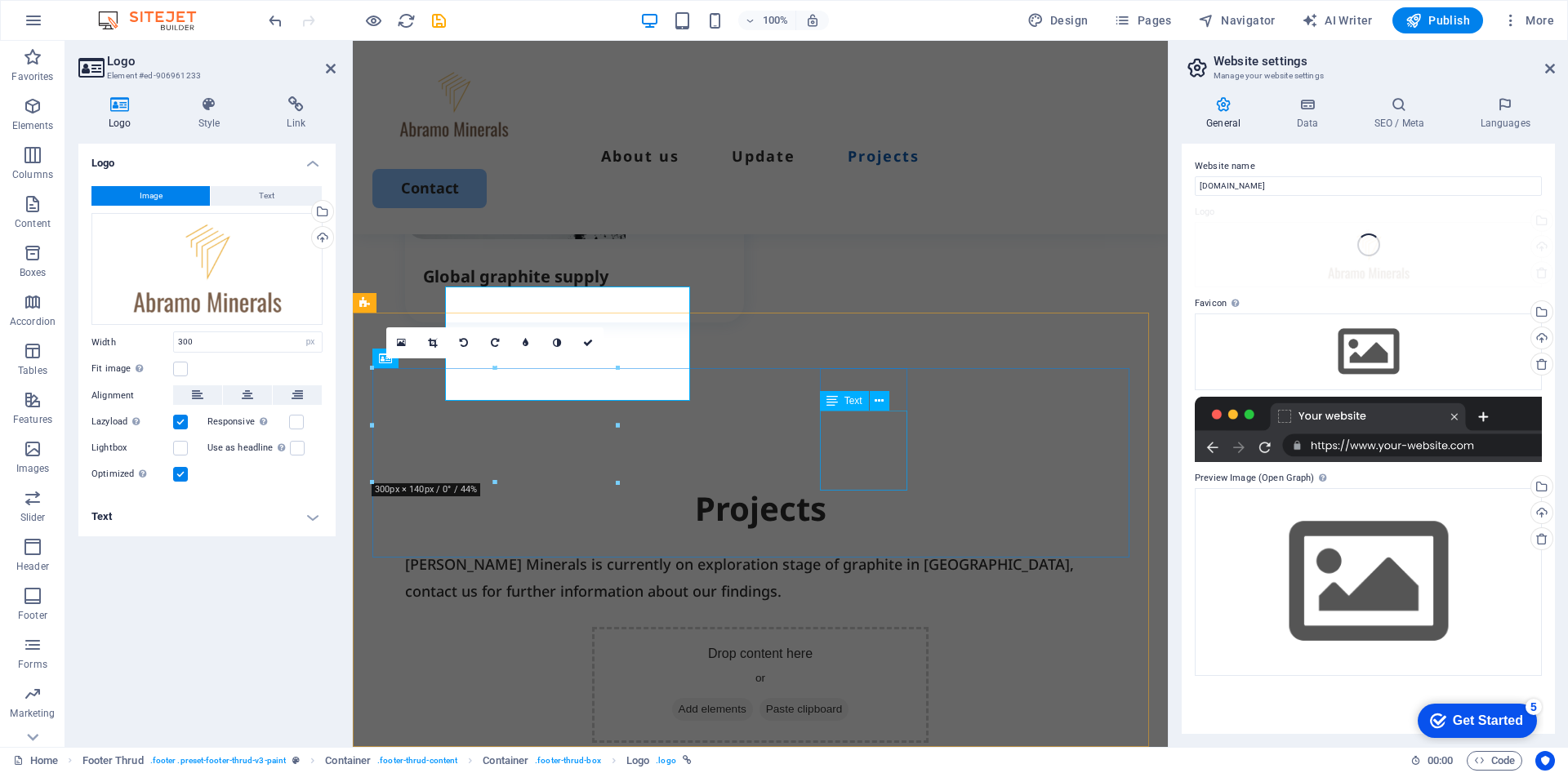
scroll to position [2950, 0]
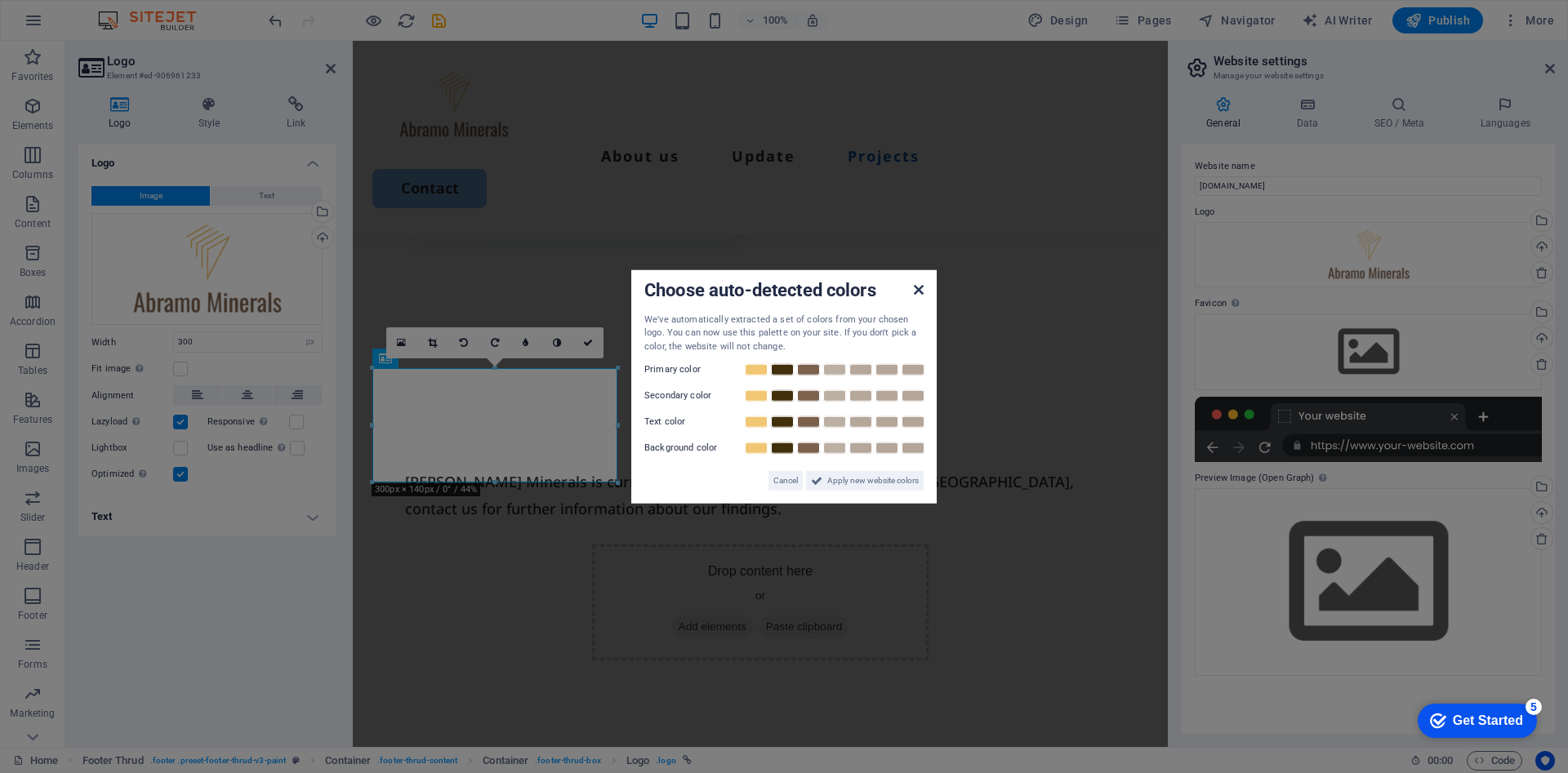
click at [914, 286] on icon at bounding box center [919, 289] width 10 height 13
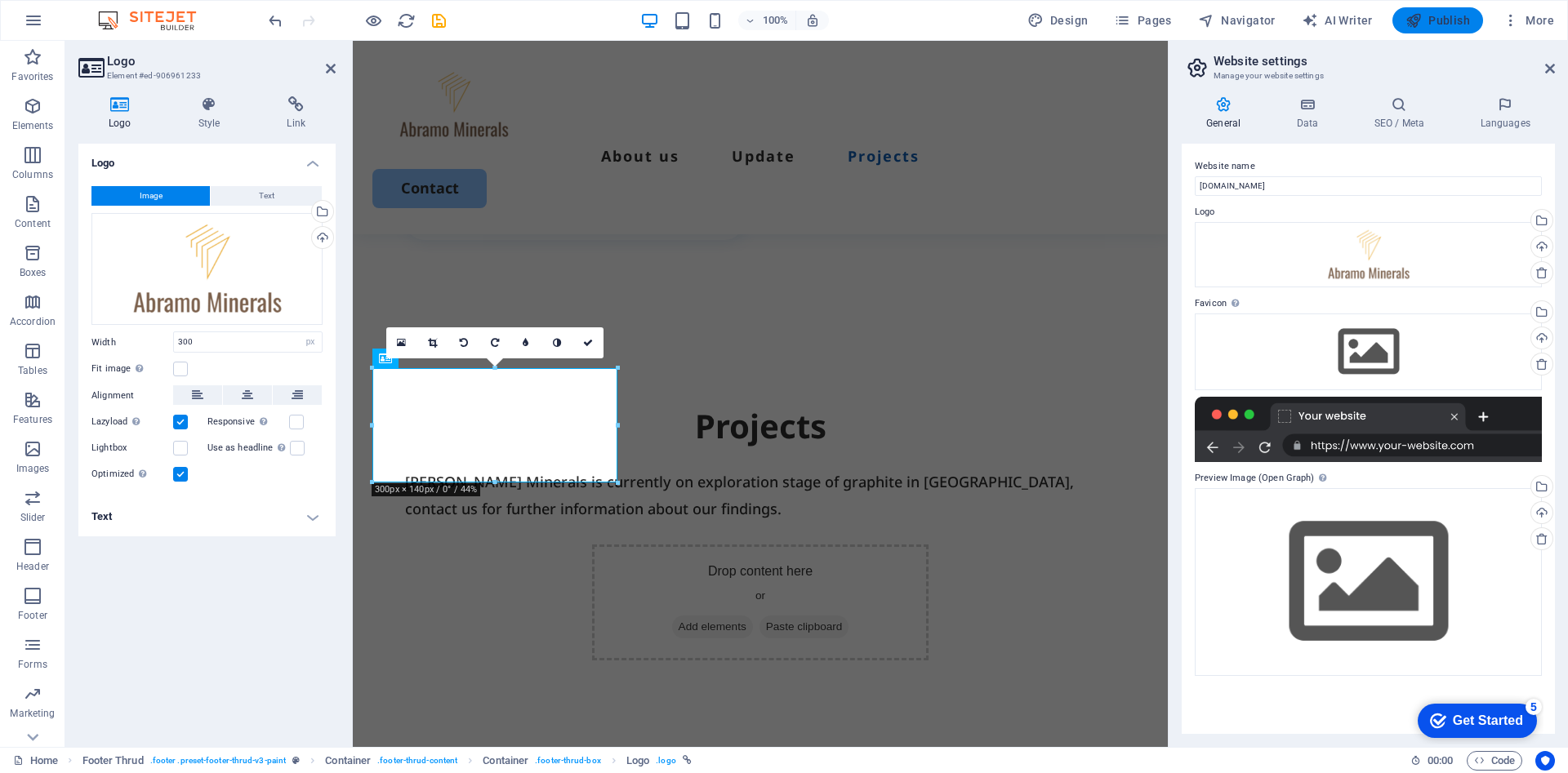
click at [1435, 23] on span "Publish" at bounding box center [1438, 21] width 64 height 16
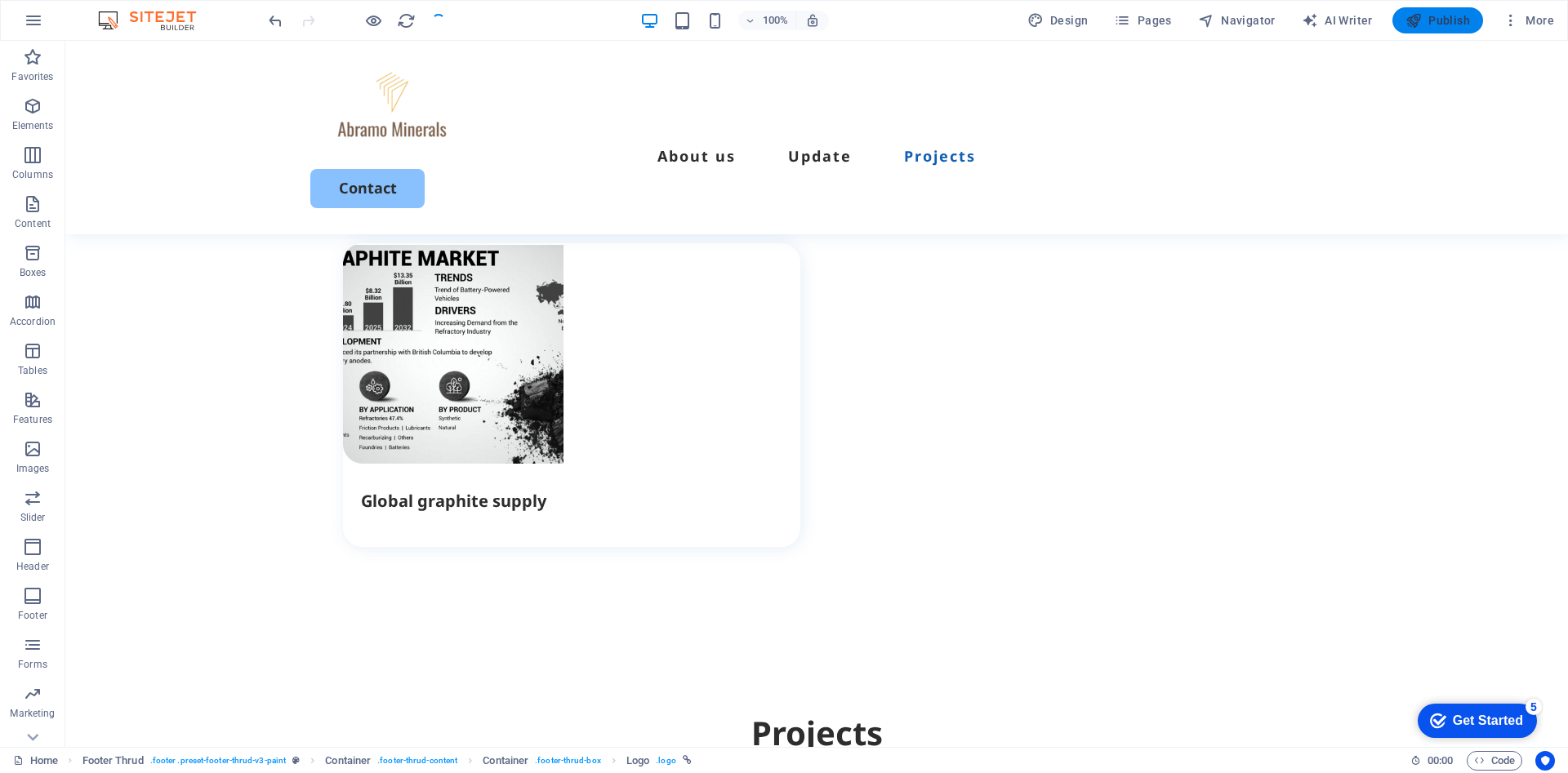
scroll to position [2868, 0]
